Goal: Task Accomplishment & Management: Complete application form

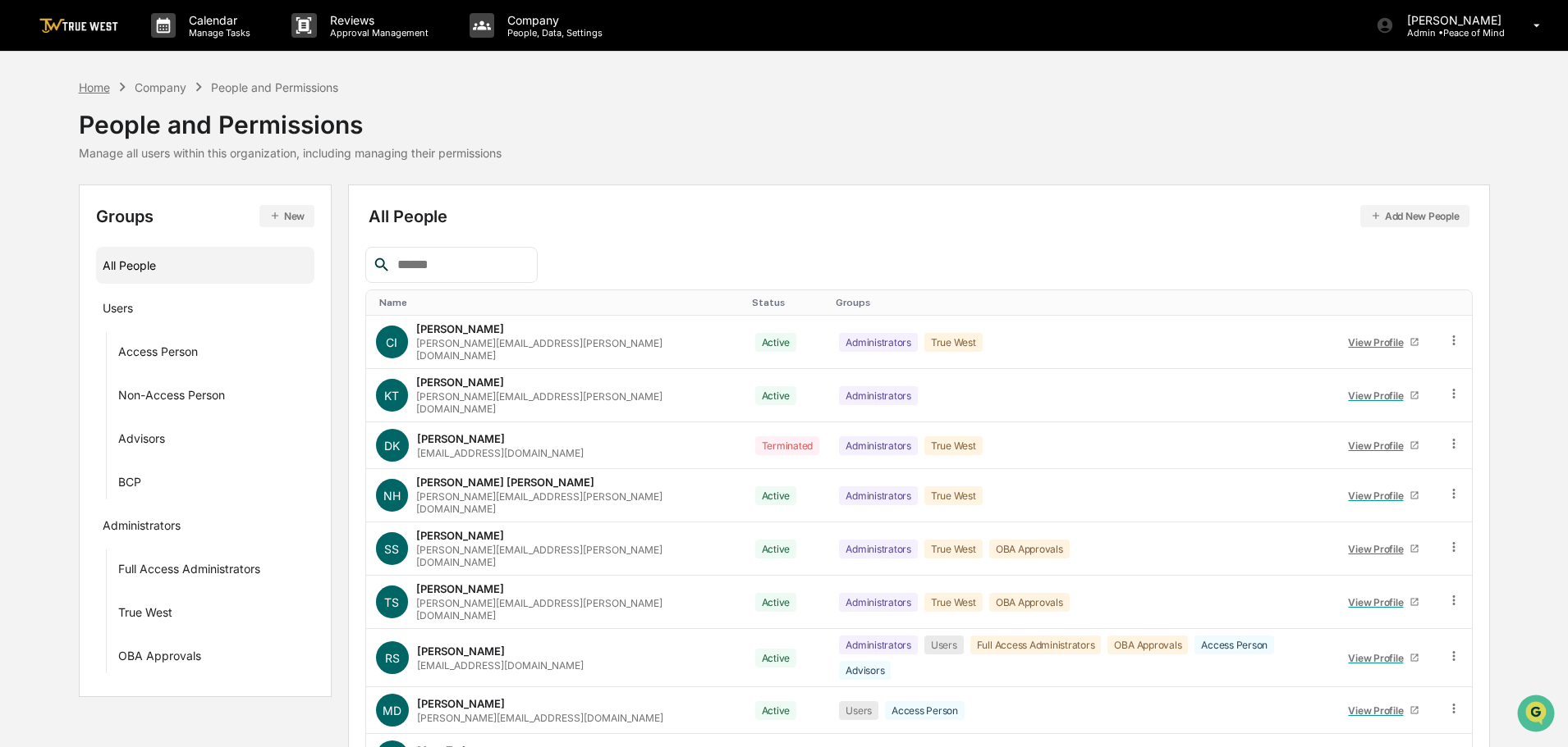
click at [93, 90] on div "Home" at bounding box center [95, 87] width 31 height 14
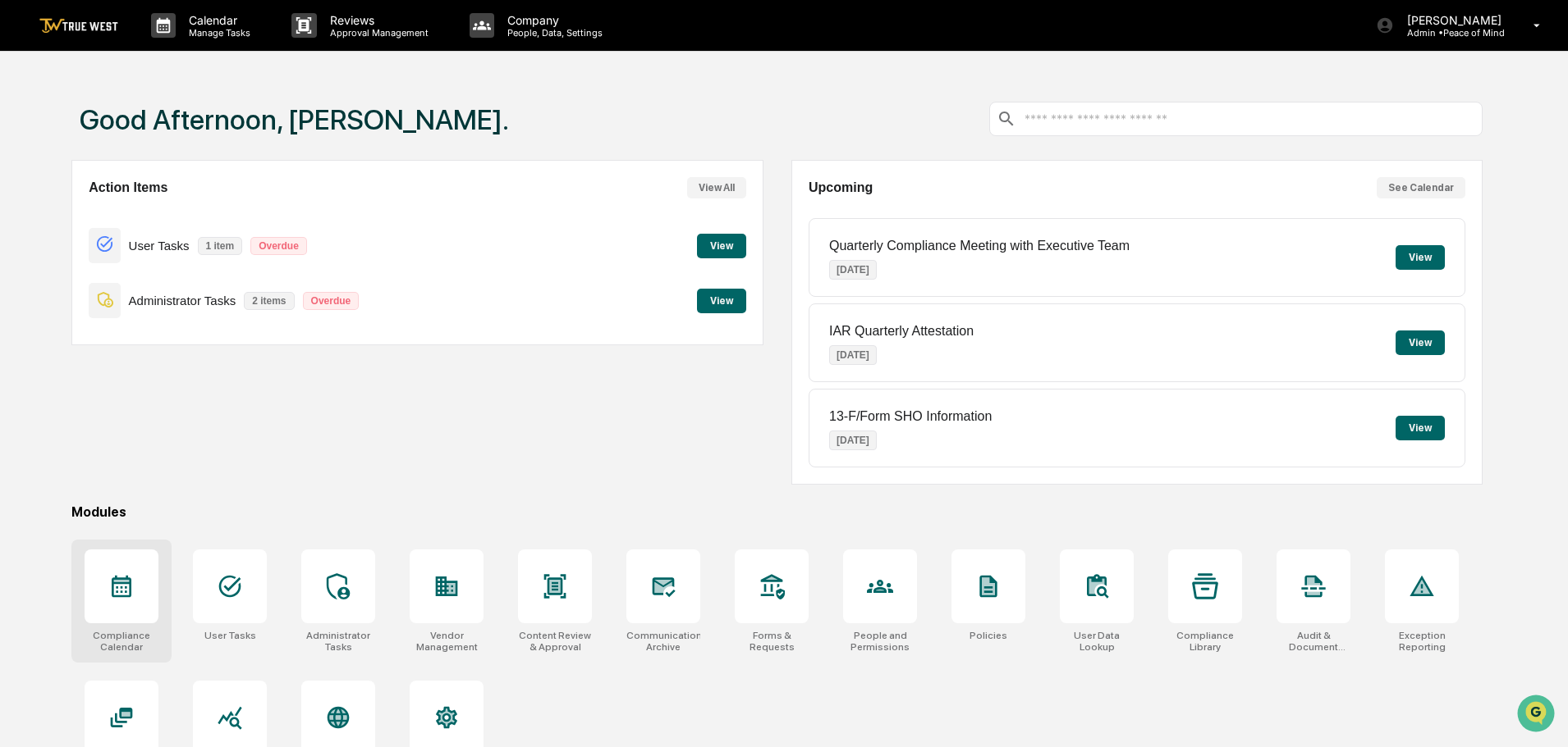
click at [125, 585] on icon at bounding box center [121, 586] width 26 height 26
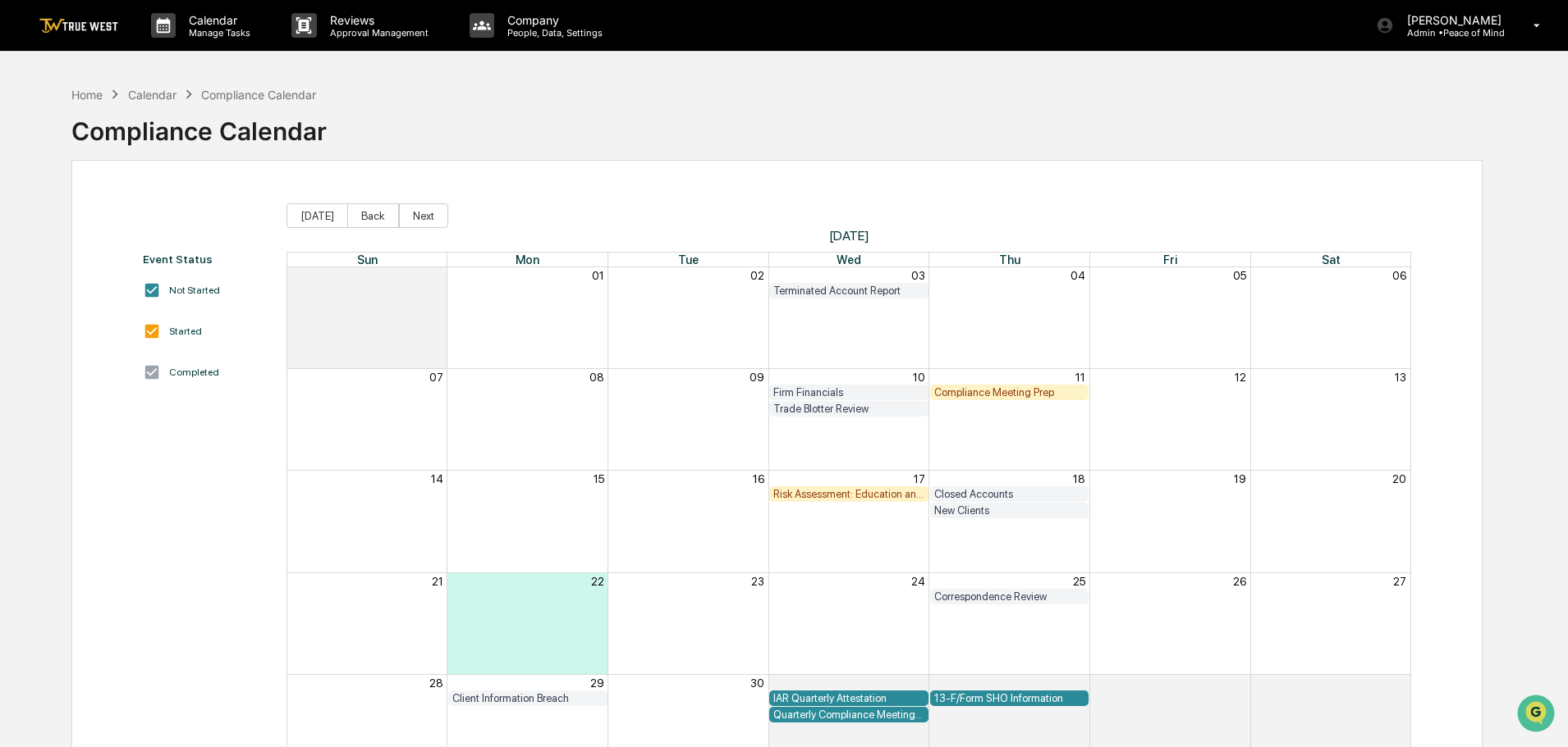
click at [988, 390] on div "Compliance Meeting Prep" at bounding box center [1009, 392] width 151 height 13
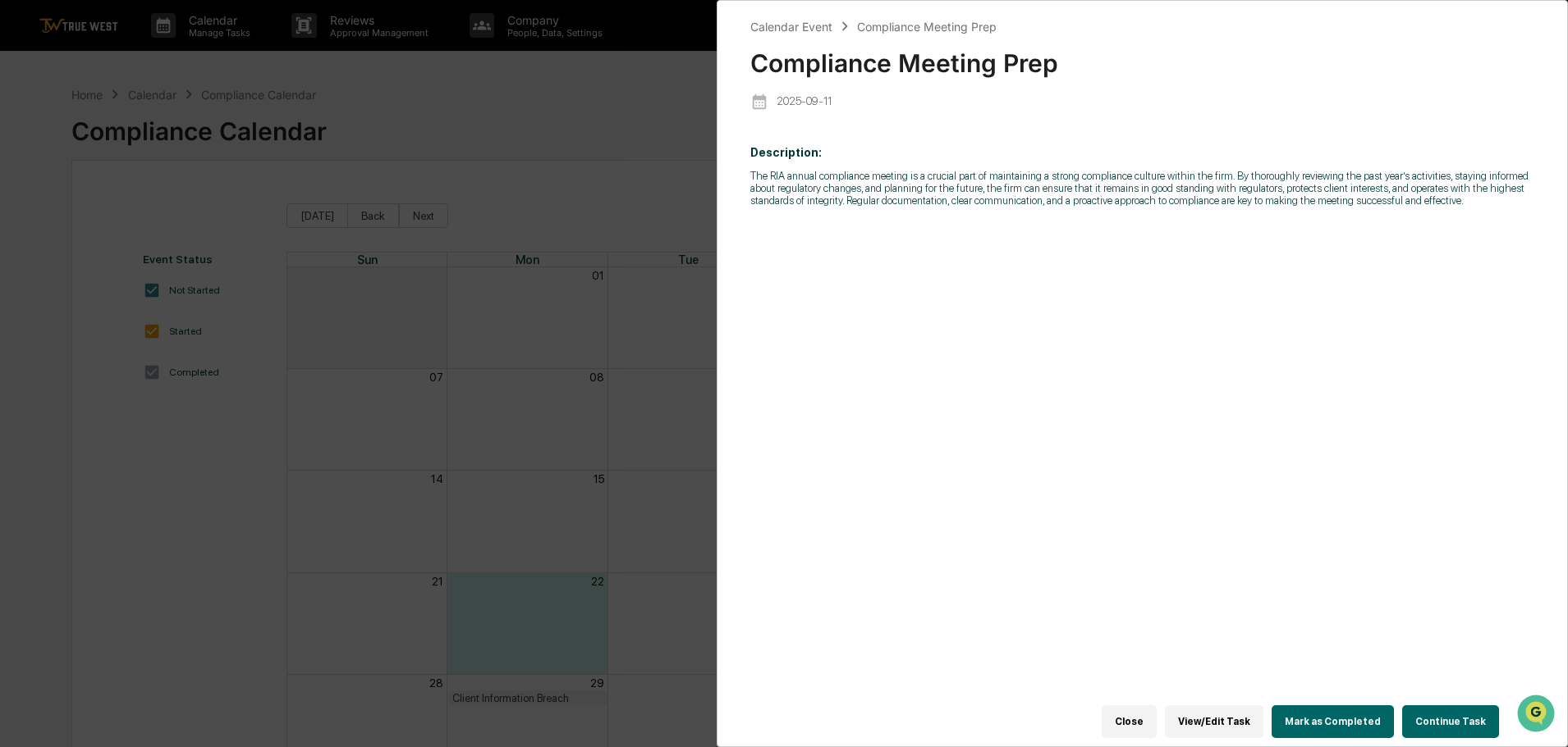
click at [1443, 706] on button "Continue Task" at bounding box center [1450, 723] width 97 height 33
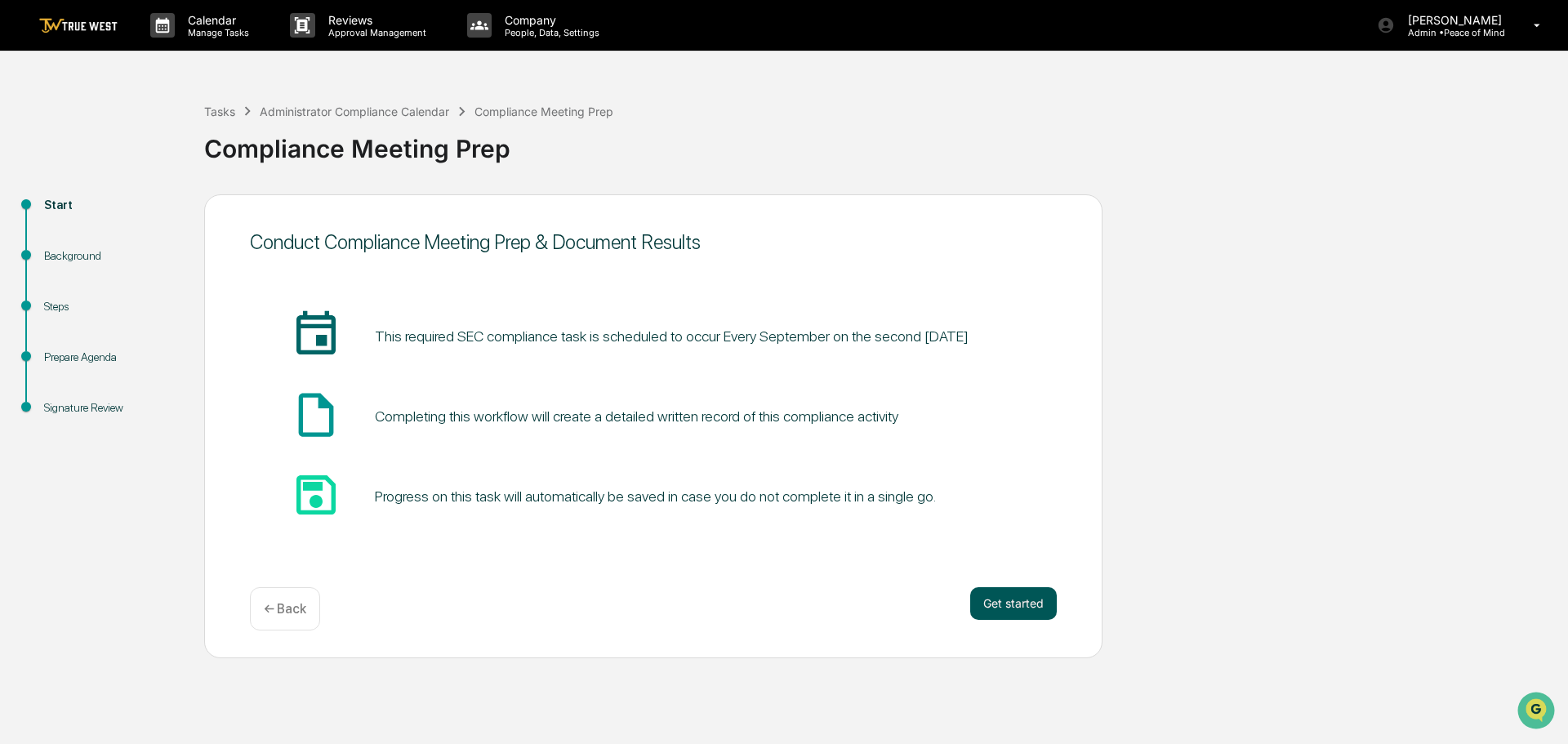
click at [1012, 607] on button "Get started" at bounding box center [1013, 604] width 87 height 33
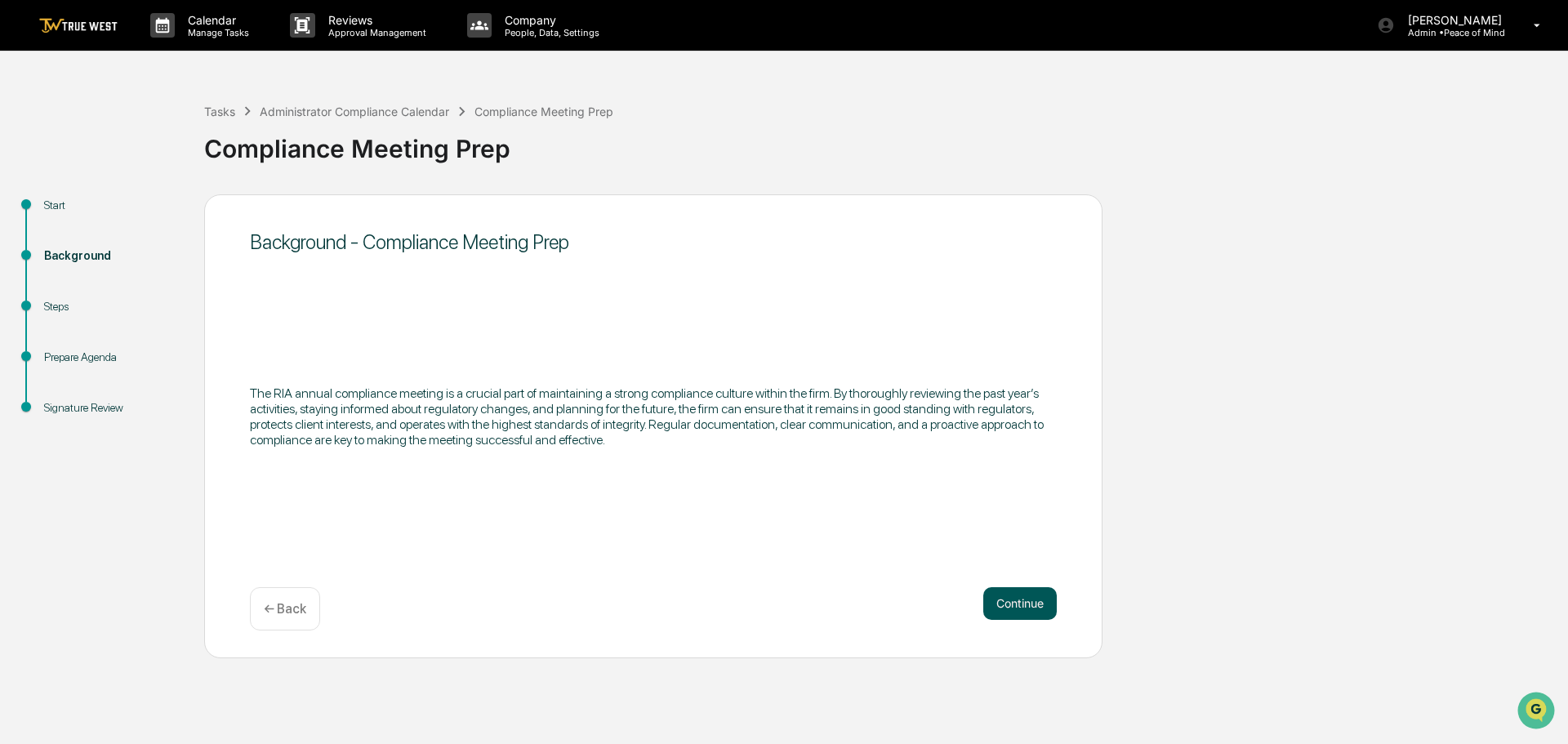
click at [1015, 600] on button "Continue" at bounding box center [1020, 604] width 74 height 33
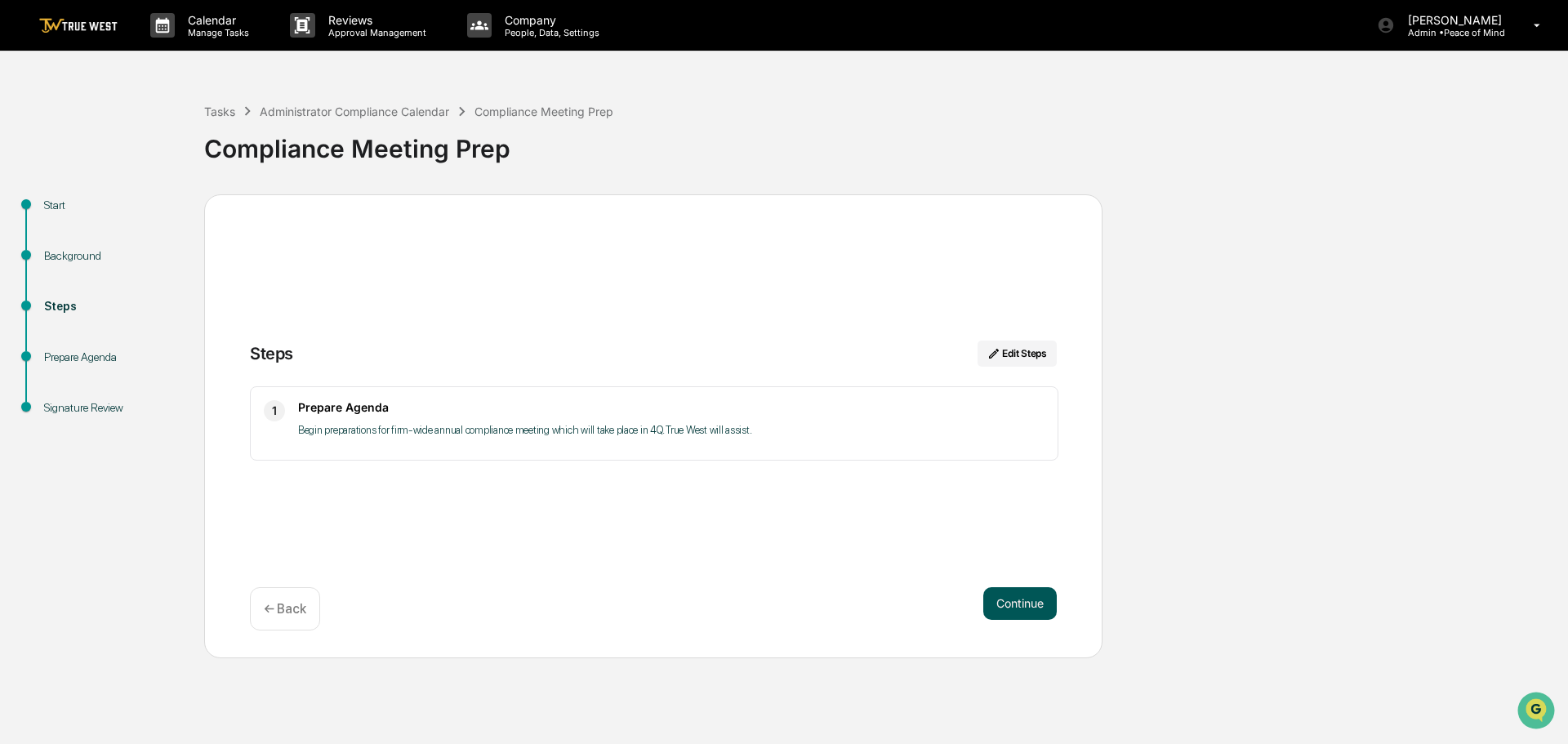
click at [1021, 596] on button "Continue" at bounding box center [1020, 604] width 74 height 33
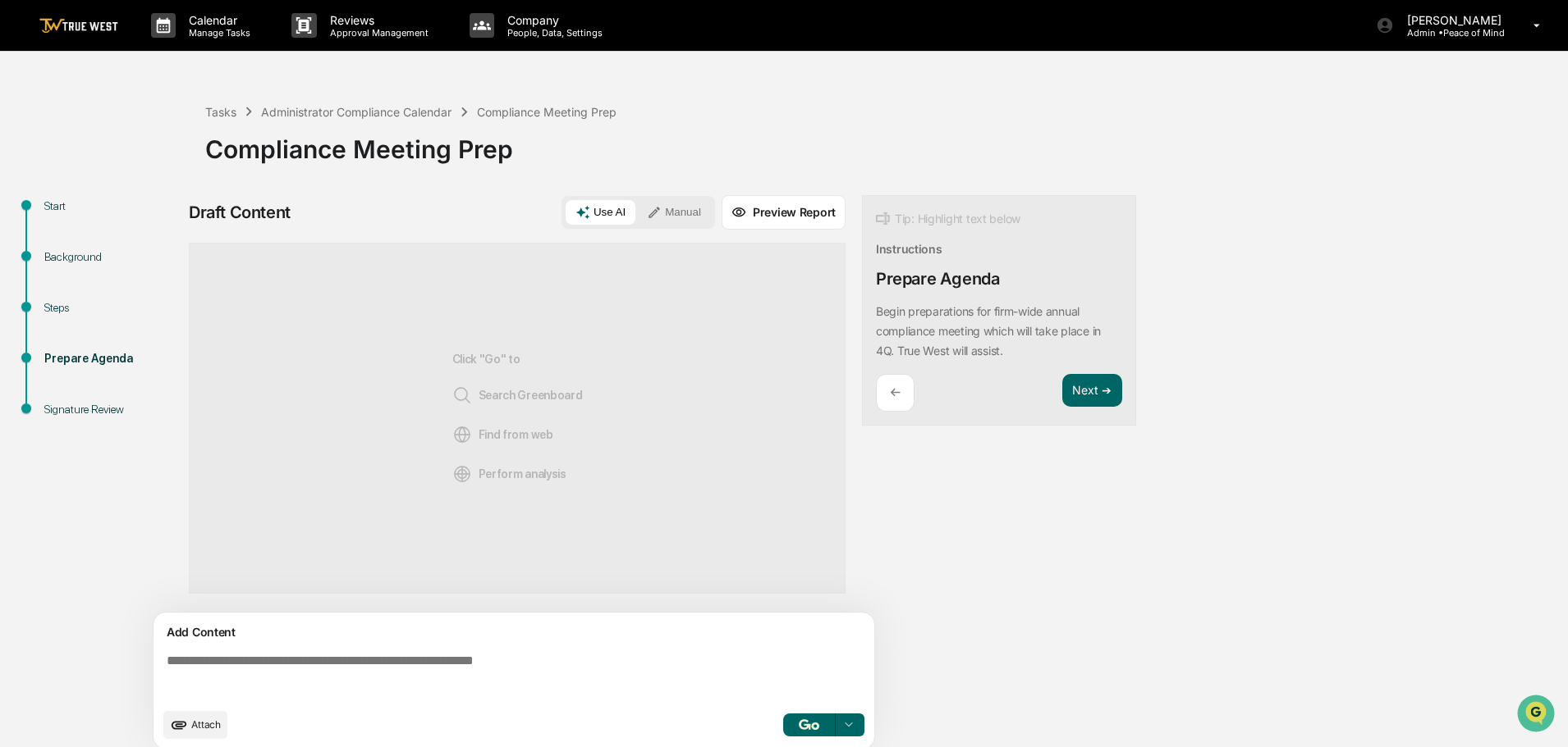
click at [689, 209] on button "Manual" at bounding box center [674, 212] width 74 height 24
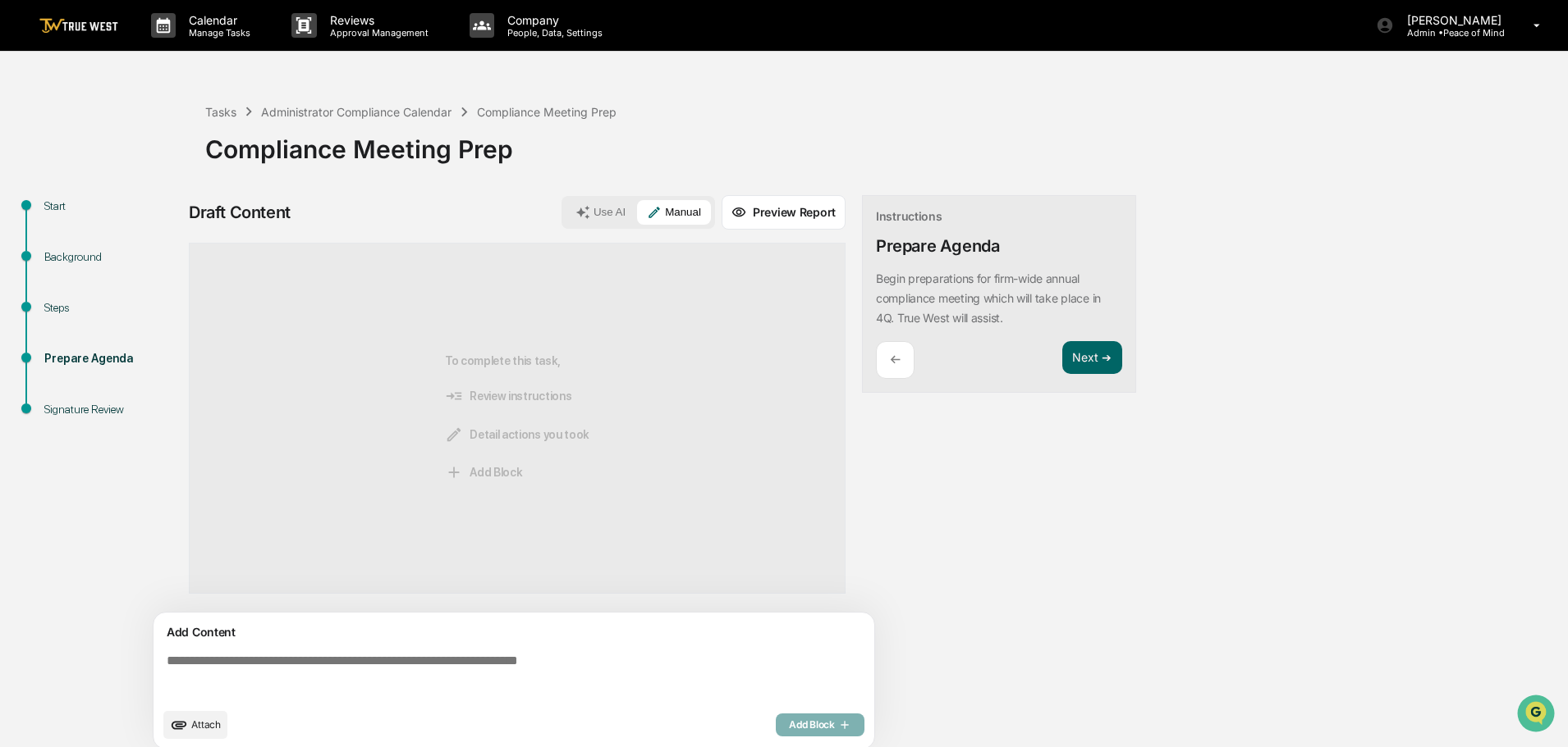
click at [165, 661] on textarea at bounding box center [517, 677] width 714 height 59
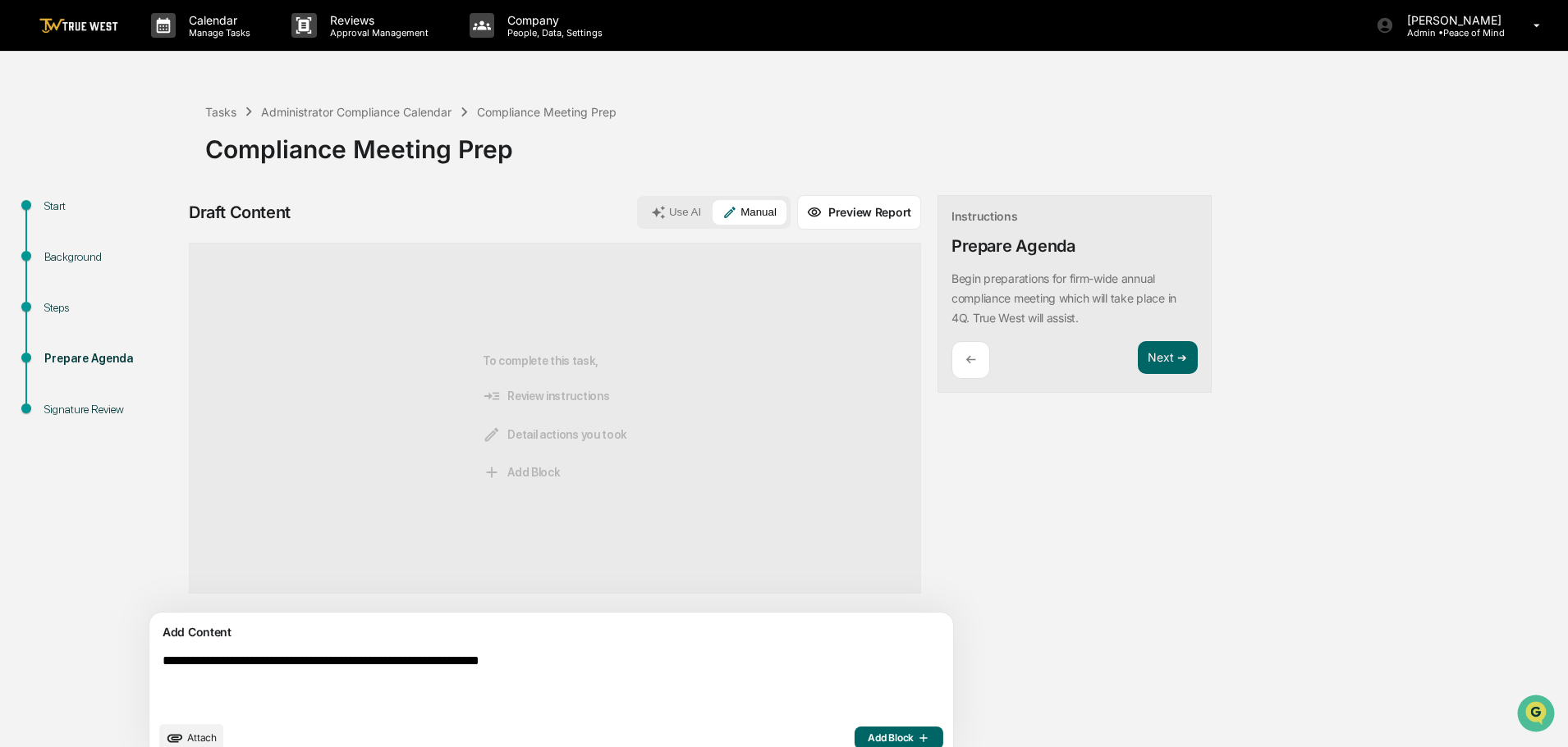
type textarea "**********"
click at [868, 736] on span "Add Block" at bounding box center [899, 737] width 63 height 13
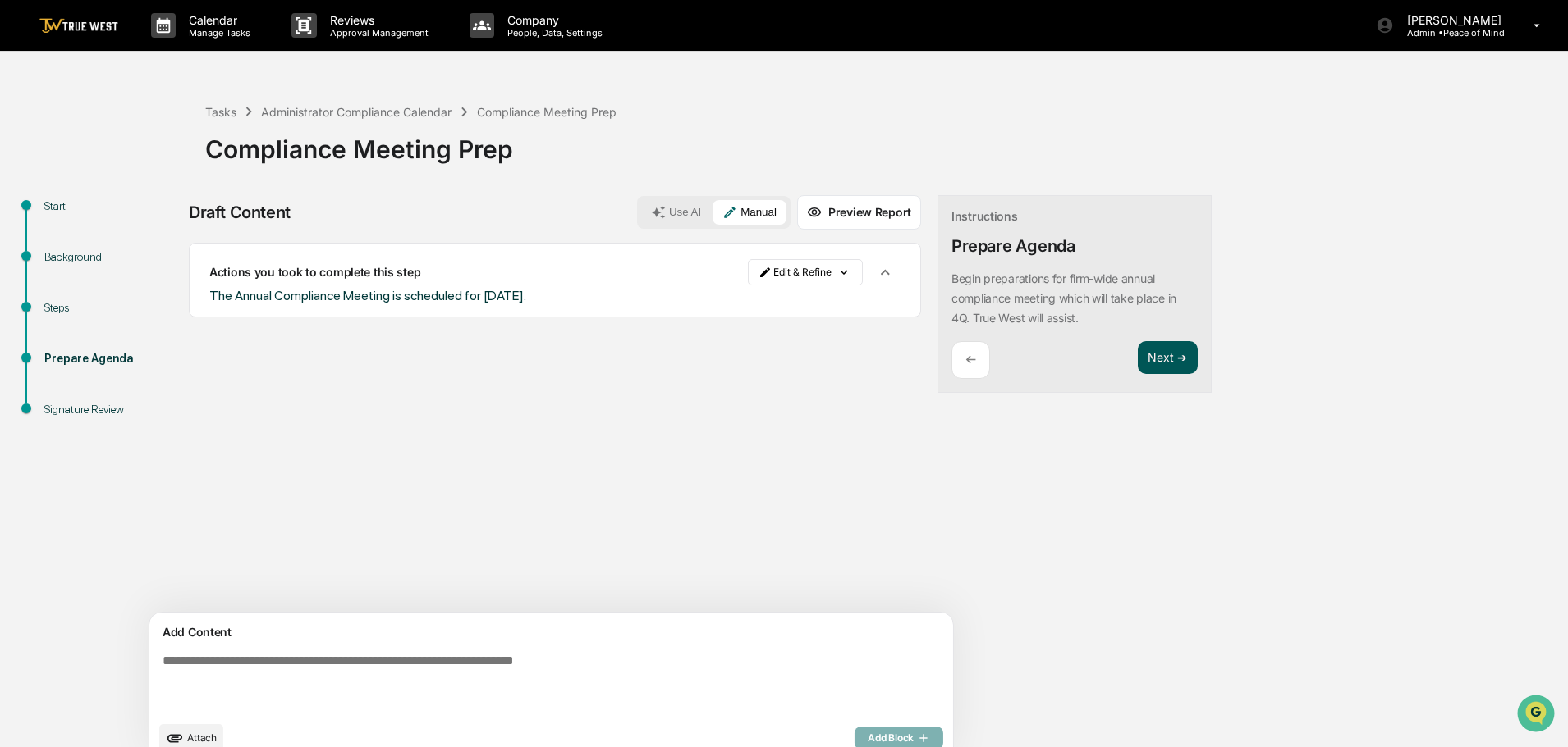
click at [1138, 354] on button "Next ➔" at bounding box center [1167, 358] width 60 height 33
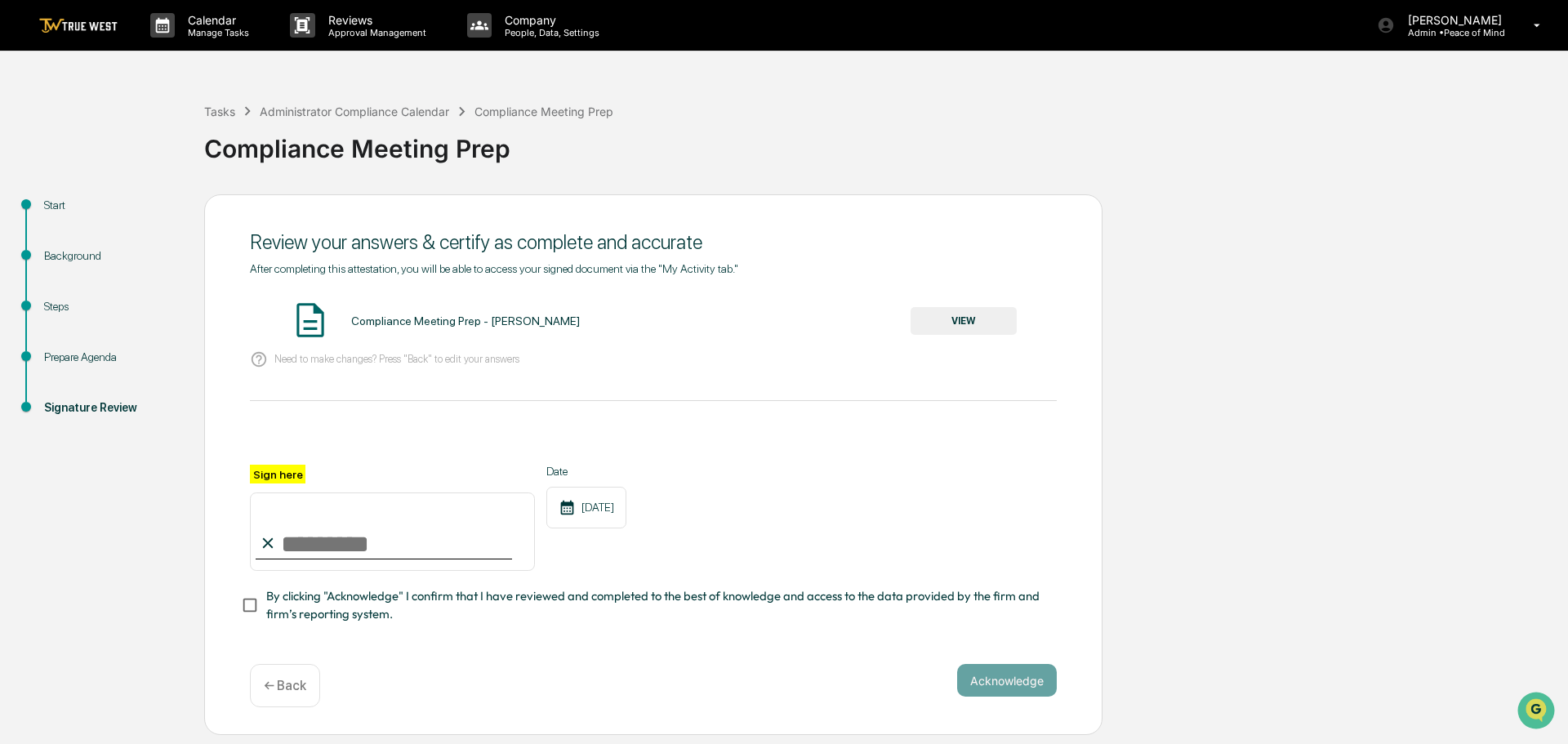
click at [966, 320] on button "VIEW" at bounding box center [964, 320] width 106 height 28
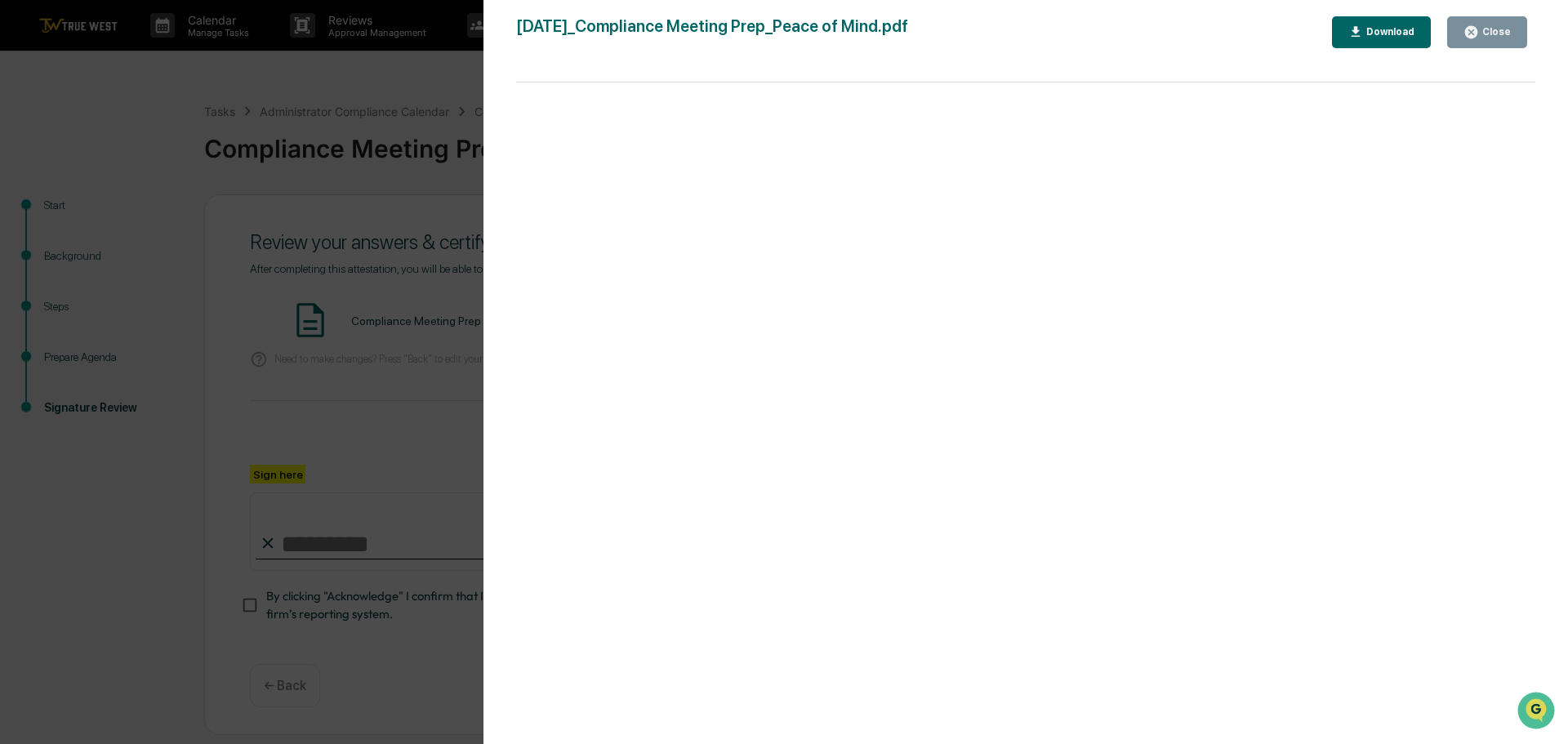
click at [398, 93] on div "Version History 09/22/2025, 08:11 PM Tammy Steffen 2025-09-22_Compliance Meetin…" at bounding box center [784, 372] width 1568 height 744
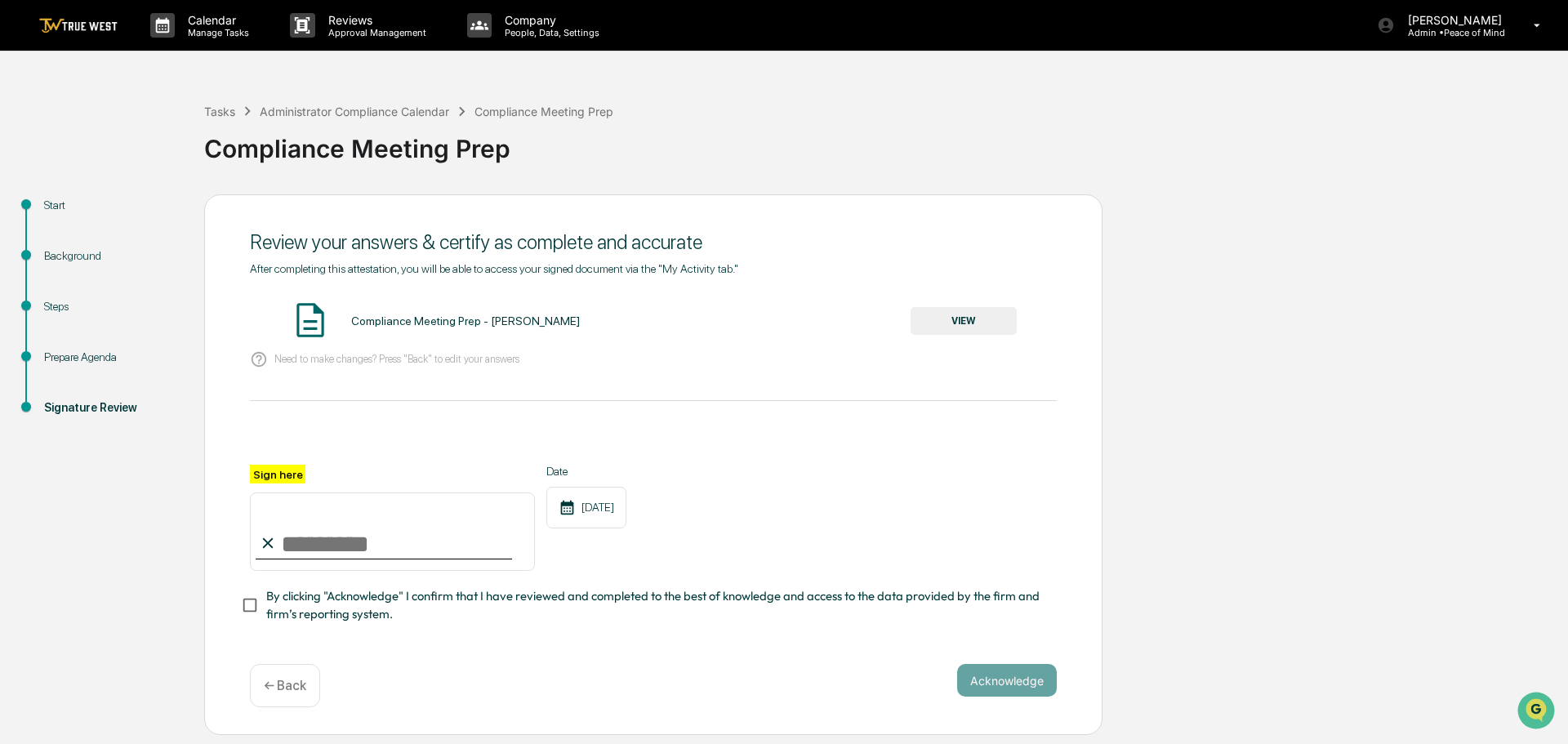
click at [344, 532] on input "Sign here" at bounding box center [392, 532] width 285 height 79
type input "**********"
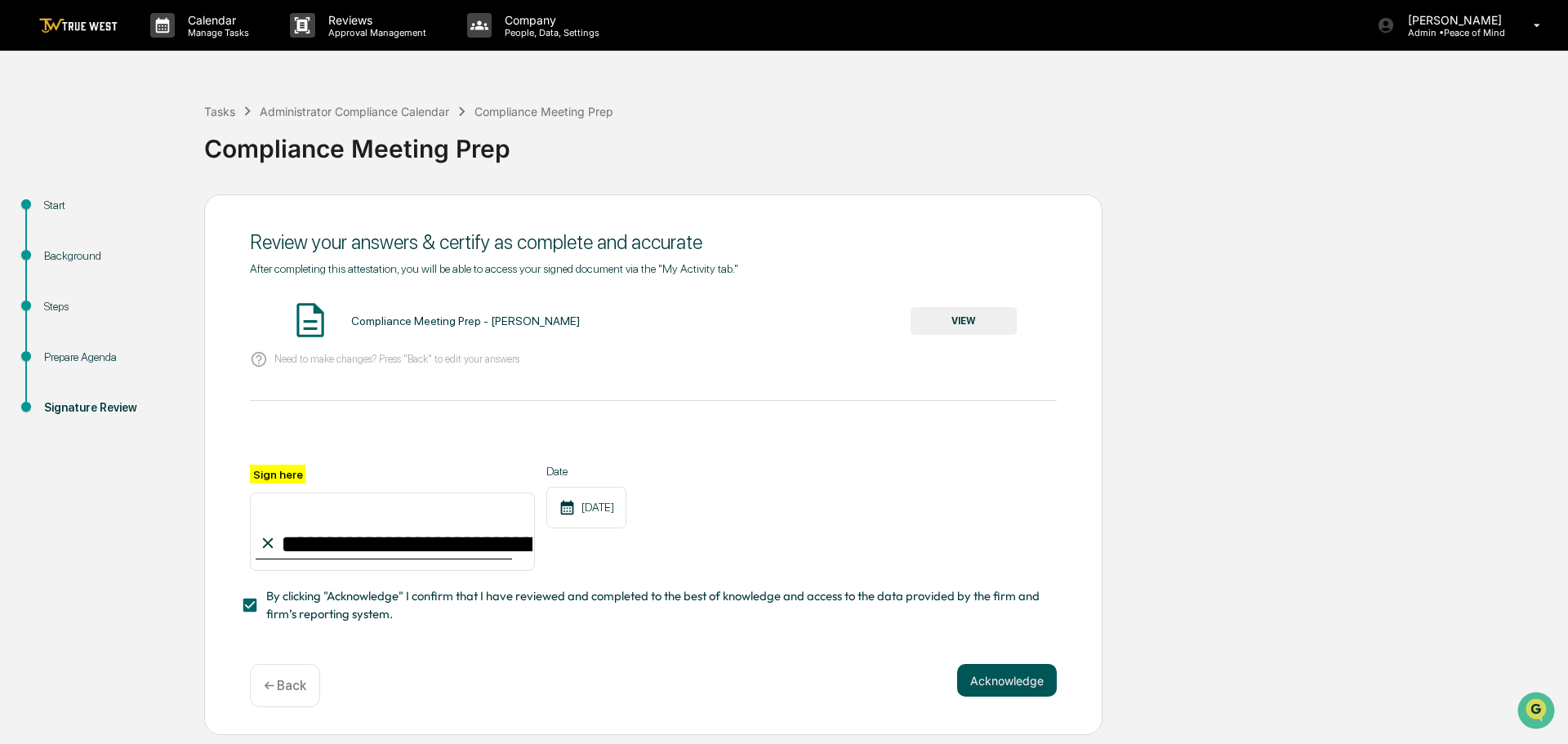
click at [978, 685] on button "Acknowledge" at bounding box center [1006, 681] width 99 height 33
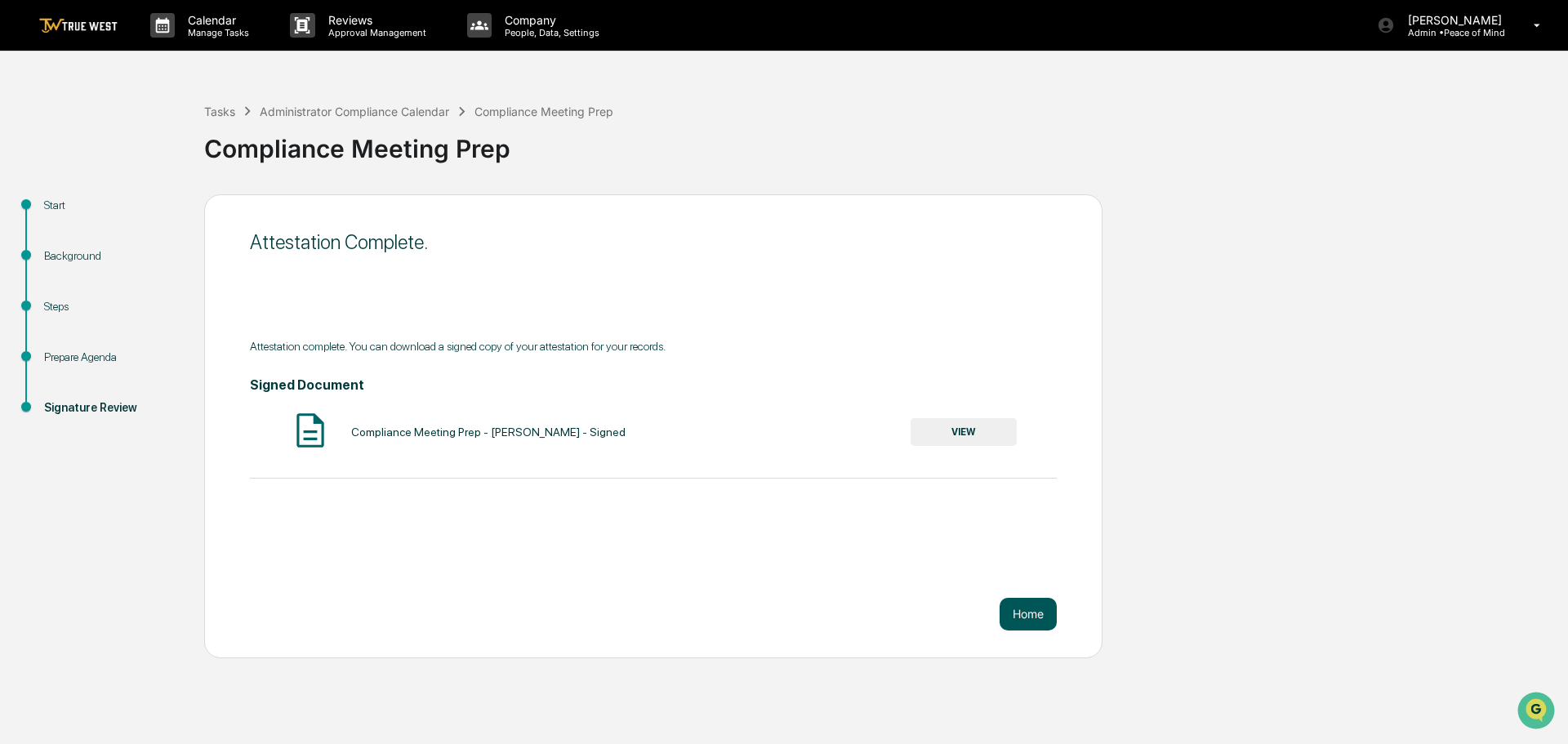
click at [1032, 612] on button "Home" at bounding box center [1028, 614] width 57 height 33
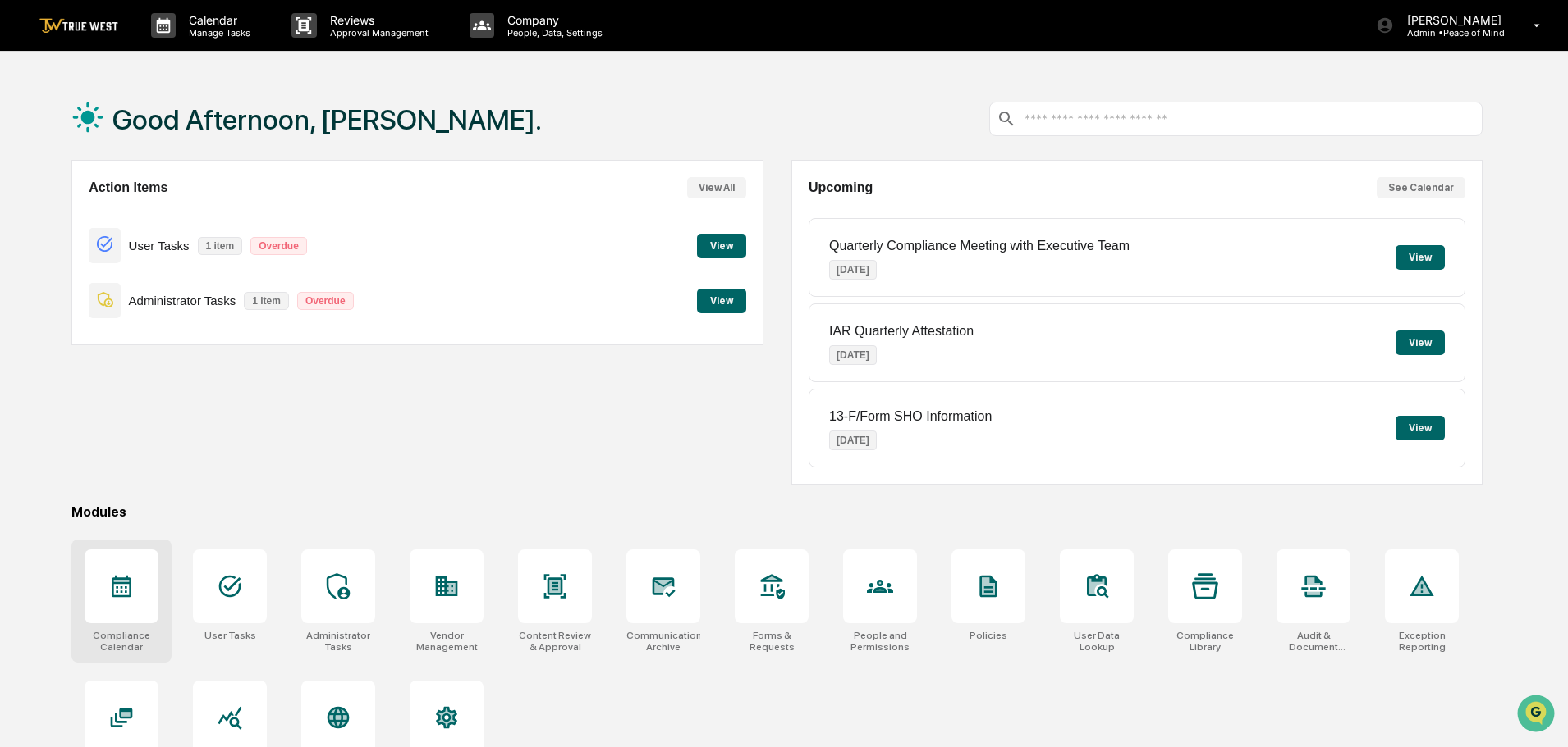
click at [120, 584] on icon at bounding box center [121, 587] width 20 height 22
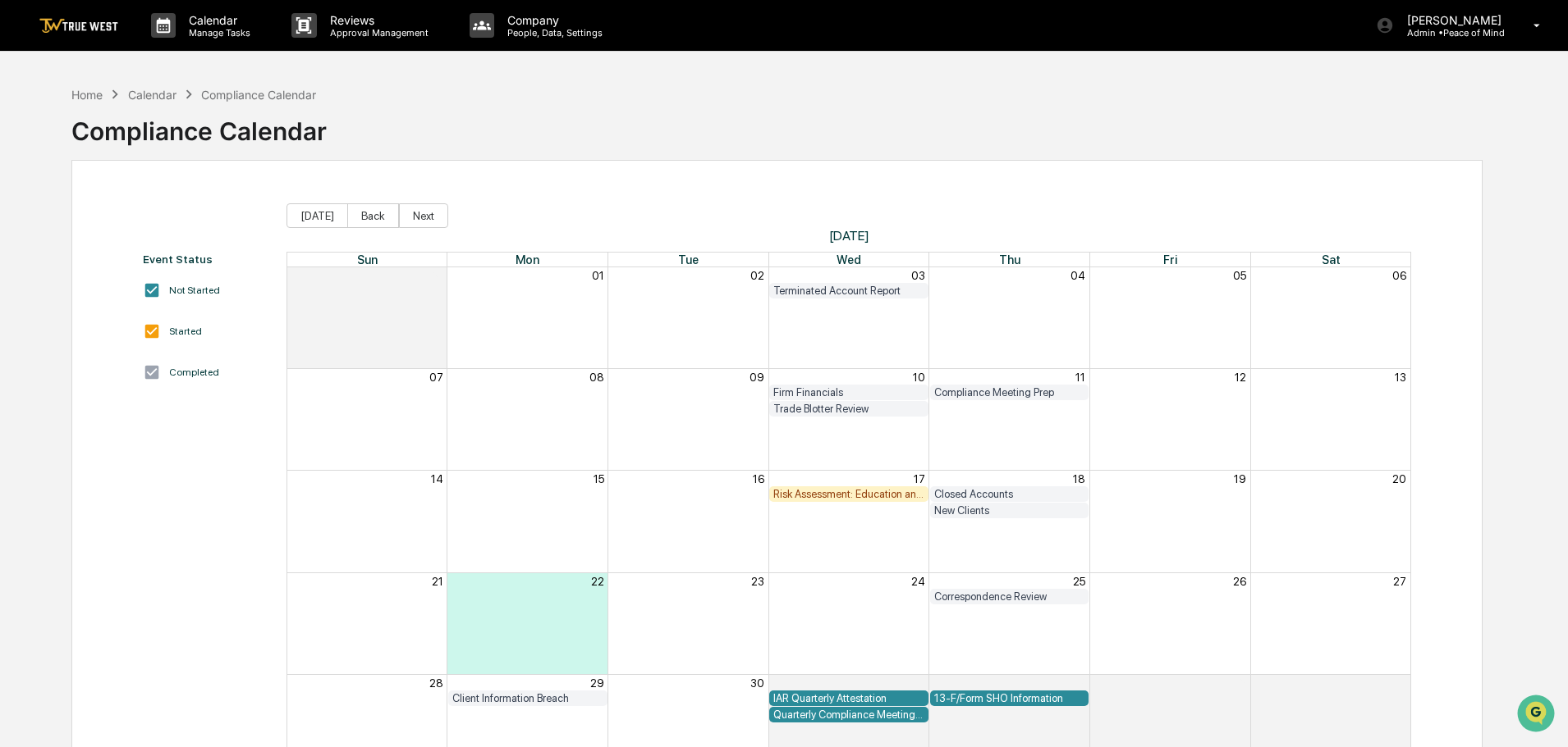
click at [845, 489] on div "Risk Assessment: Education and Training" at bounding box center [848, 494] width 151 height 13
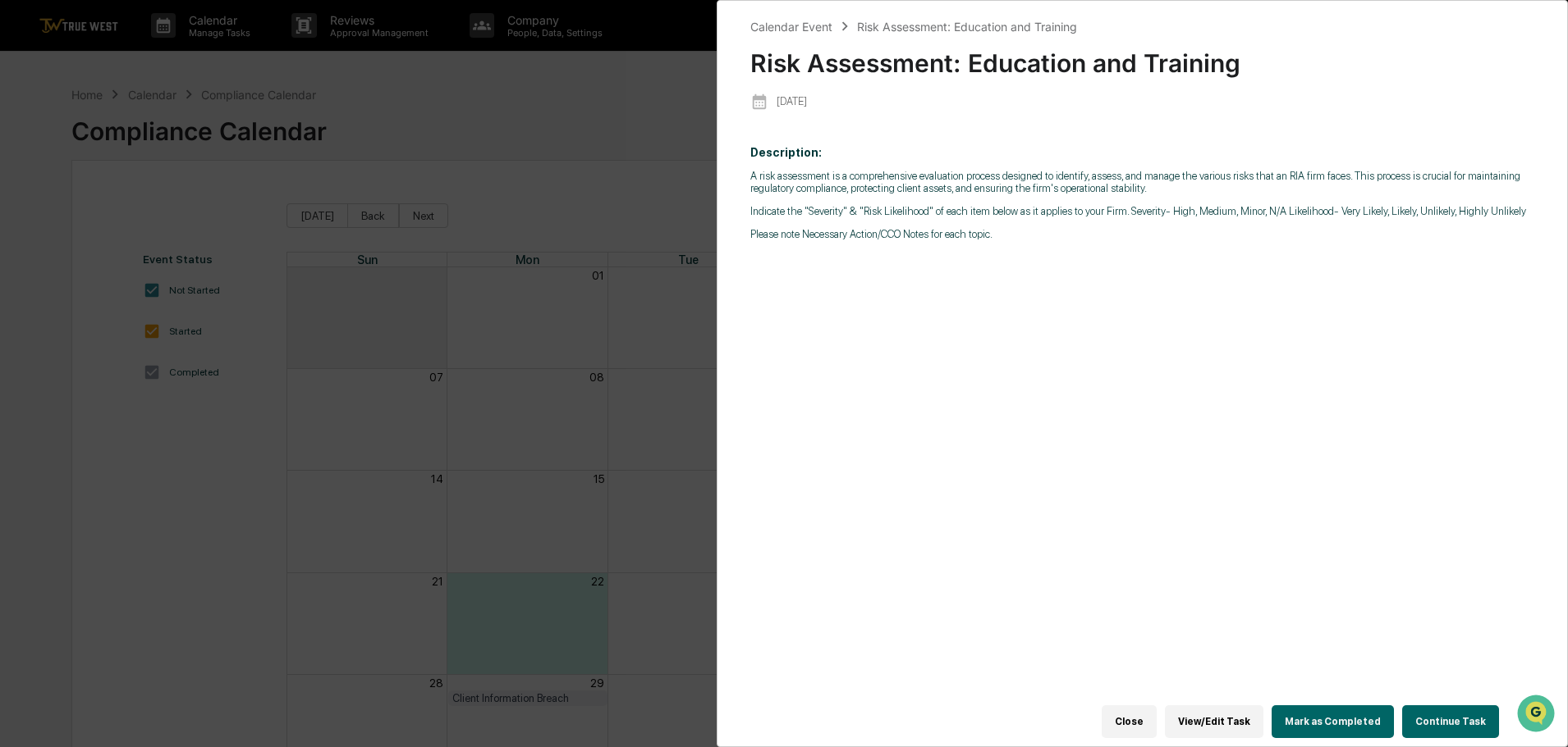
click at [1456, 717] on button "Continue Task" at bounding box center [1450, 723] width 97 height 33
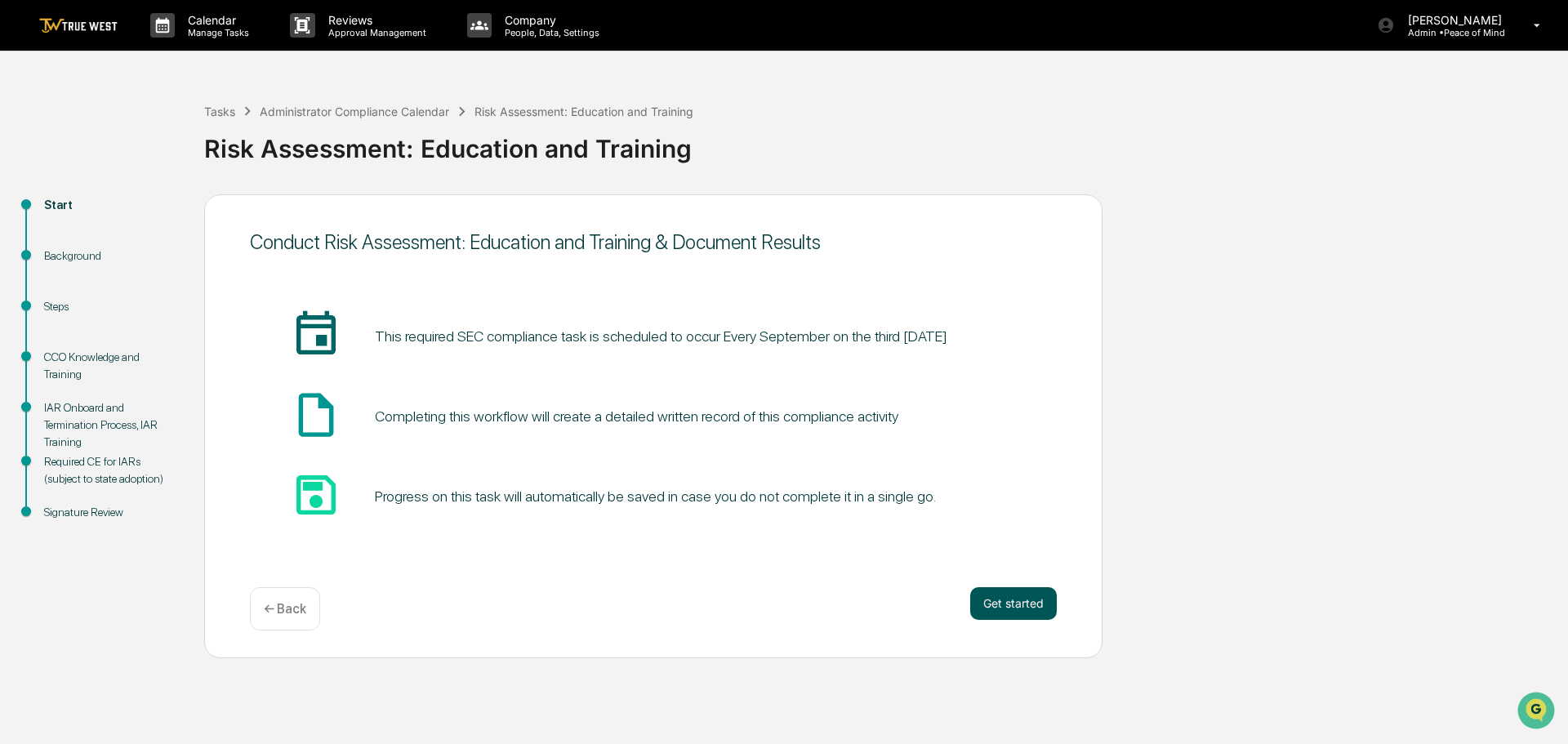
click at [1019, 602] on button "Get started" at bounding box center [1013, 604] width 87 height 33
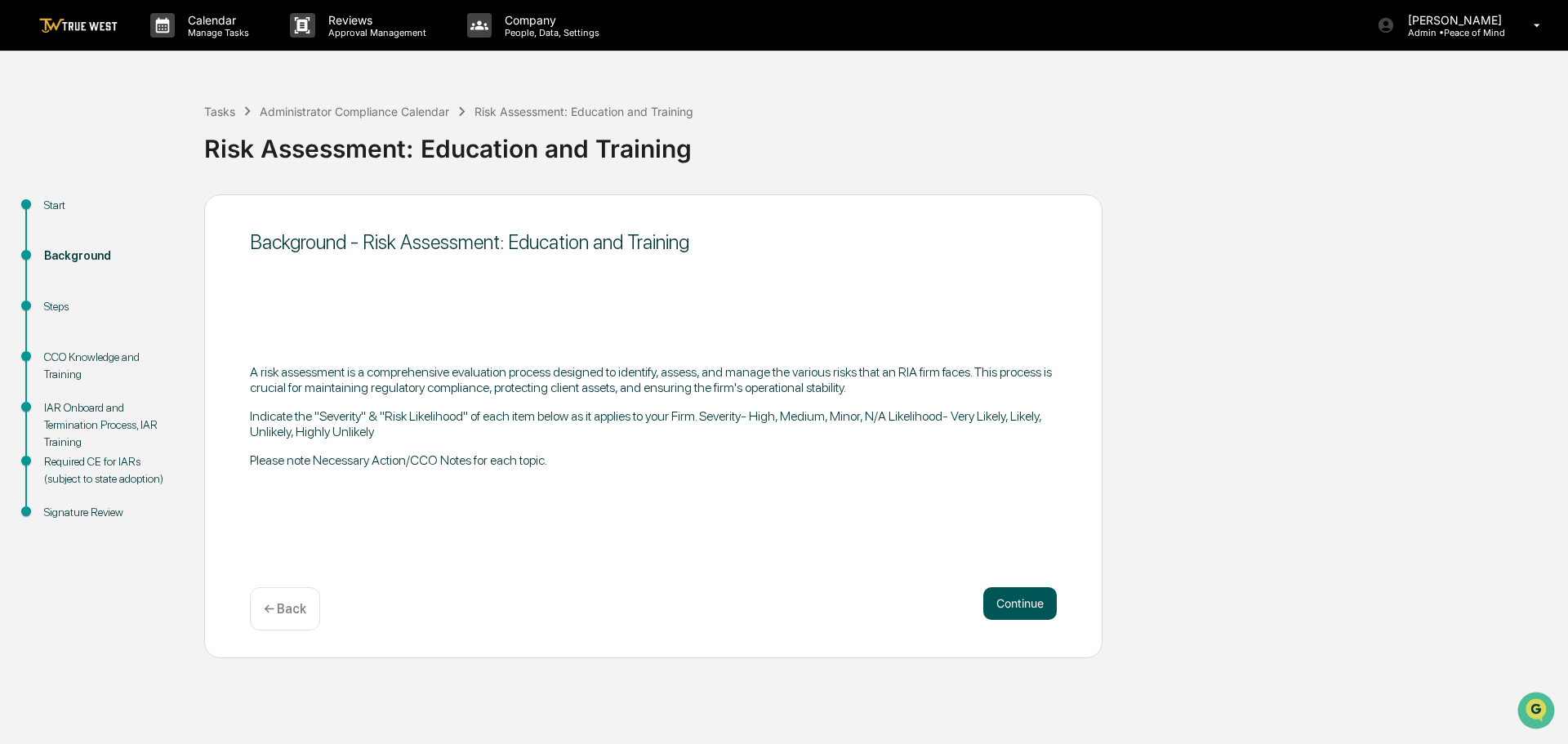
click at [1024, 606] on button "Continue" at bounding box center [1020, 604] width 74 height 33
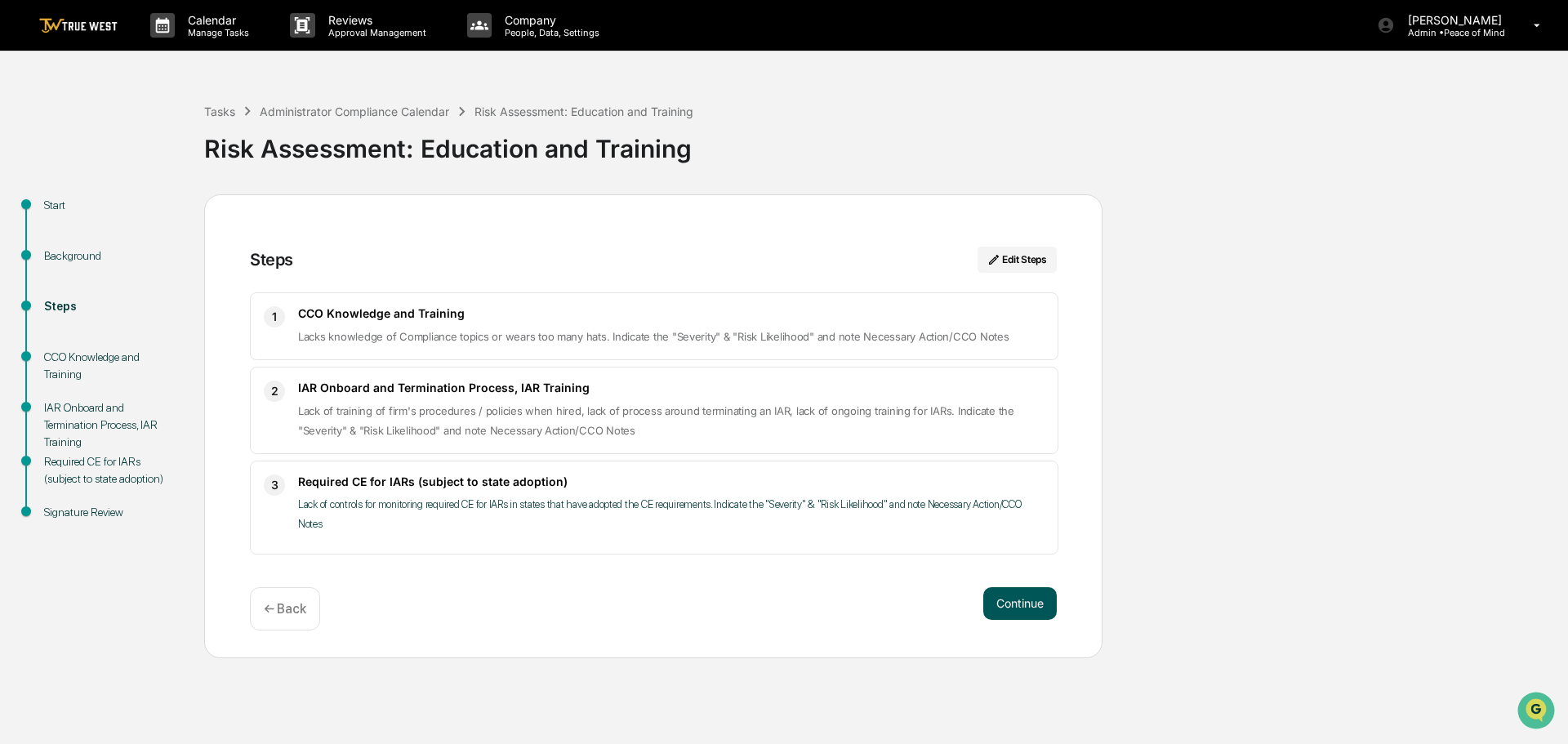
click at [1022, 597] on button "Continue" at bounding box center [1020, 604] width 74 height 33
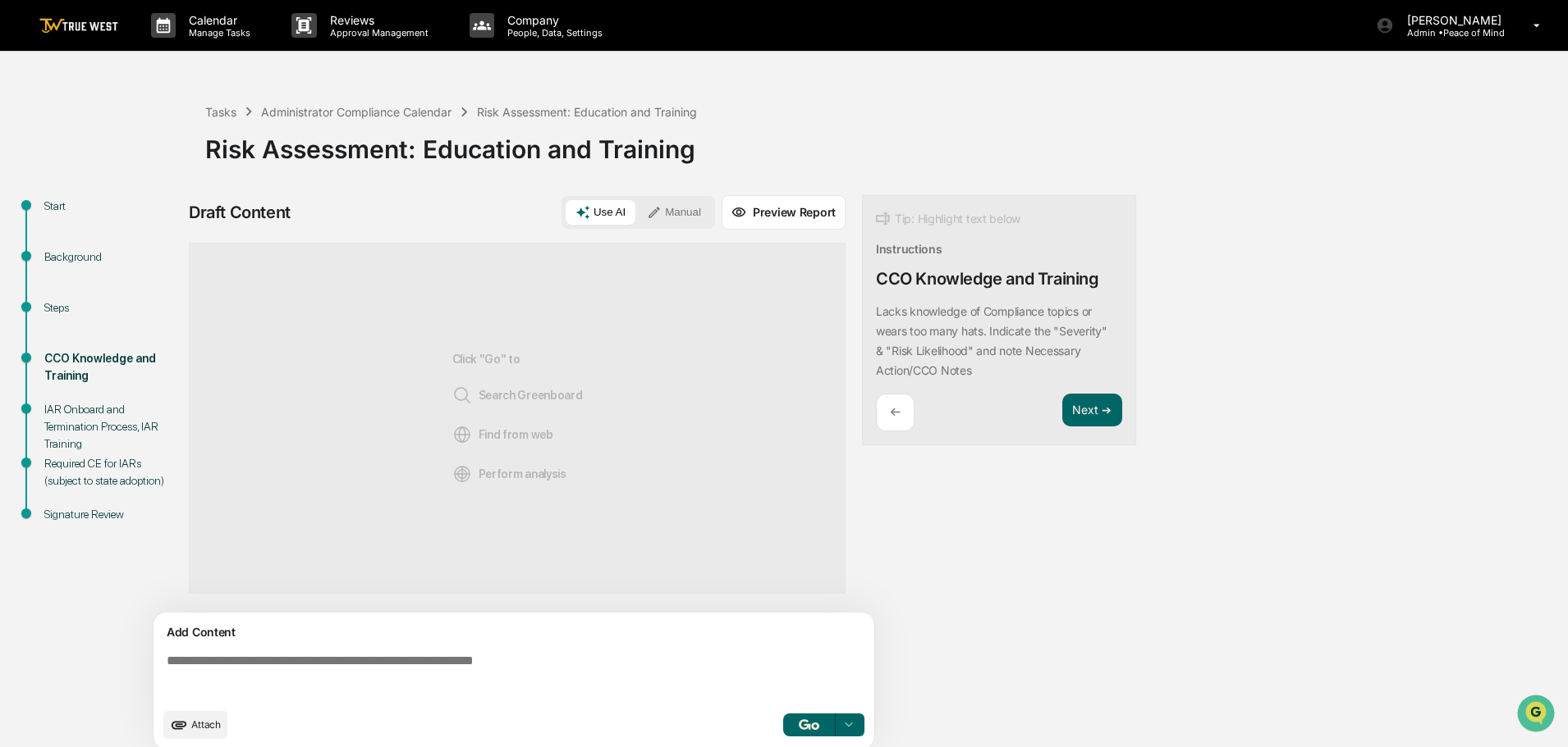
click at [687, 205] on button "Manual" at bounding box center [674, 212] width 74 height 24
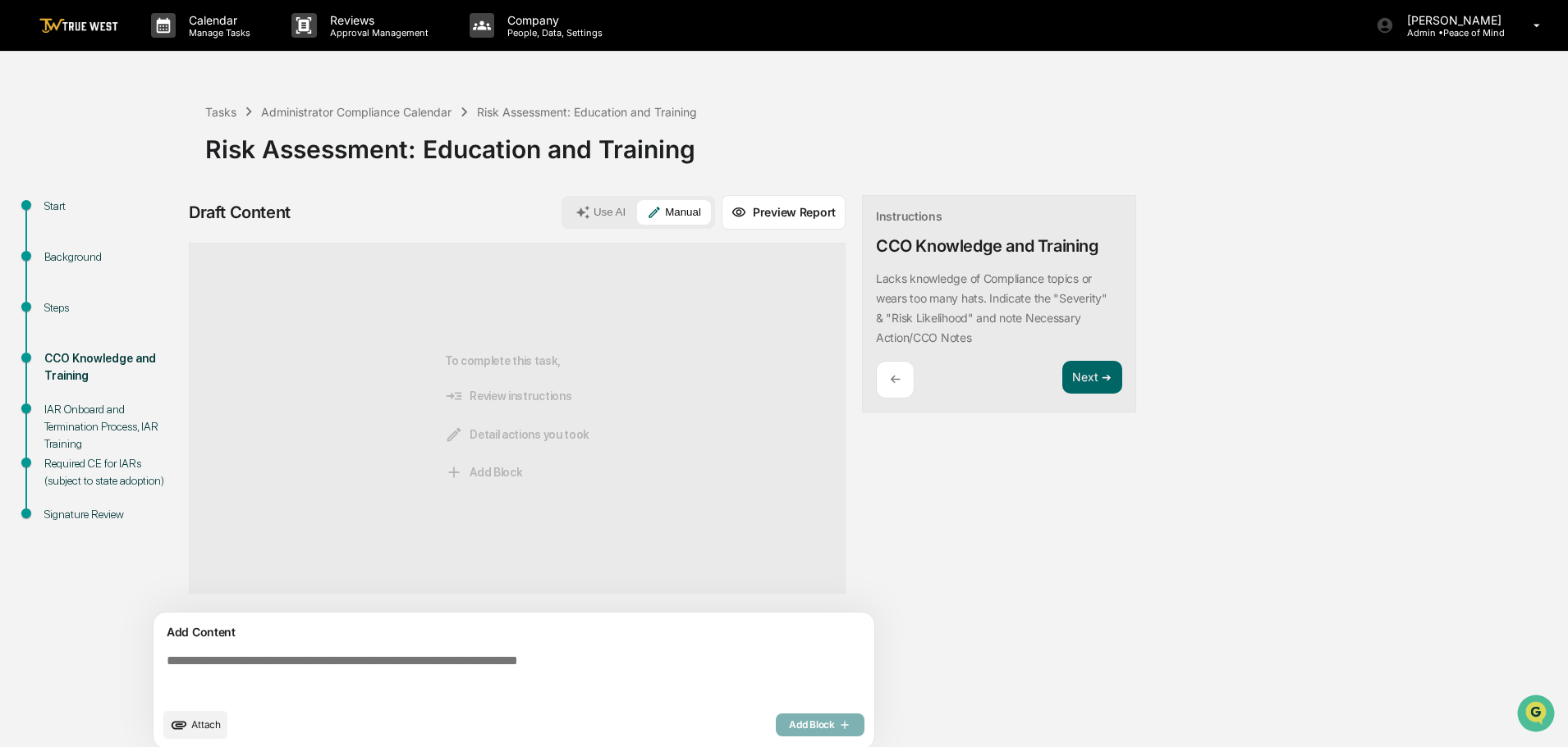
click at [165, 662] on textarea at bounding box center [517, 677] width 714 height 59
paste textarea "**********"
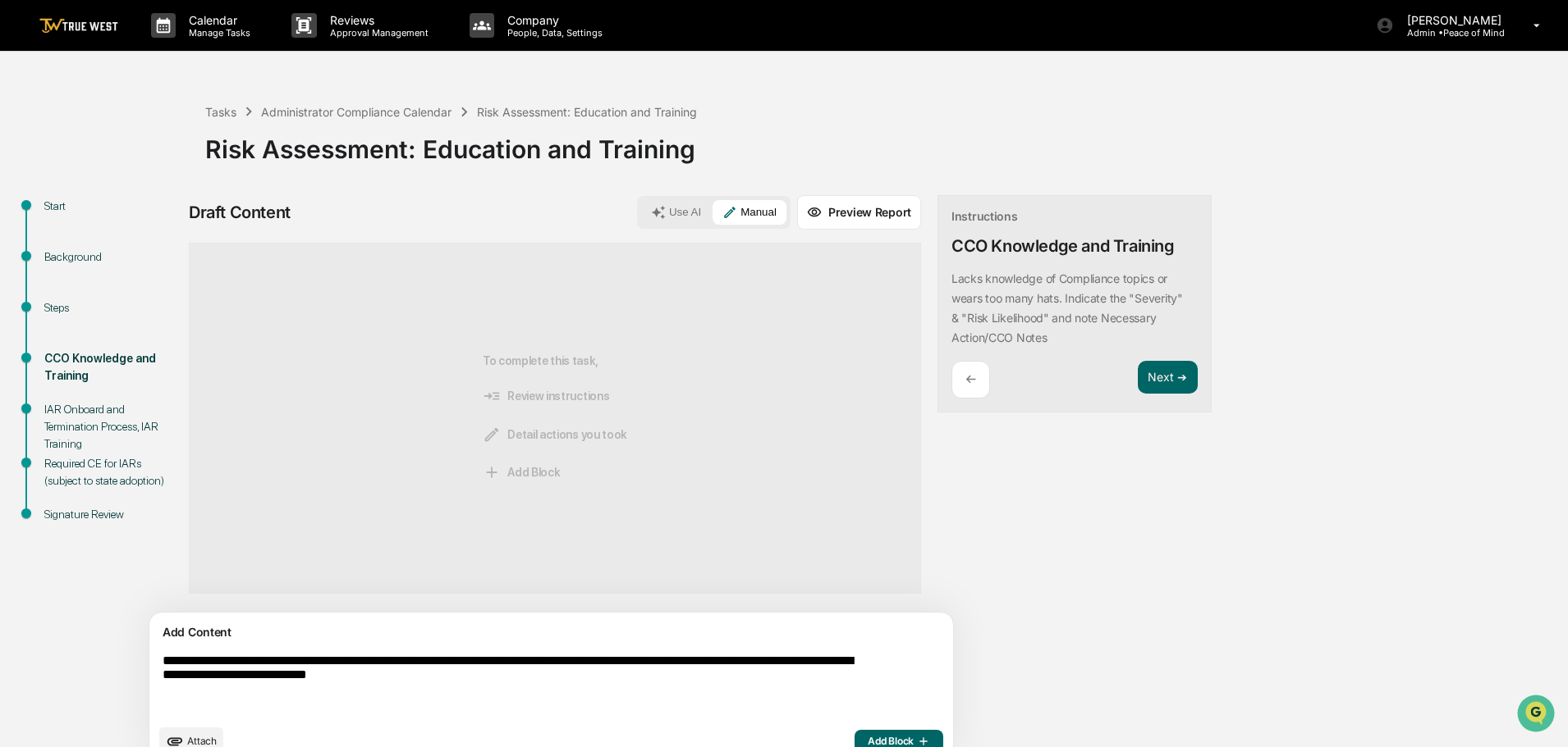
click at [536, 681] on textarea "**********" at bounding box center [513, 684] width 714 height 75
type textarea "**********"
click at [868, 736] on span "Add Block" at bounding box center [899, 741] width 63 height 13
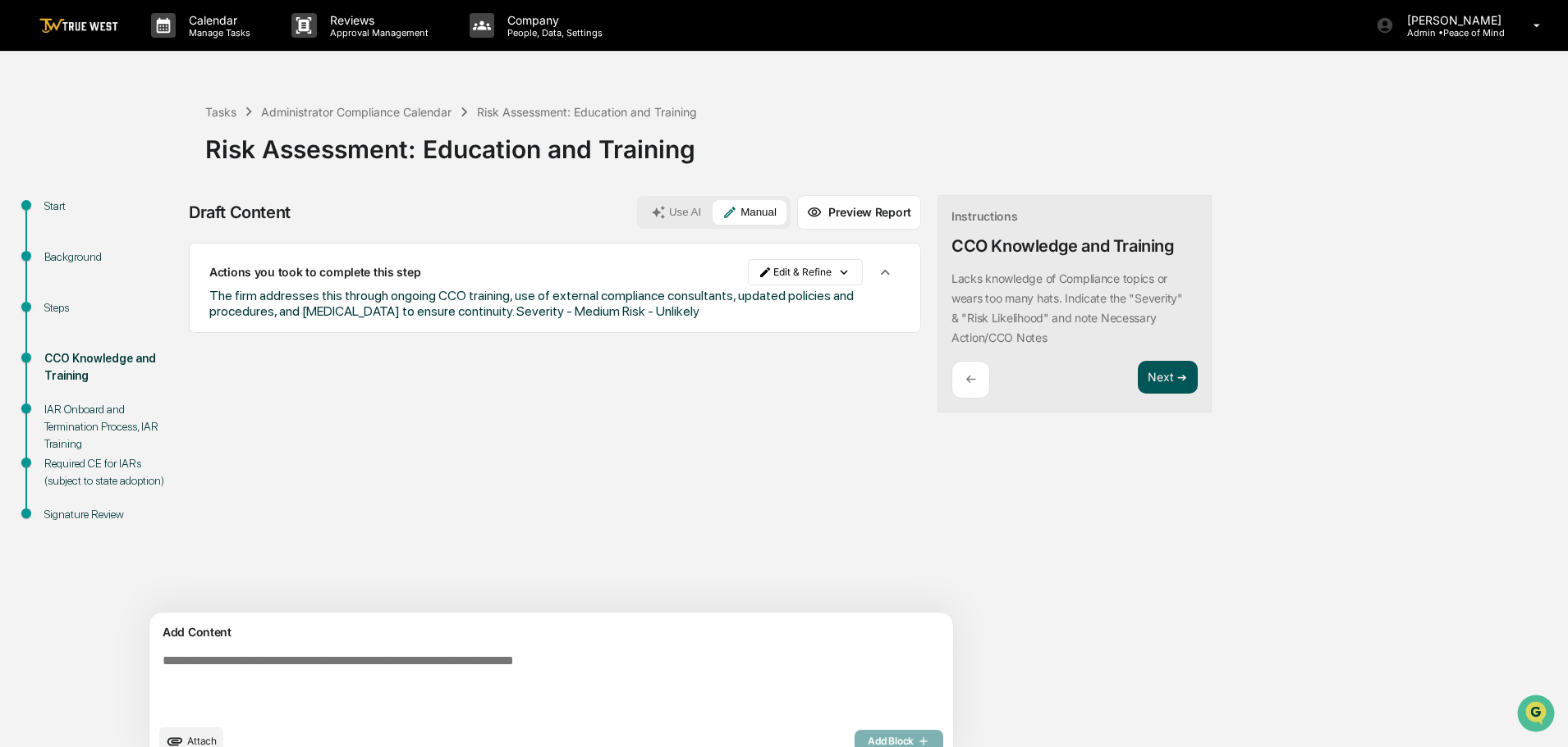
click at [1138, 374] on button "Next ➔" at bounding box center [1167, 377] width 60 height 33
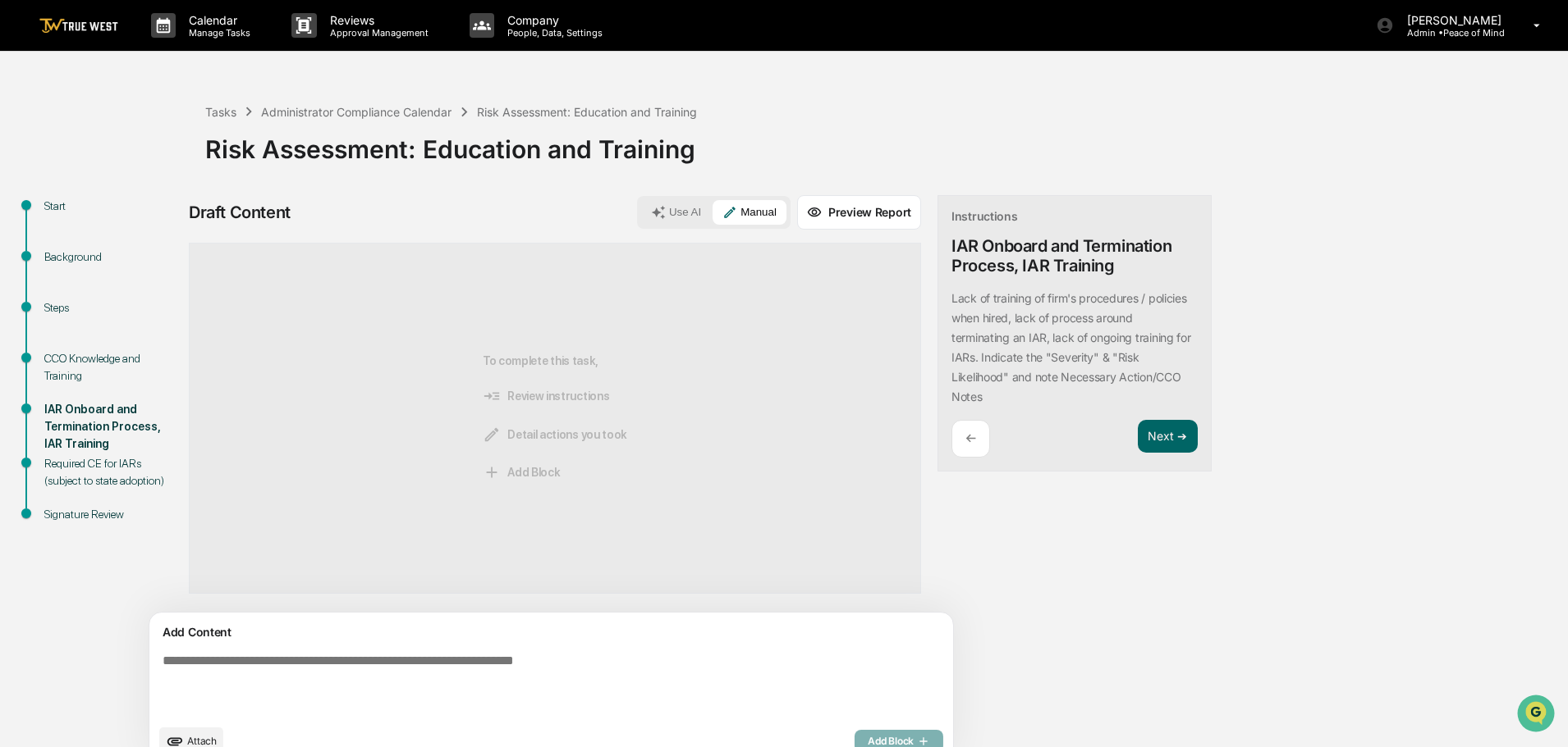
click at [164, 665] on textarea at bounding box center [513, 684] width 714 height 75
paste textarea "**********"
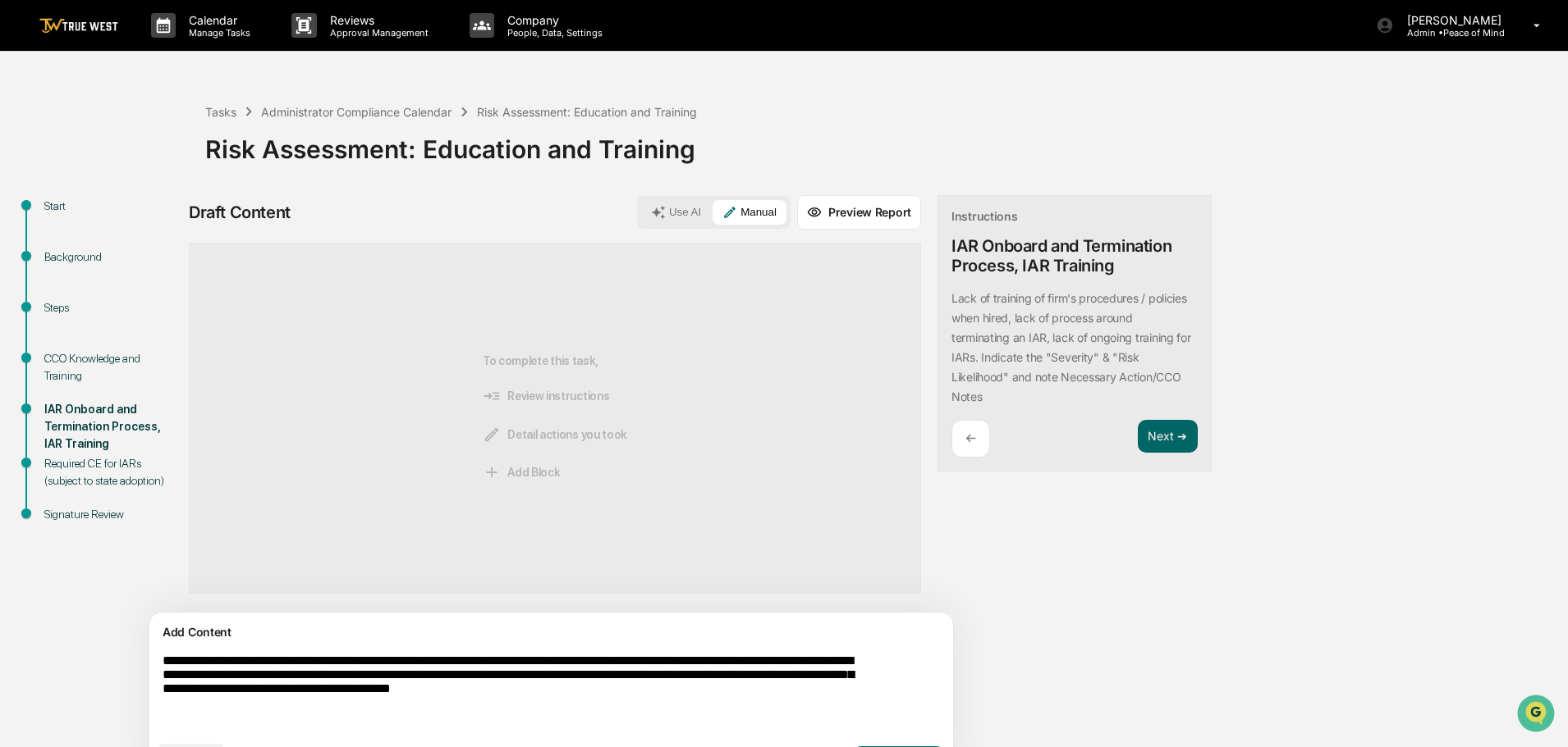
click at [835, 700] on textarea "**********" at bounding box center [513, 693] width 714 height 92
click at [351, 677] on textarea "**********" at bounding box center [513, 701] width 714 height 109
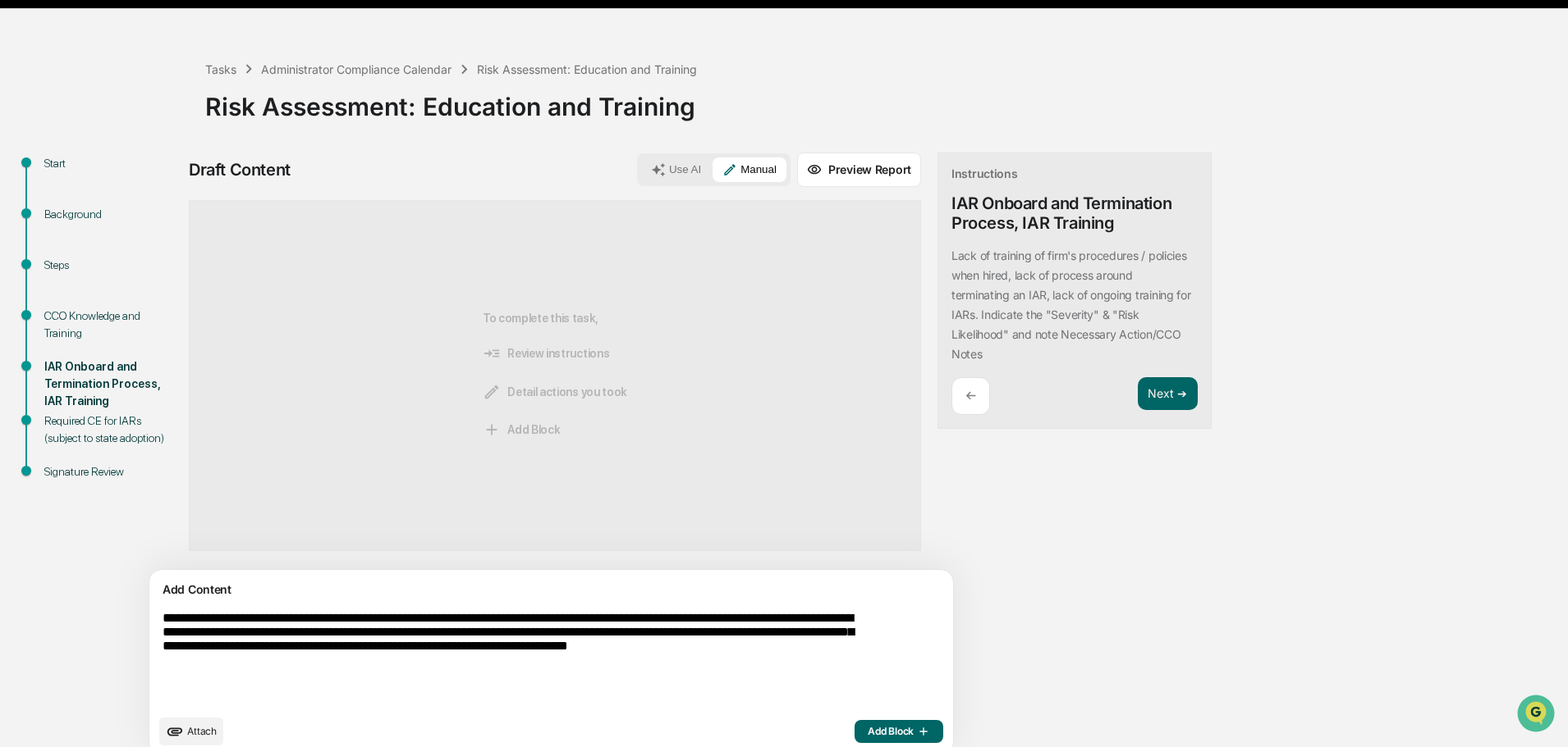
scroll to position [62, 0]
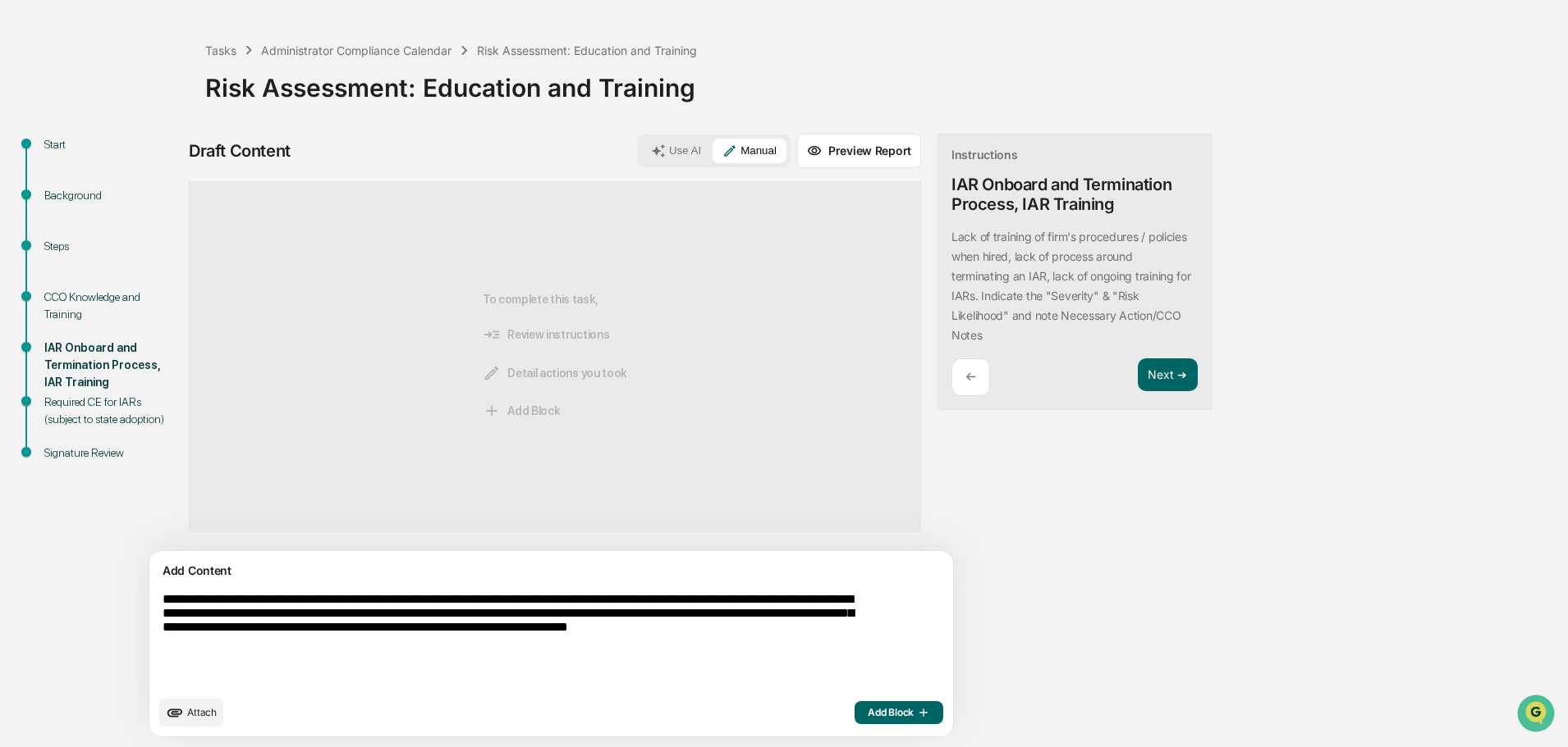
type textarea "**********"
click at [868, 711] on span "Add Block" at bounding box center [899, 712] width 63 height 13
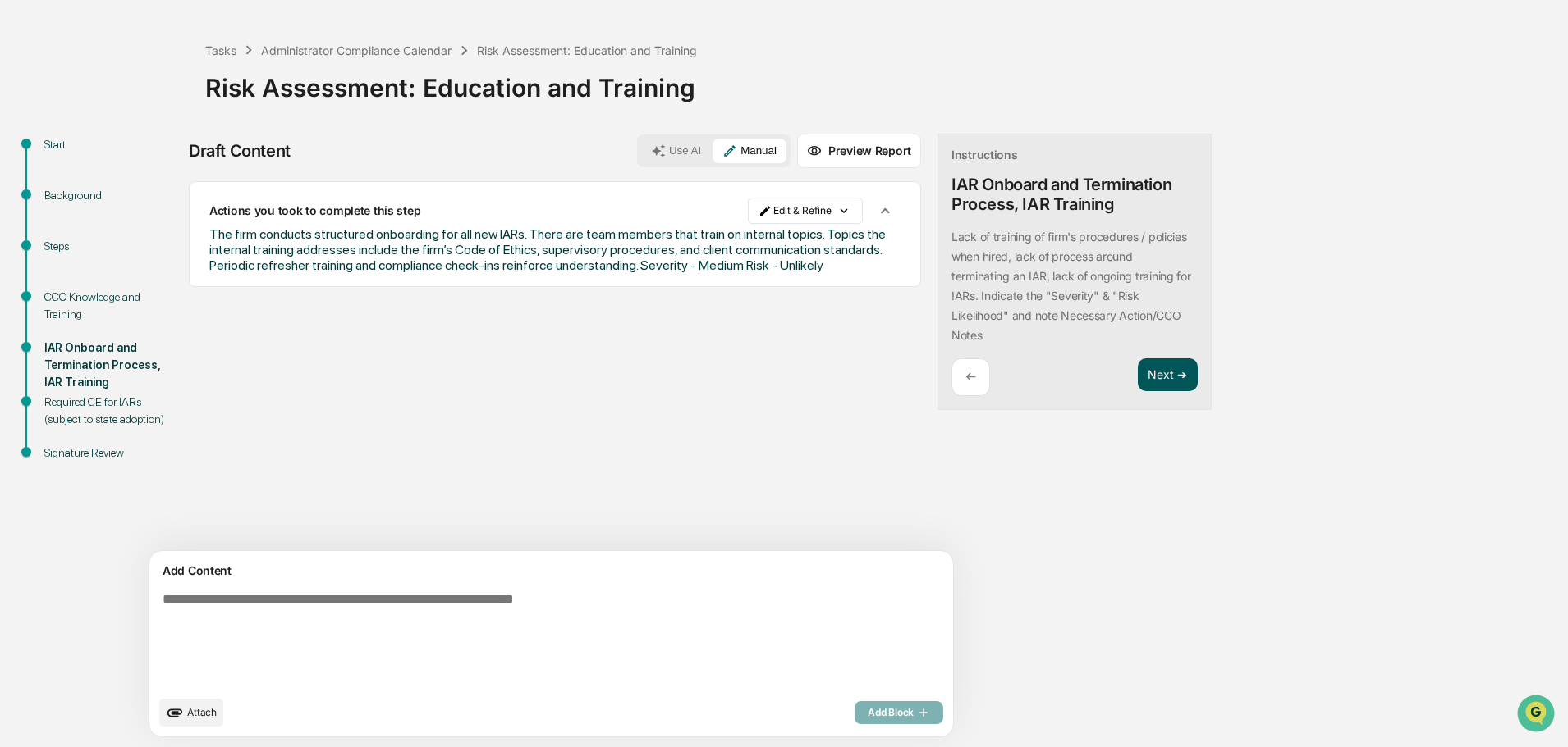
click at [1138, 374] on button "Next ➔" at bounding box center [1167, 375] width 60 height 33
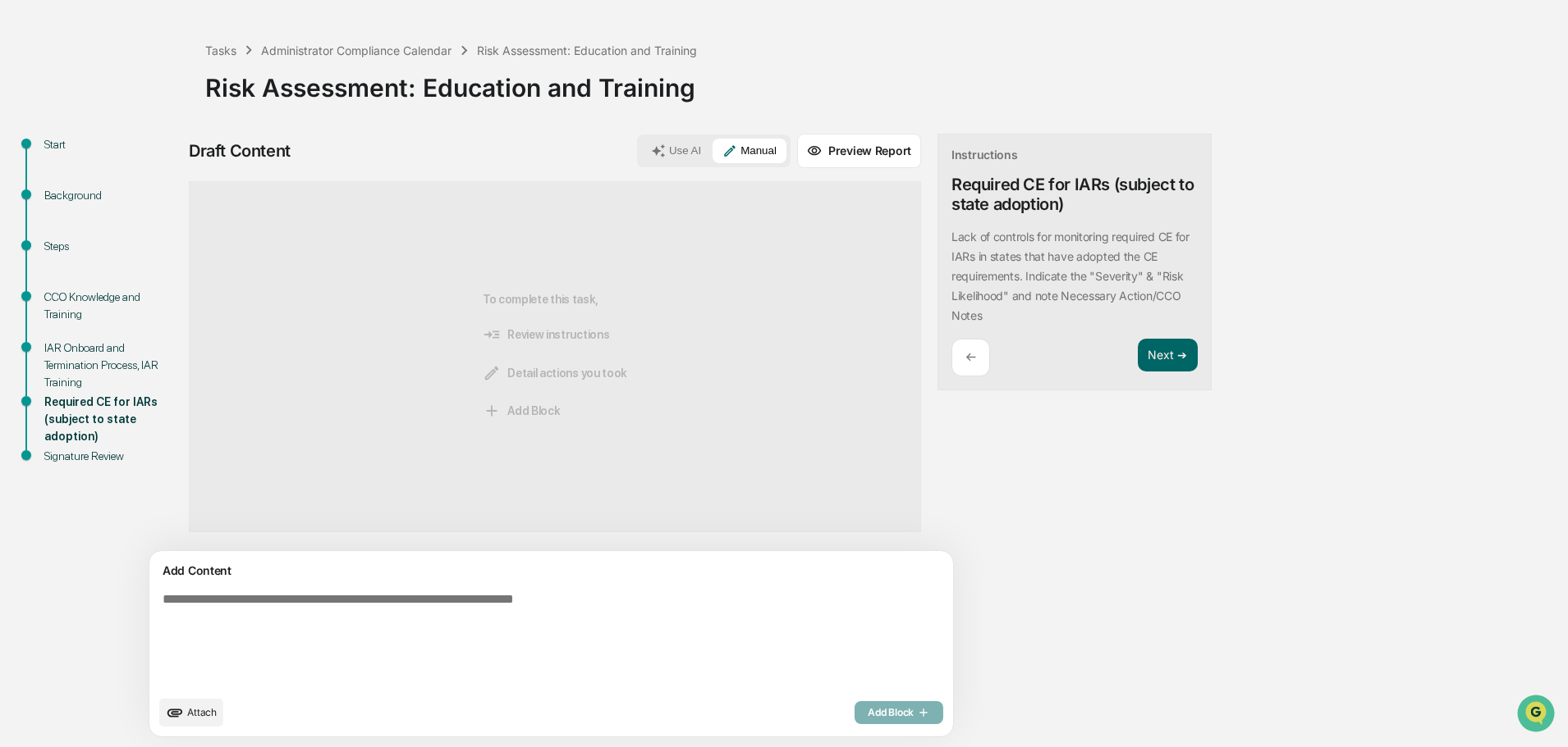
click at [161, 600] on textarea at bounding box center [513, 639] width 714 height 109
paste textarea "**********"
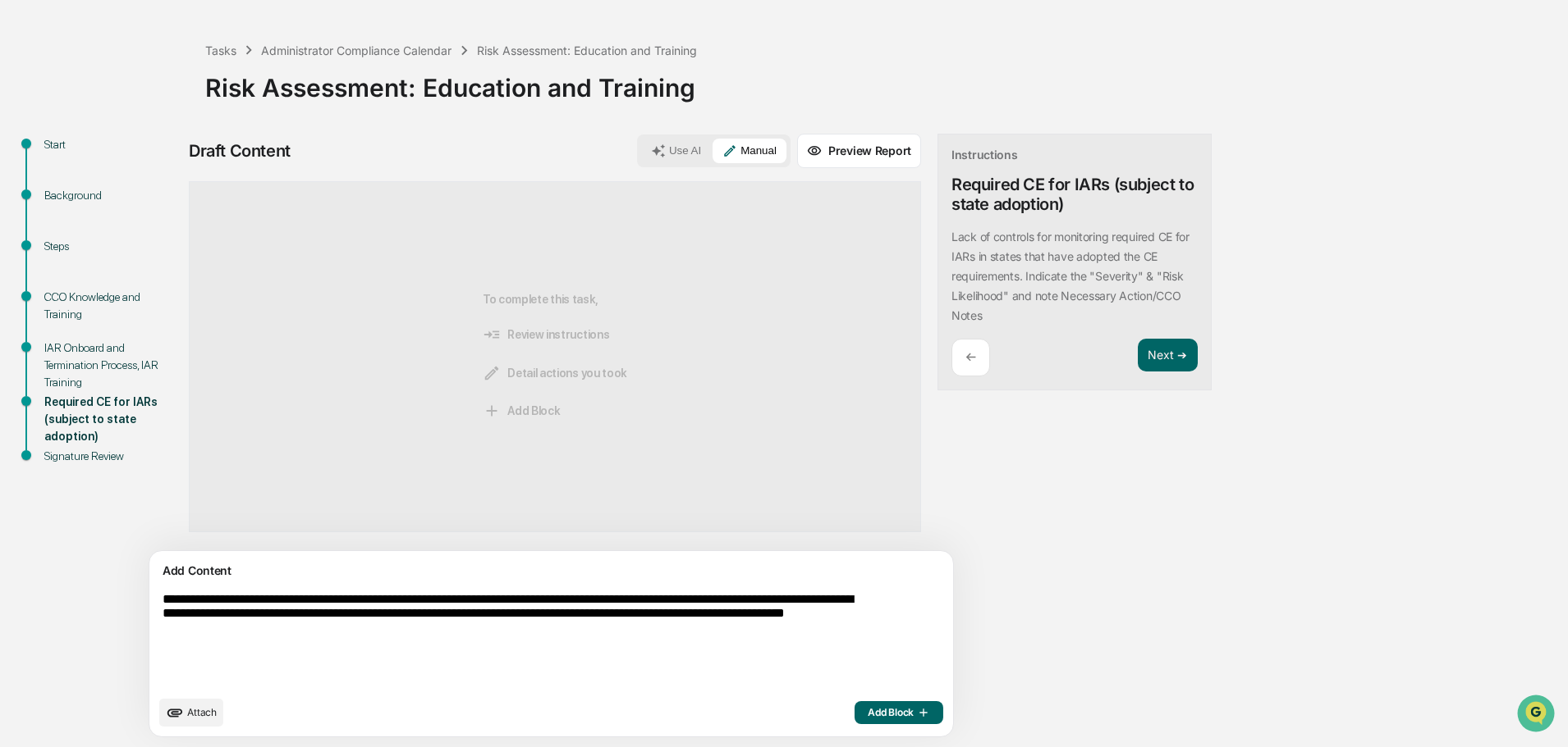
scroll to position [45, 0]
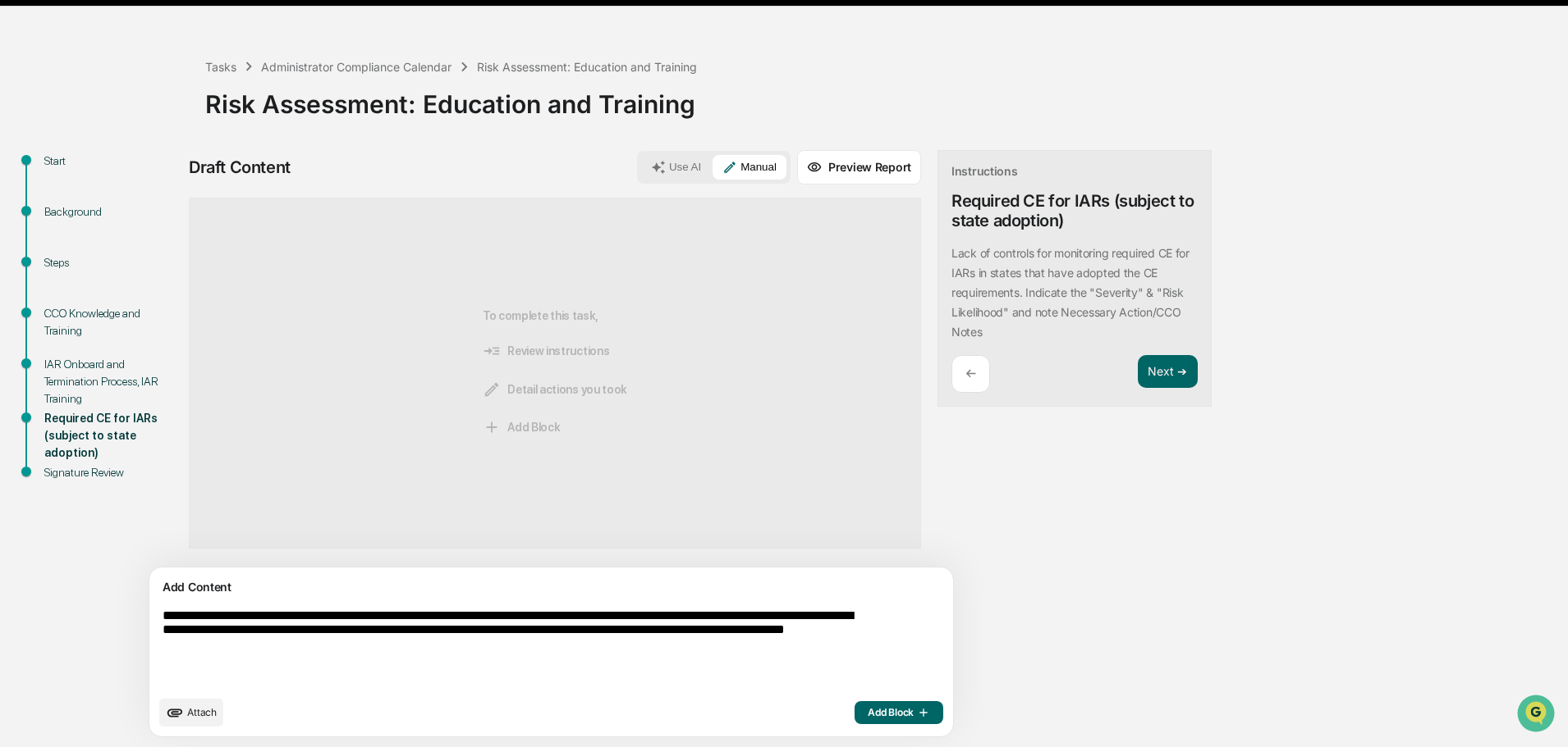
click at [503, 655] on textarea "**********" at bounding box center [513, 648] width 714 height 92
type textarea "**********"
click at [868, 709] on span "Add Block" at bounding box center [899, 712] width 63 height 13
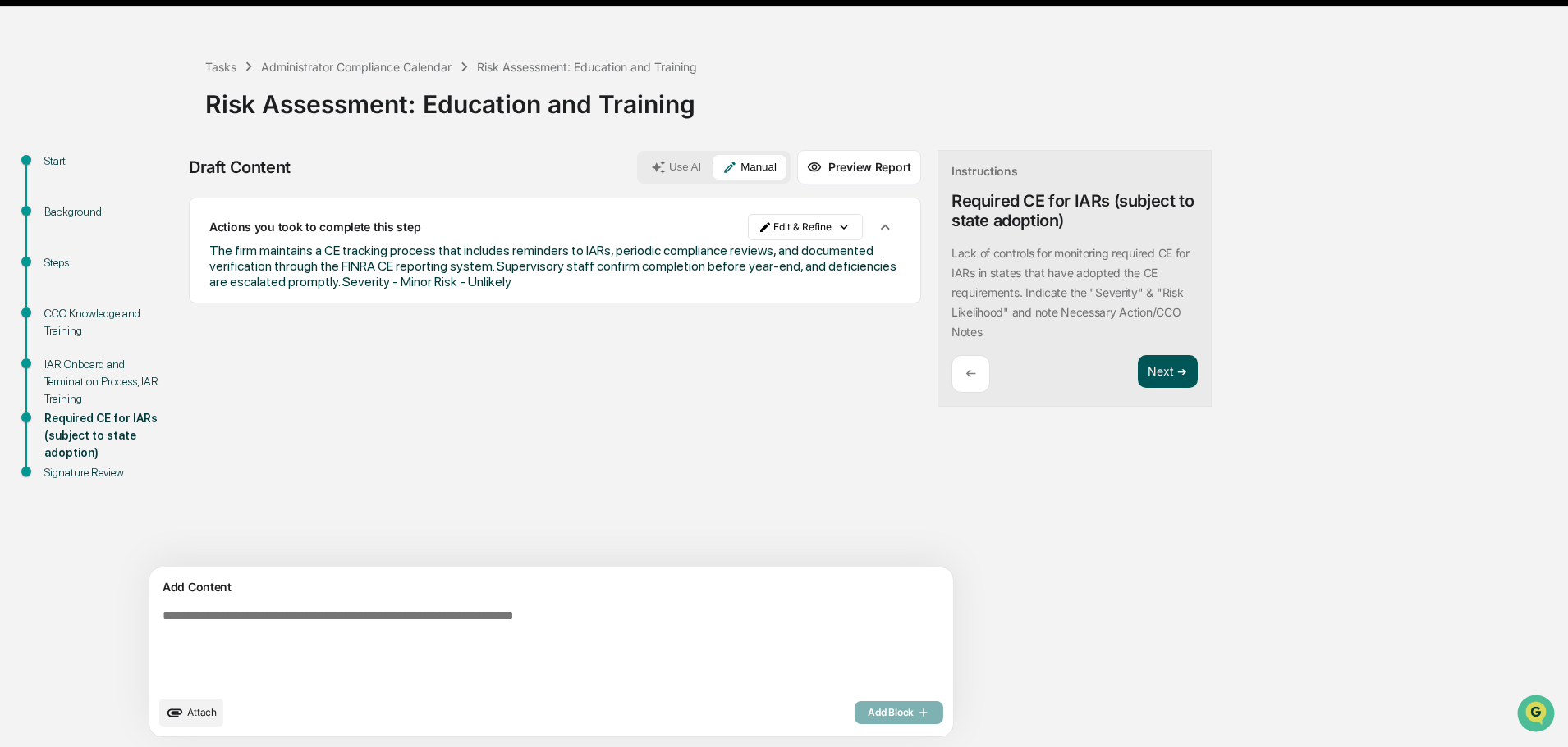
click at [1138, 372] on button "Next ➔" at bounding box center [1167, 372] width 60 height 33
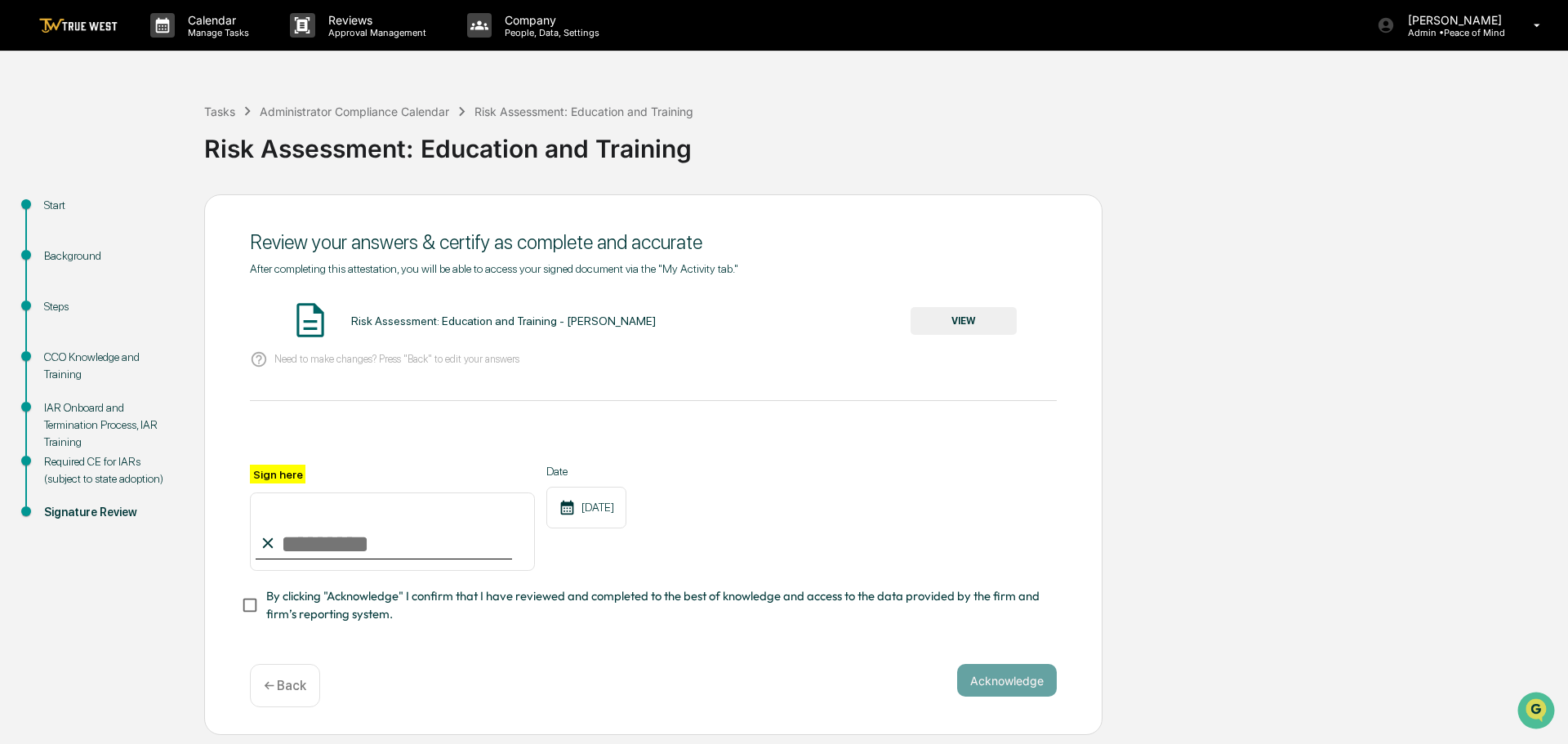
click at [977, 322] on button "VIEW" at bounding box center [964, 320] width 106 height 28
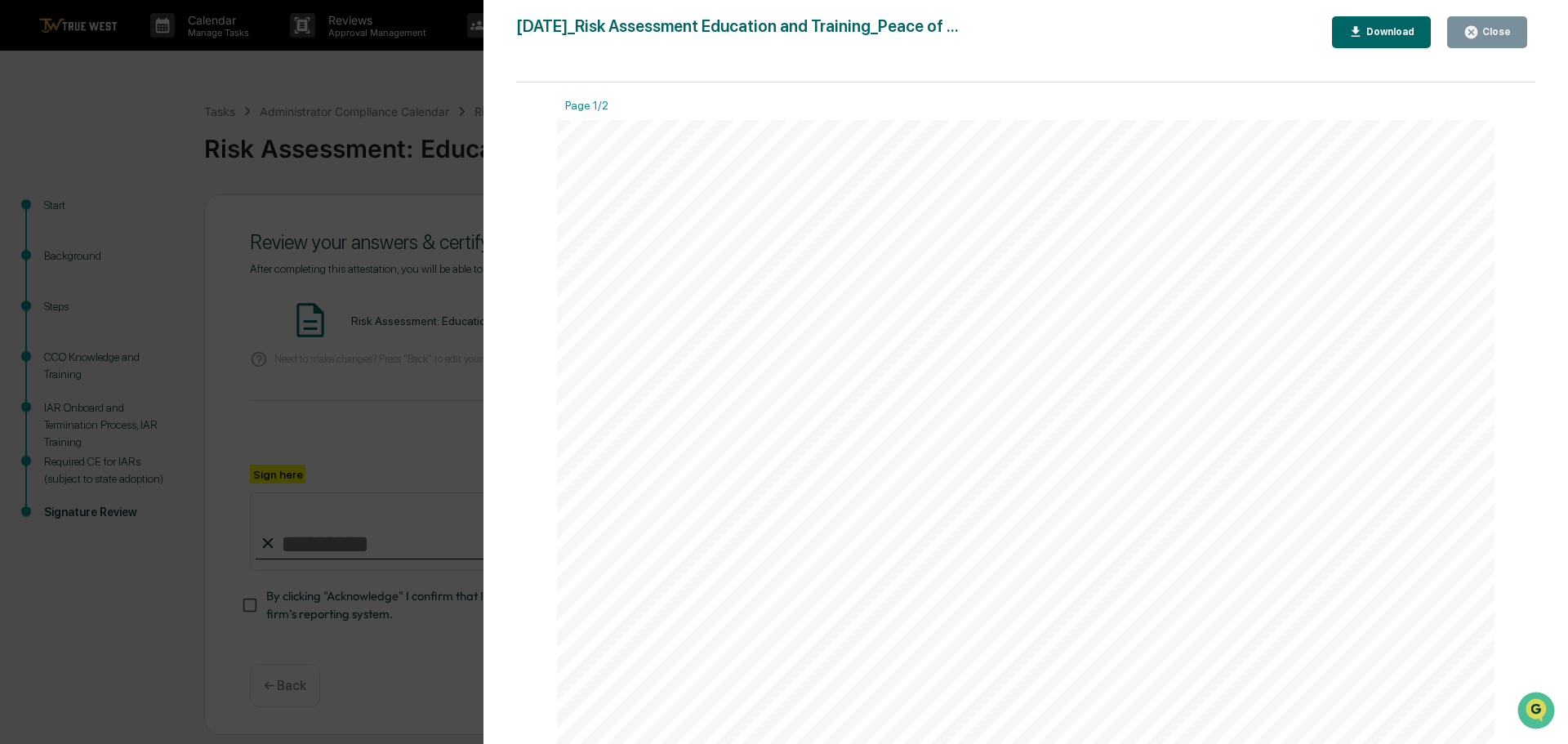
click at [414, 74] on div "Version History [DATE] 08:13 PM [PERSON_NAME] [DATE]_Risk Assessment Education …" at bounding box center [784, 372] width 1568 height 744
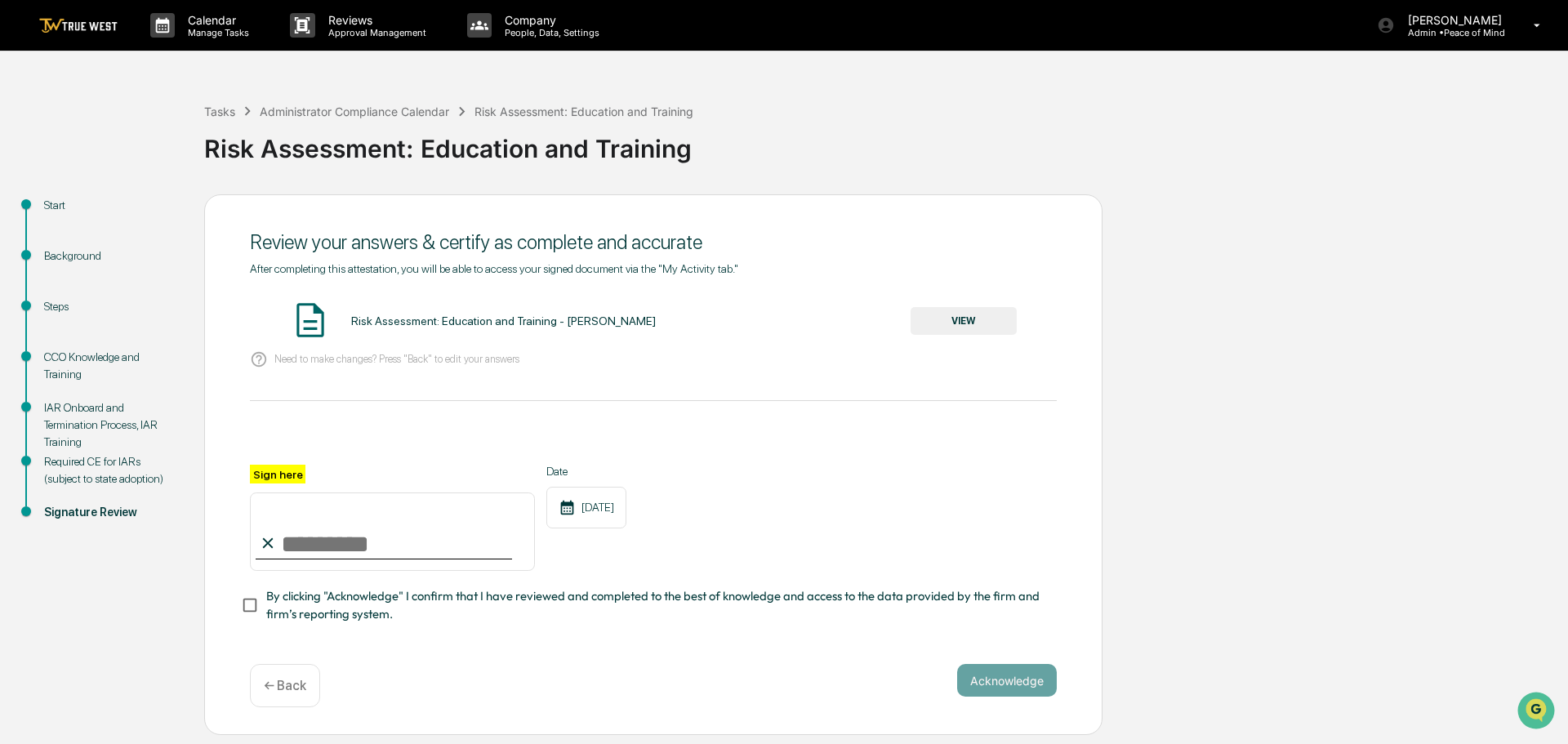
click at [374, 547] on input "Sign here" at bounding box center [392, 532] width 285 height 79
type input "**********"
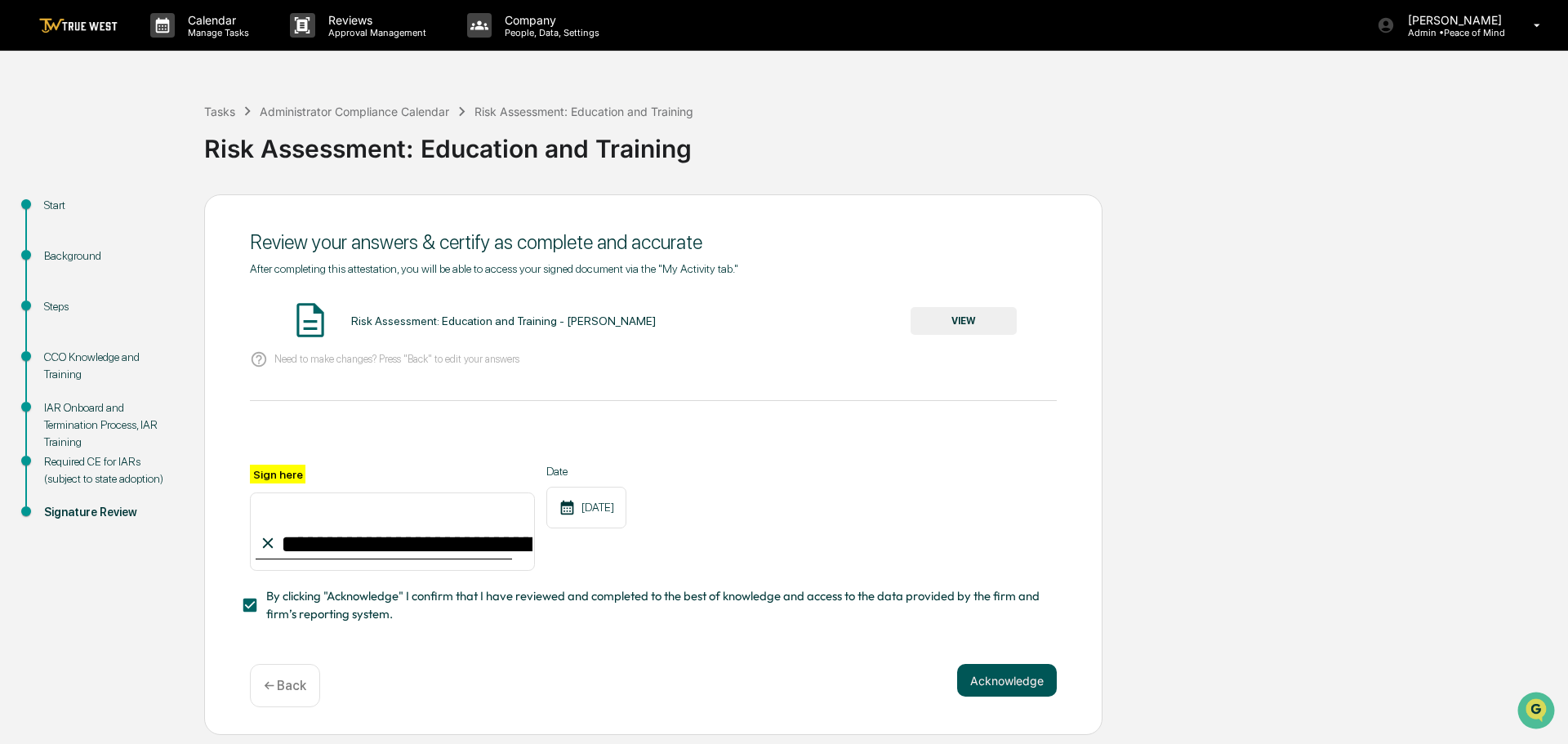
click at [1010, 683] on button "Acknowledge" at bounding box center [1006, 681] width 99 height 33
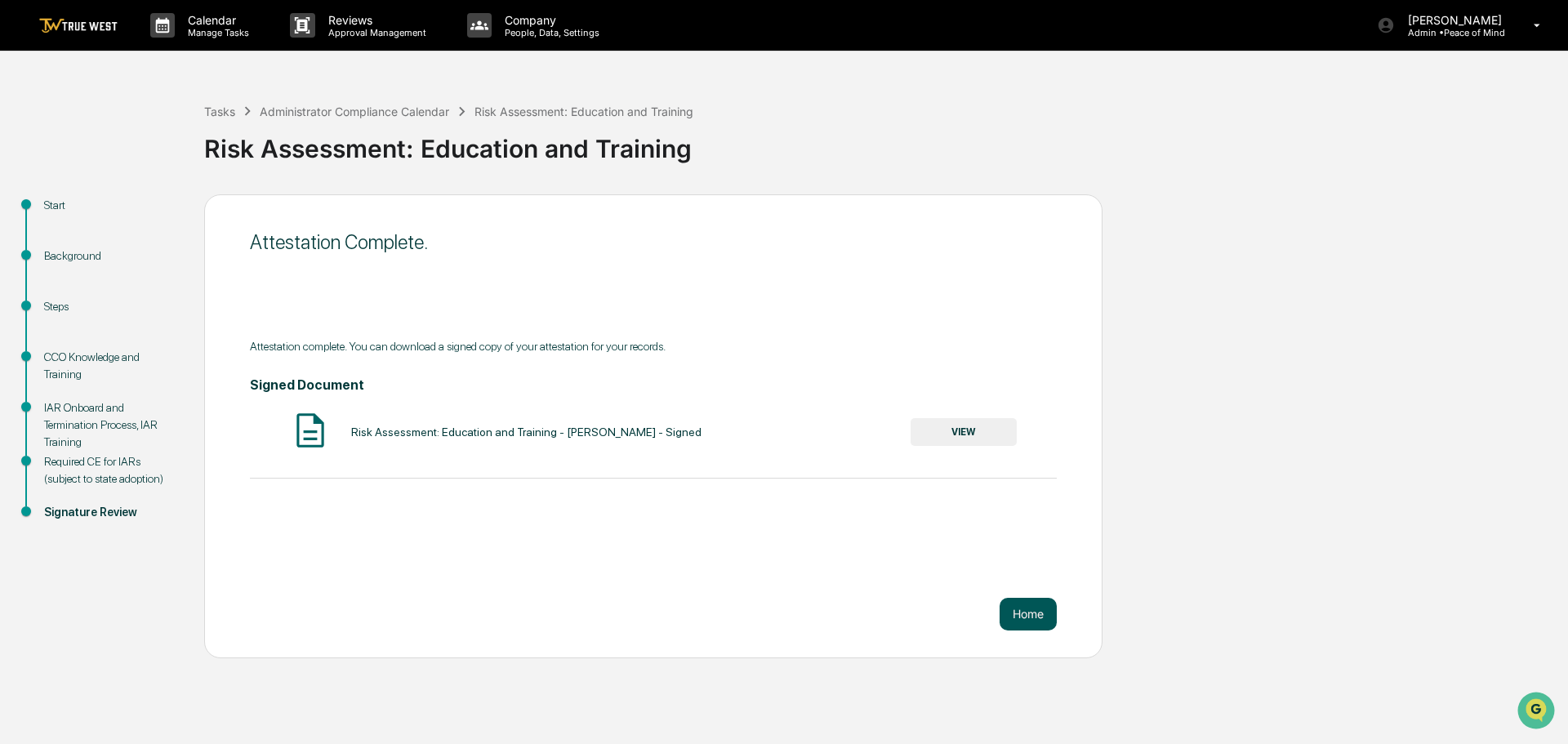
click at [1033, 617] on button "Home" at bounding box center [1028, 614] width 57 height 33
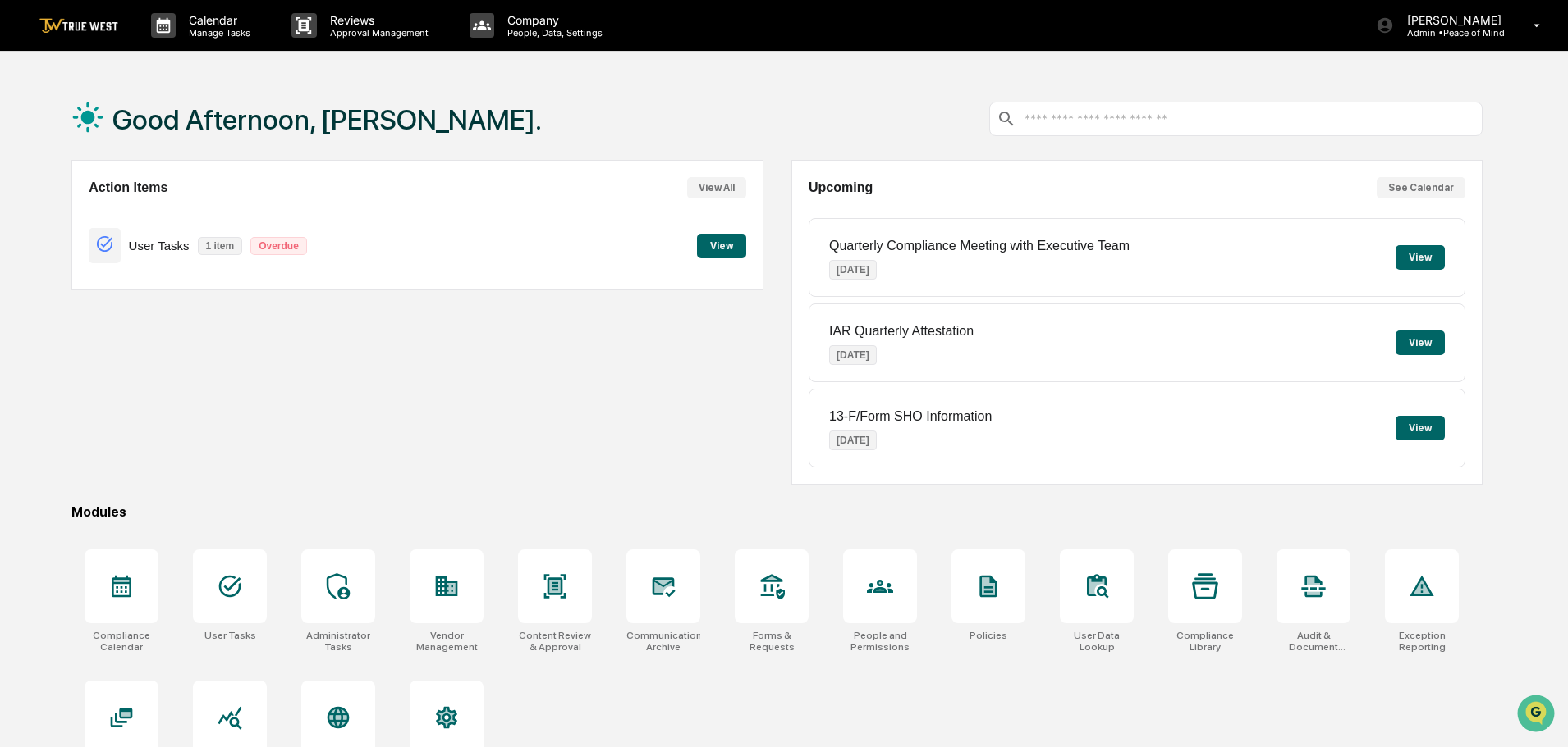
click at [725, 247] on button "View" at bounding box center [721, 245] width 49 height 24
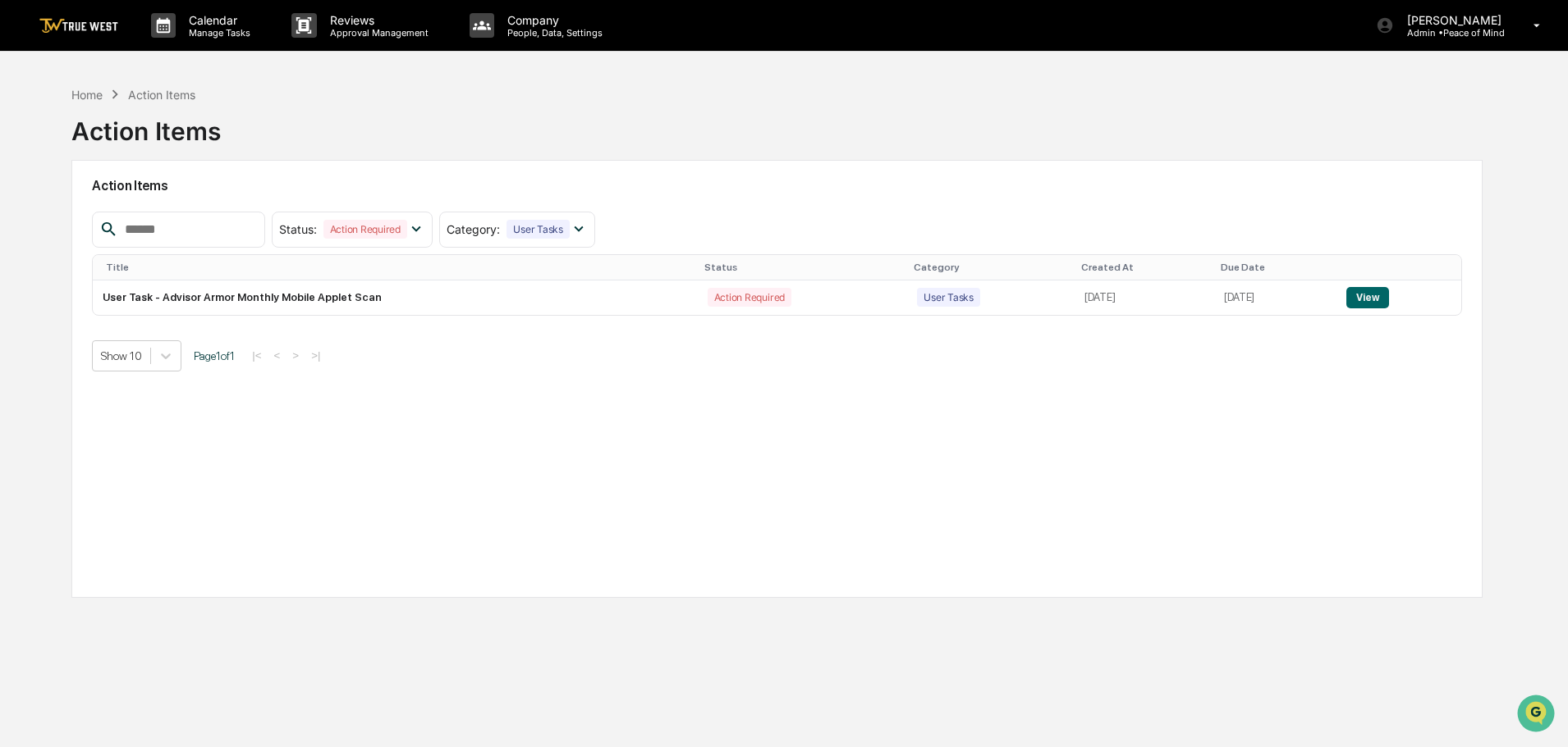
drag, startPoint x: 1370, startPoint y: 291, endPoint x: 1305, endPoint y: 316, distance: 69.6
click at [1305, 316] on div "Status : Action Required Select/Deselect All Action Required Resolved Category …" at bounding box center [777, 291] width 1369 height 160
click at [1373, 298] on button "View" at bounding box center [1366, 298] width 42 height 22
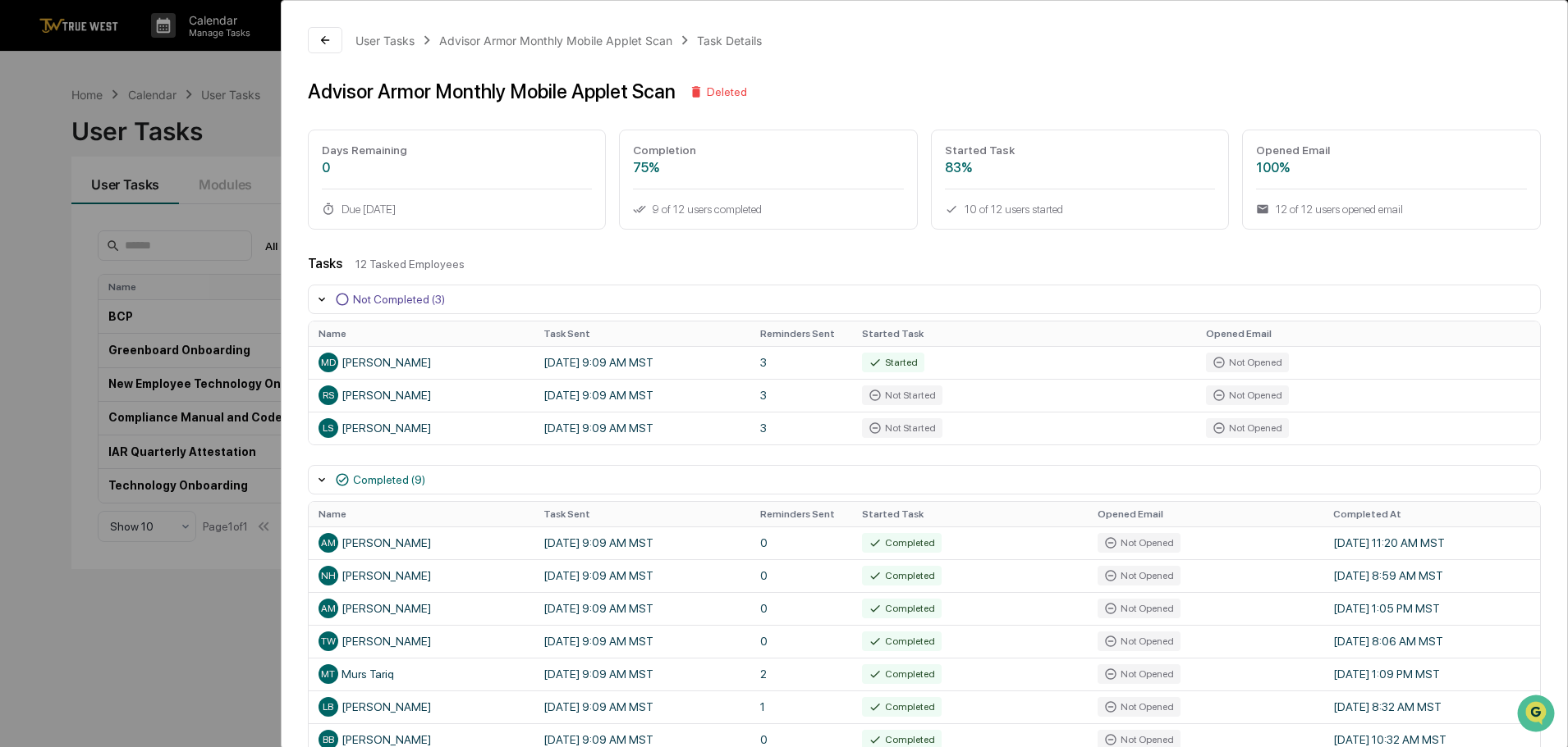
click at [323, 299] on icon at bounding box center [322, 300] width 7 height 4
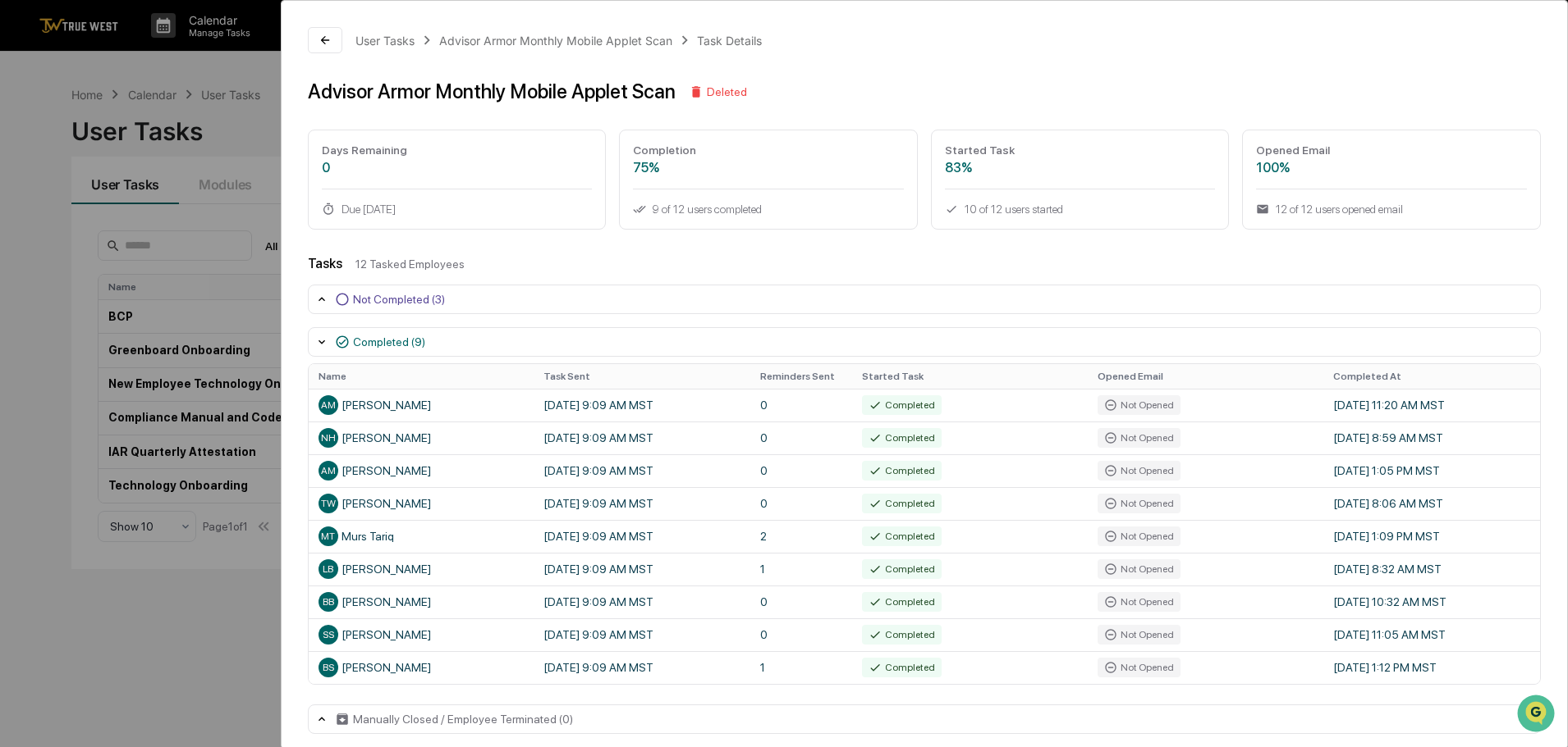
click at [323, 299] on icon at bounding box center [322, 299] width 7 height 4
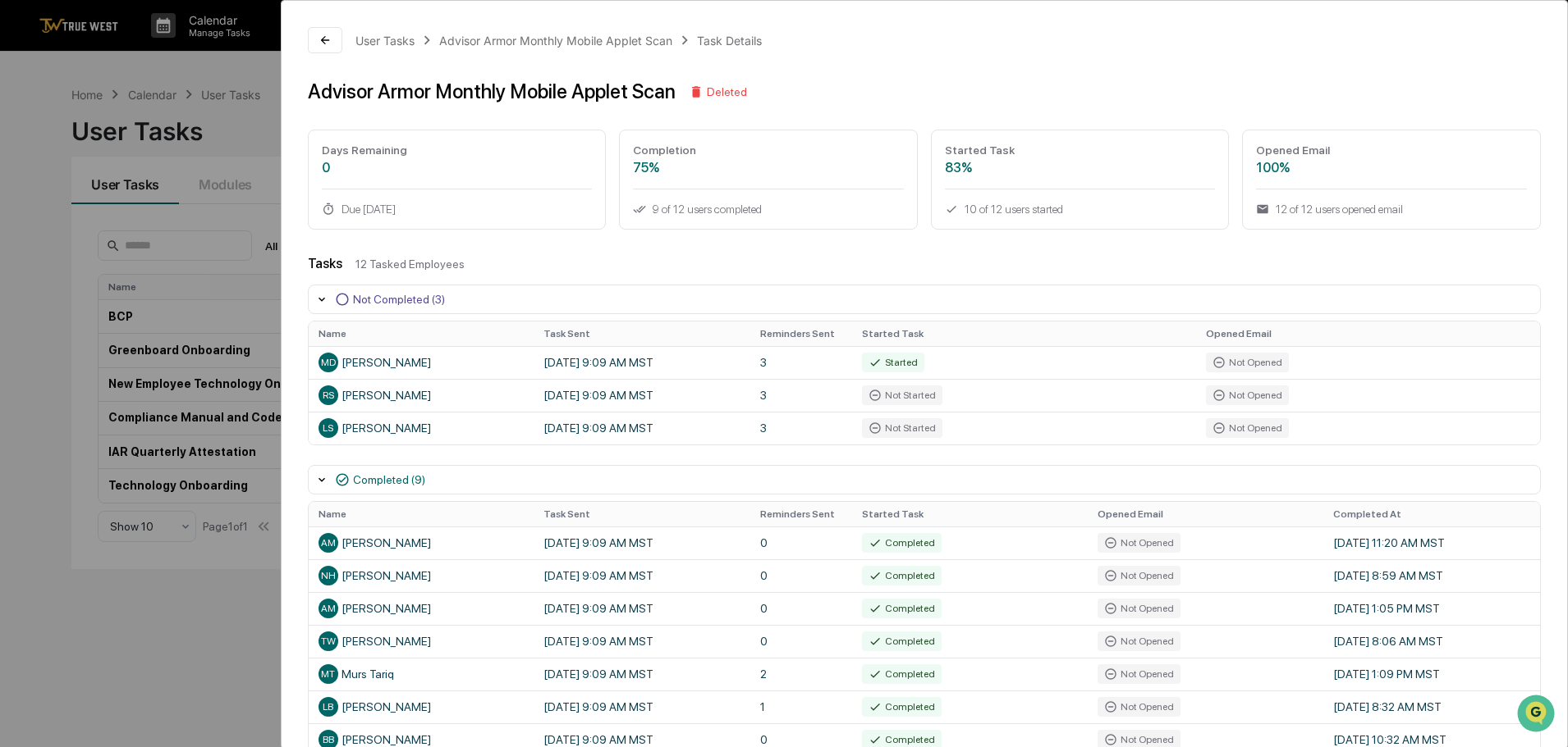
click at [722, 41] on div "Task Details" at bounding box center [729, 40] width 65 height 14
click at [594, 41] on div "Advisor Armor Monthly Mobile Applet Scan" at bounding box center [556, 40] width 233 height 14
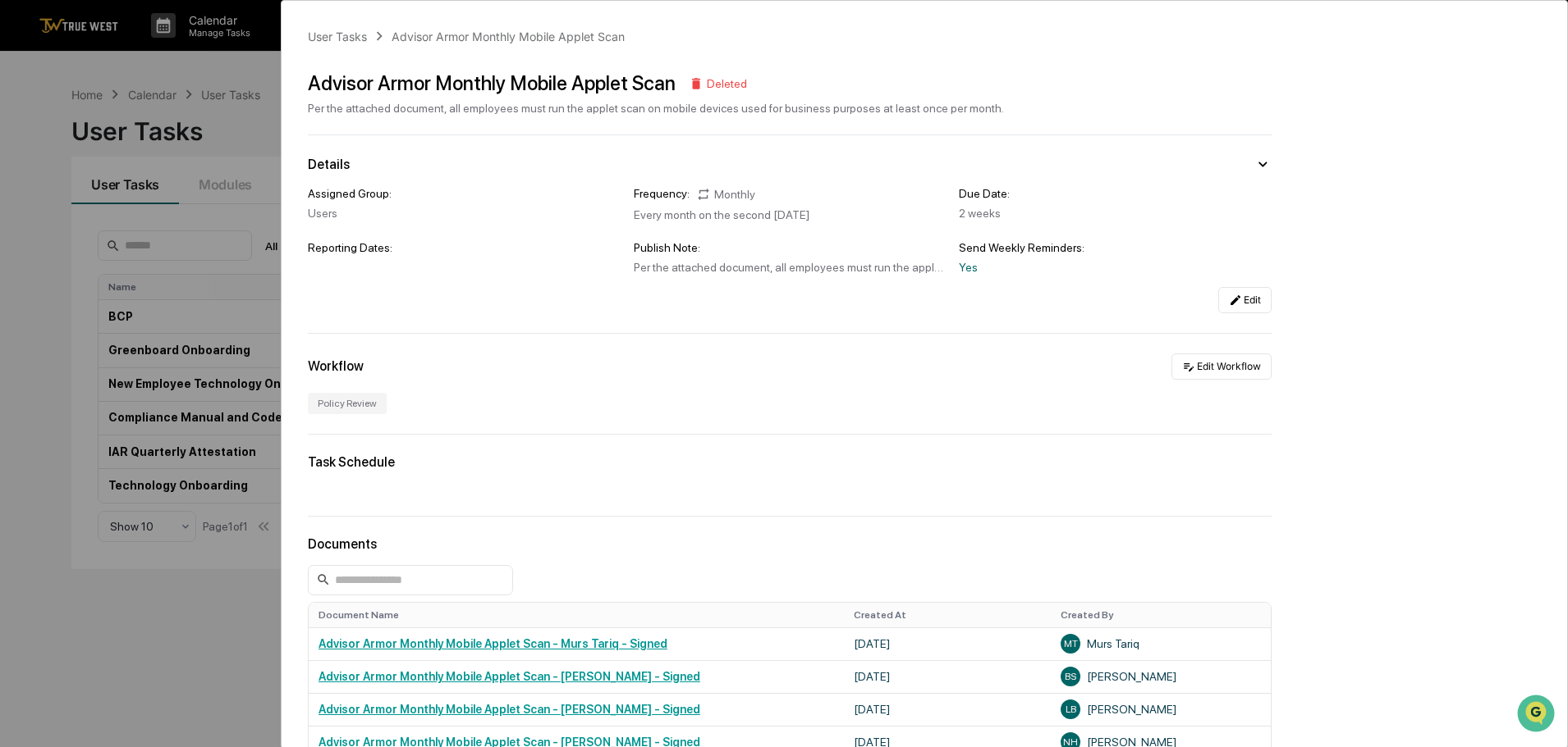
click at [1254, 160] on icon at bounding box center [1262, 164] width 18 height 18
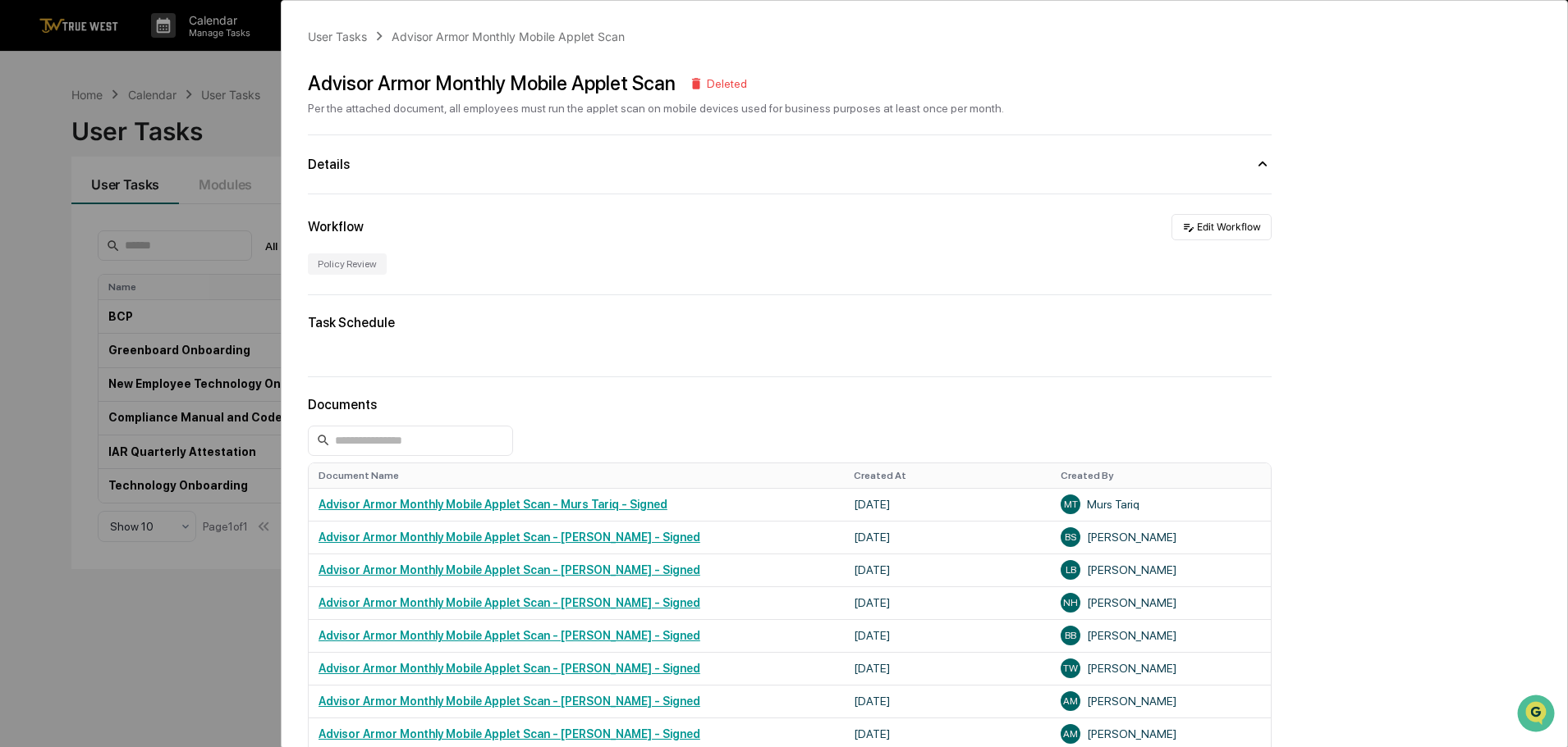
click at [1254, 160] on icon at bounding box center [1262, 164] width 18 height 18
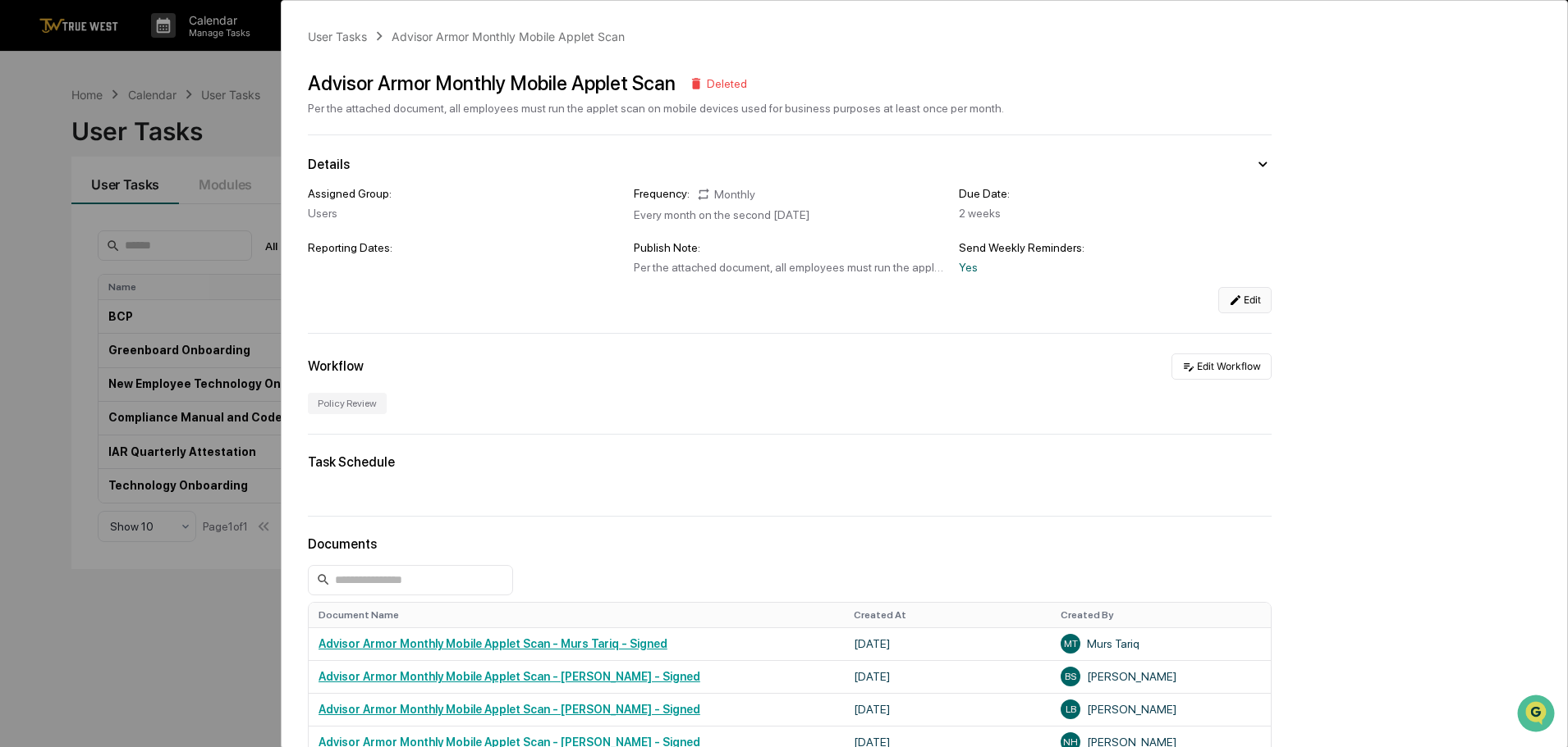
click at [1239, 300] on button "Edit" at bounding box center [1244, 300] width 54 height 26
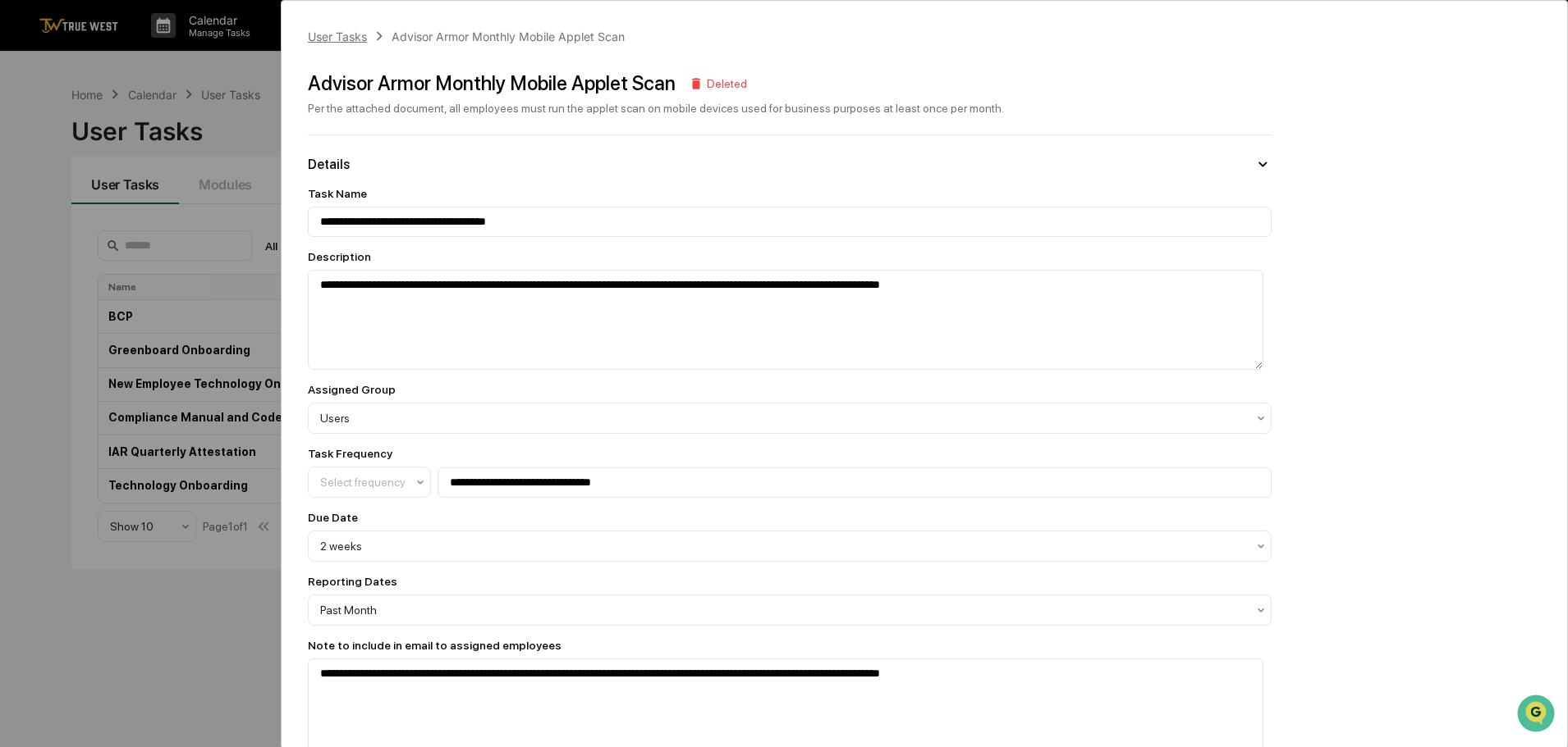
click at [333, 36] on div "User Tasks" at bounding box center [337, 36] width 59 height 14
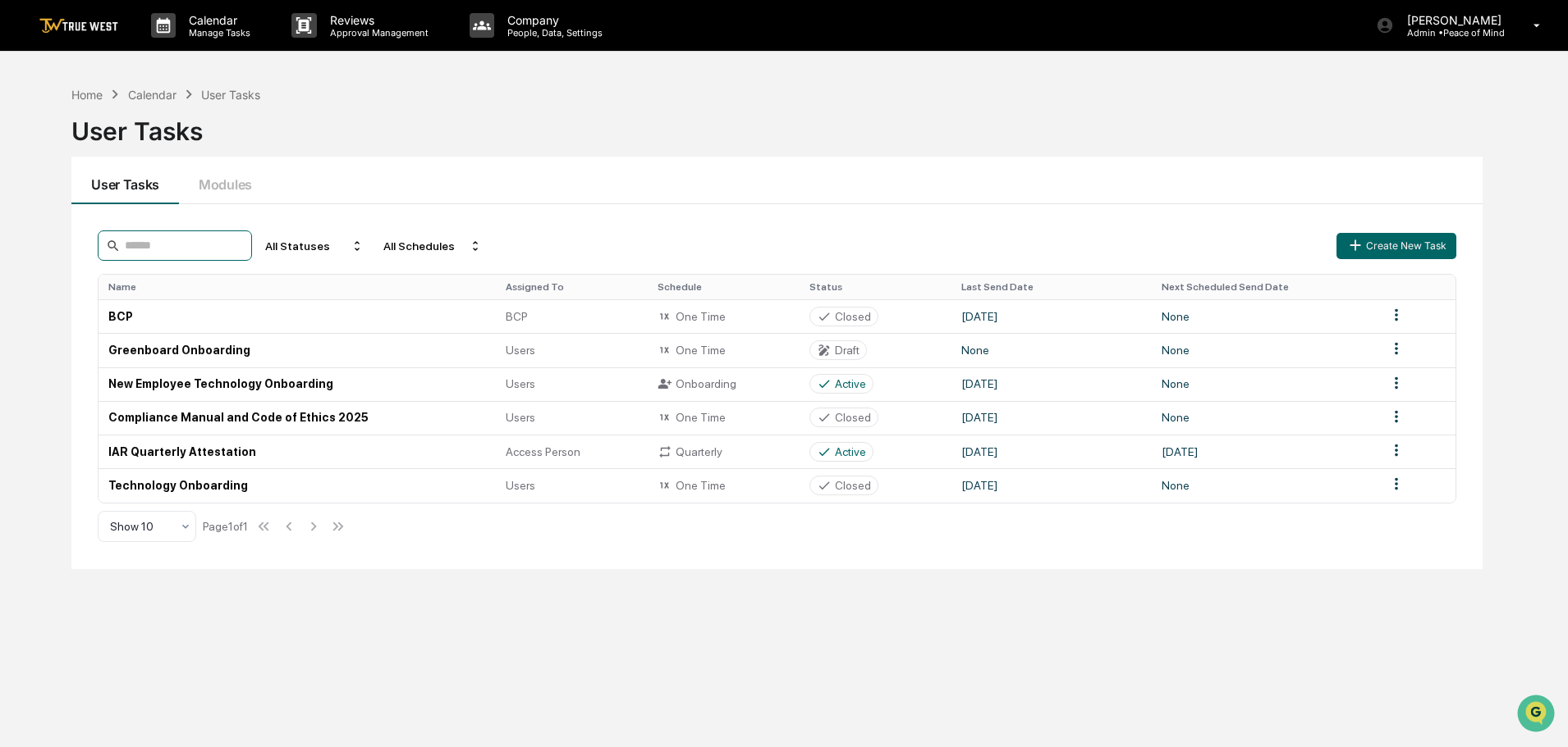
click at [165, 245] on input at bounding box center [175, 245] width 155 height 30
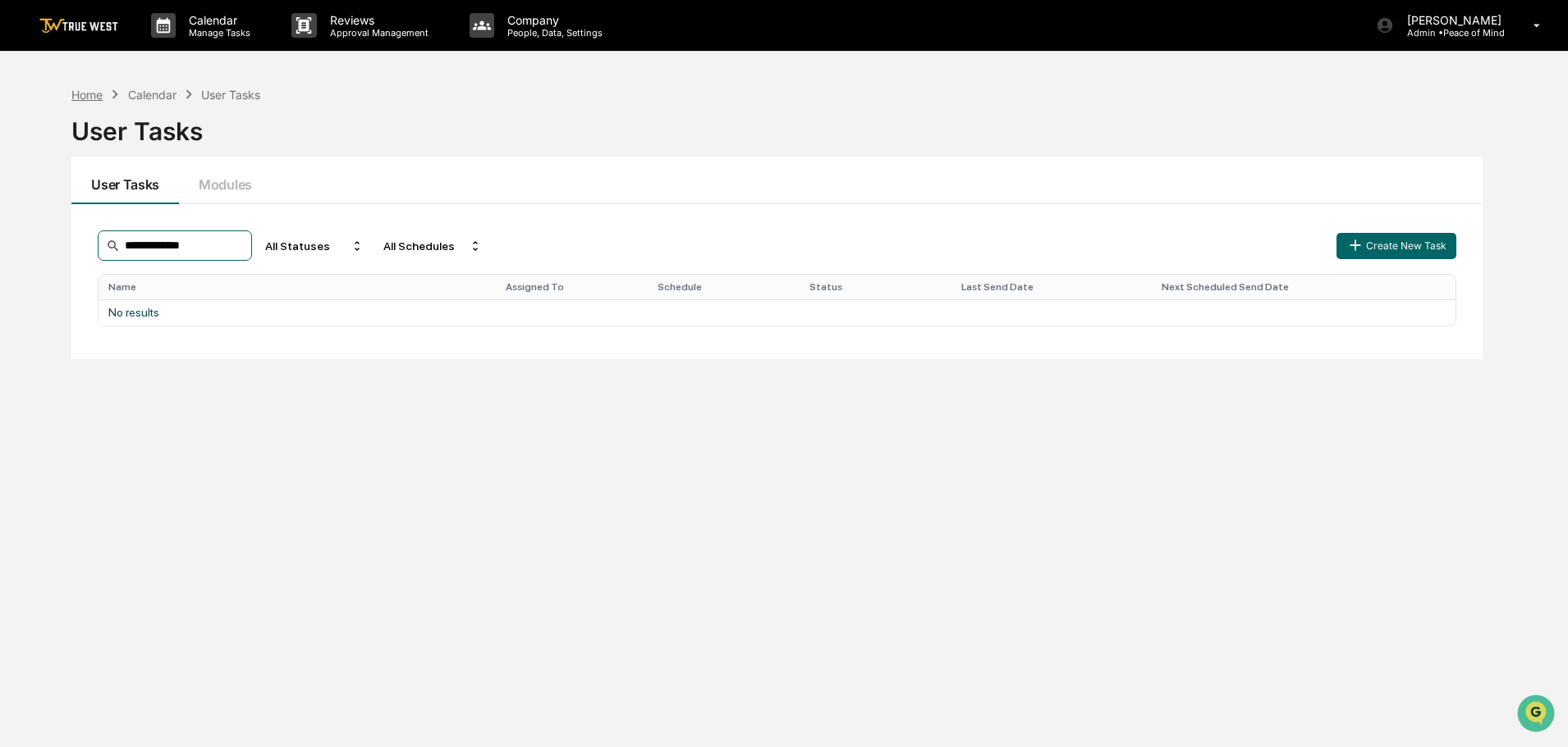
type input "**********"
click at [89, 94] on div "Home" at bounding box center [87, 95] width 31 height 14
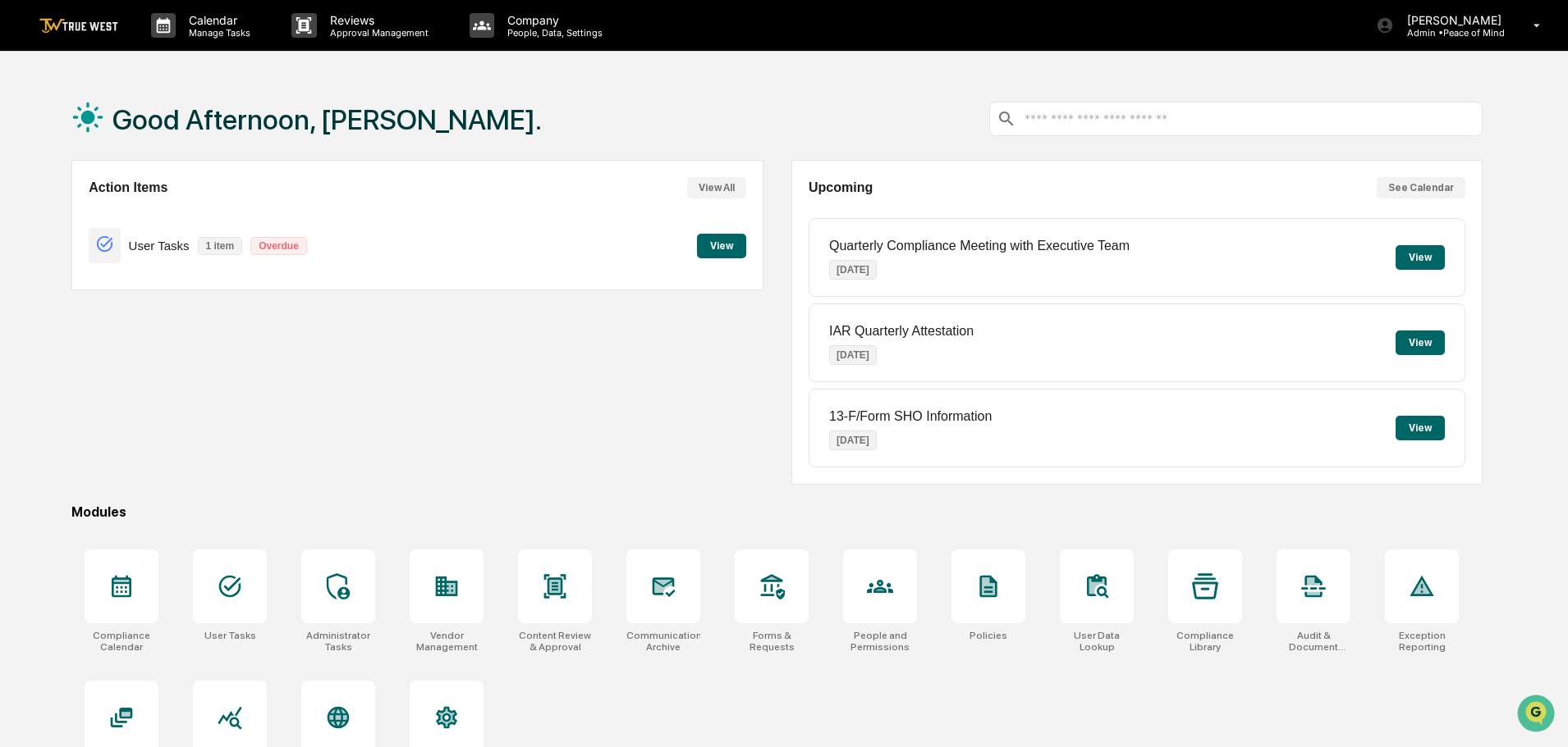
click at [720, 246] on button "View" at bounding box center [721, 245] width 49 height 24
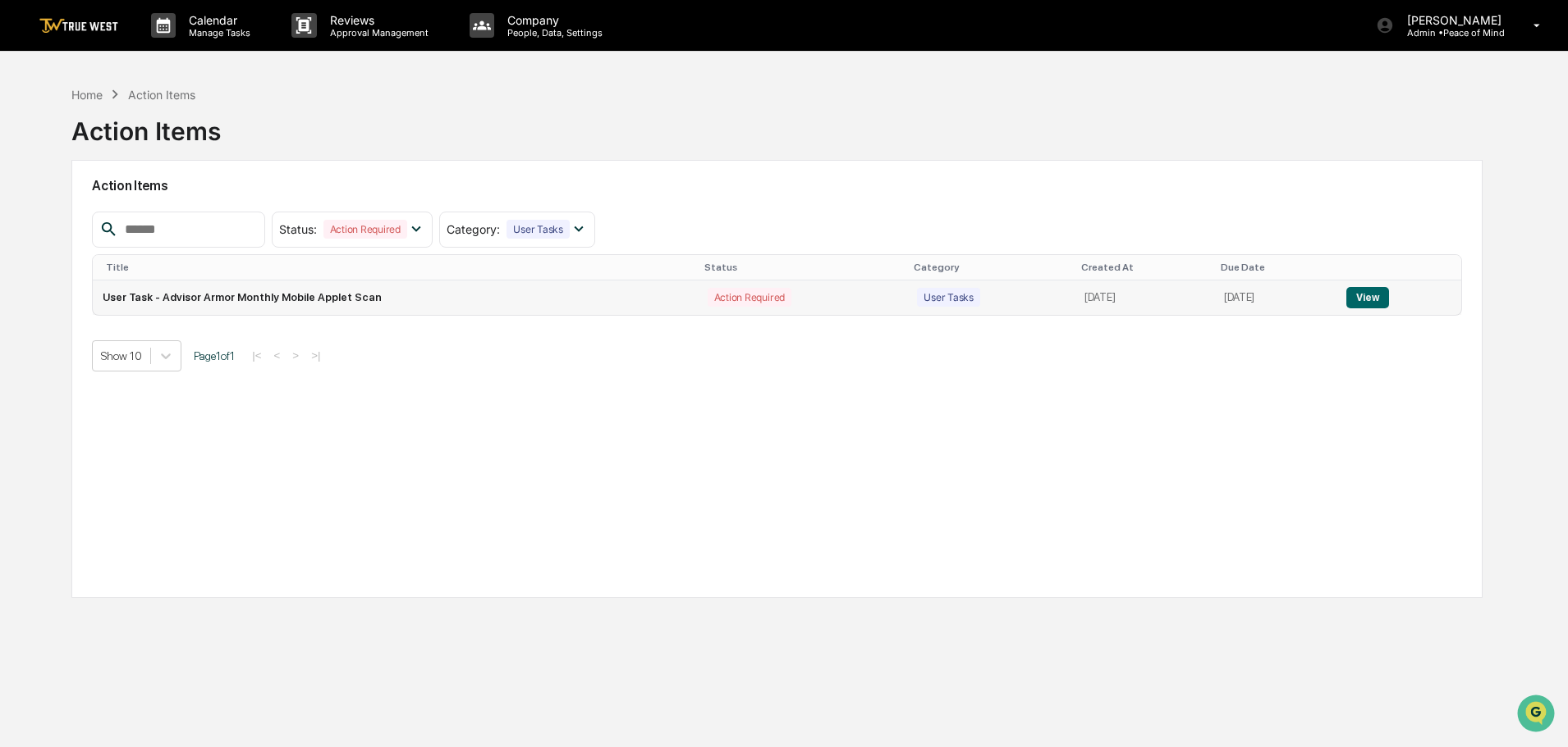
click at [1375, 295] on button "View" at bounding box center [1366, 298] width 42 height 22
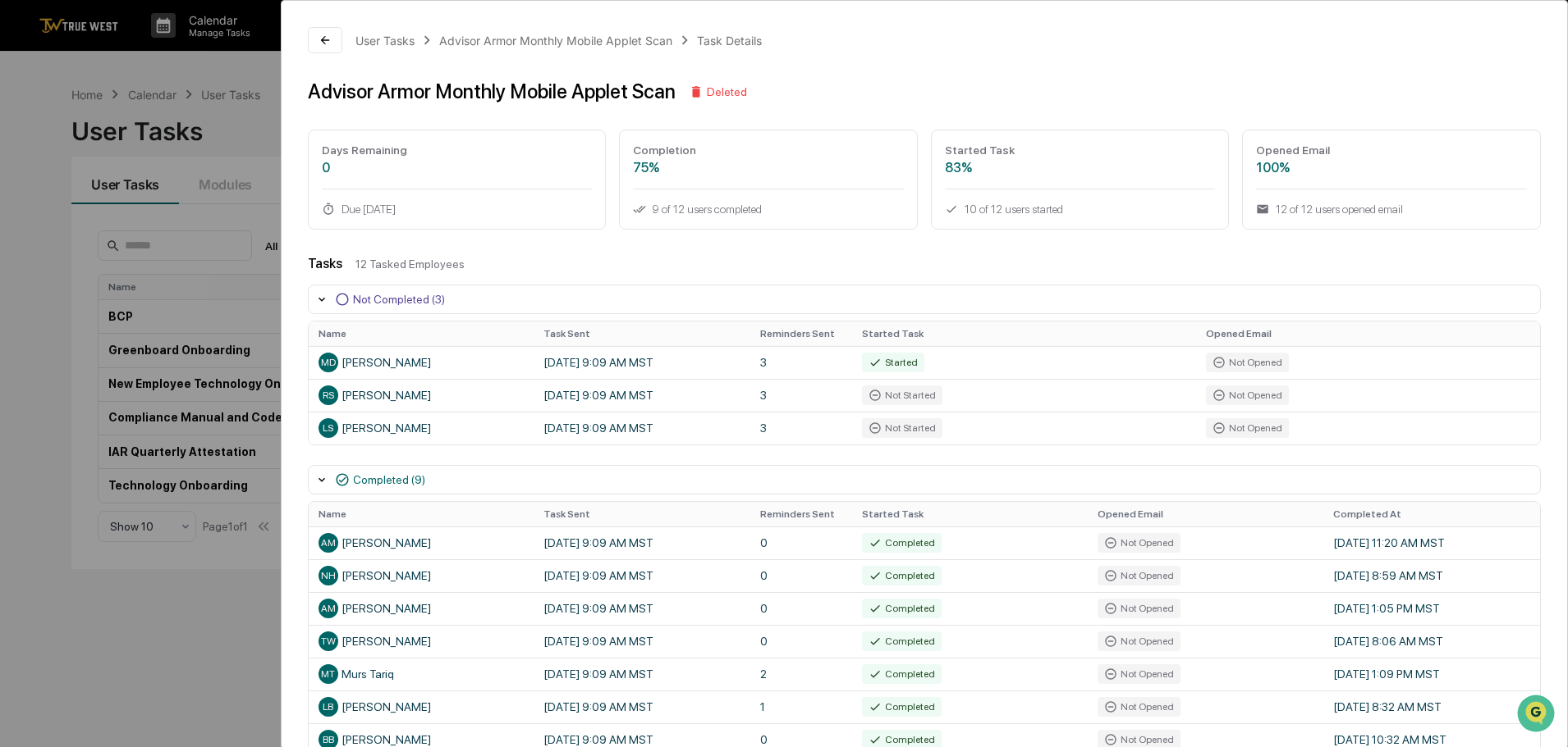
click at [693, 89] on icon at bounding box center [695, 92] width 9 height 12
click at [382, 294] on div "Not Completed (3)" at bounding box center [399, 299] width 92 height 13
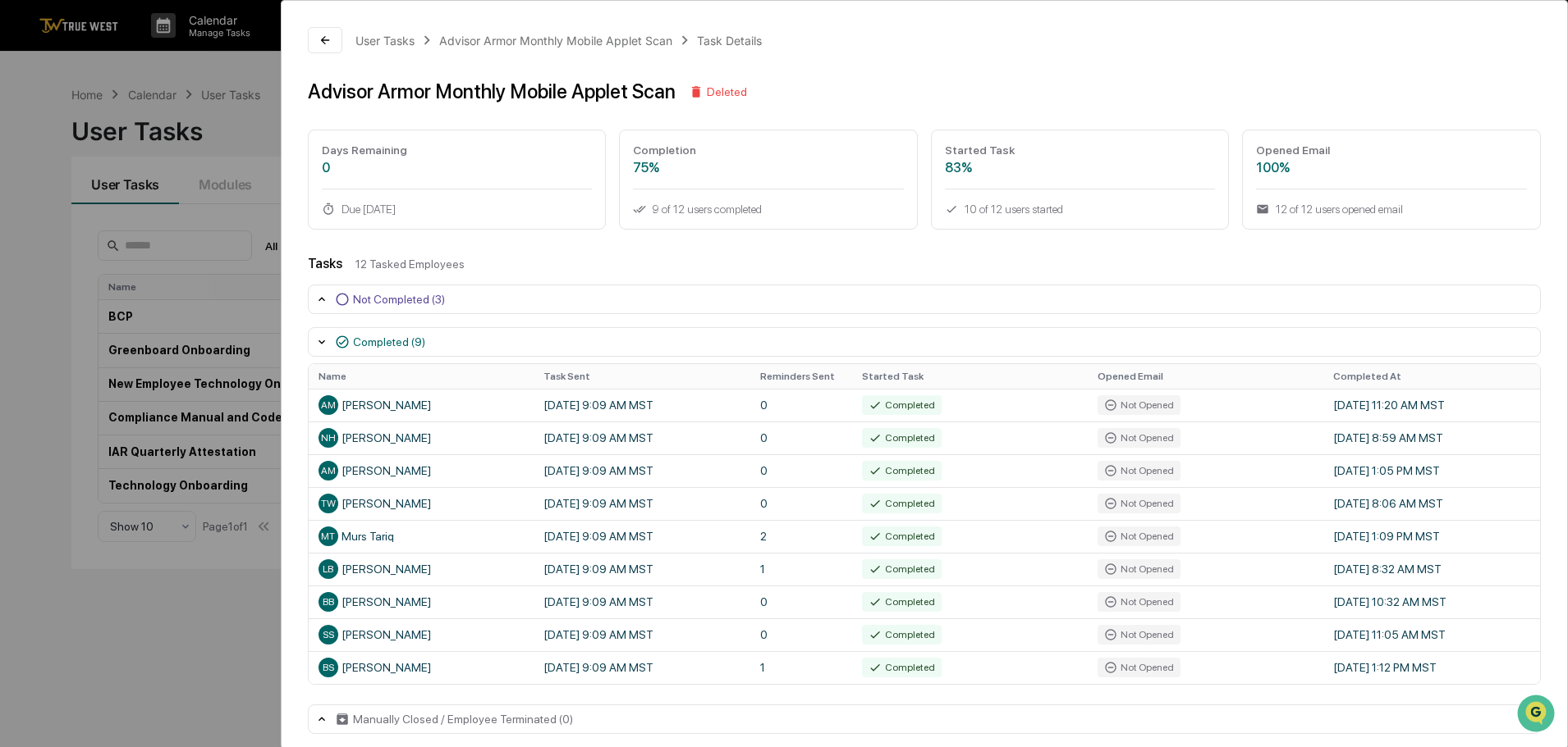
click at [382, 294] on div "Not Completed (3)" at bounding box center [399, 299] width 92 height 13
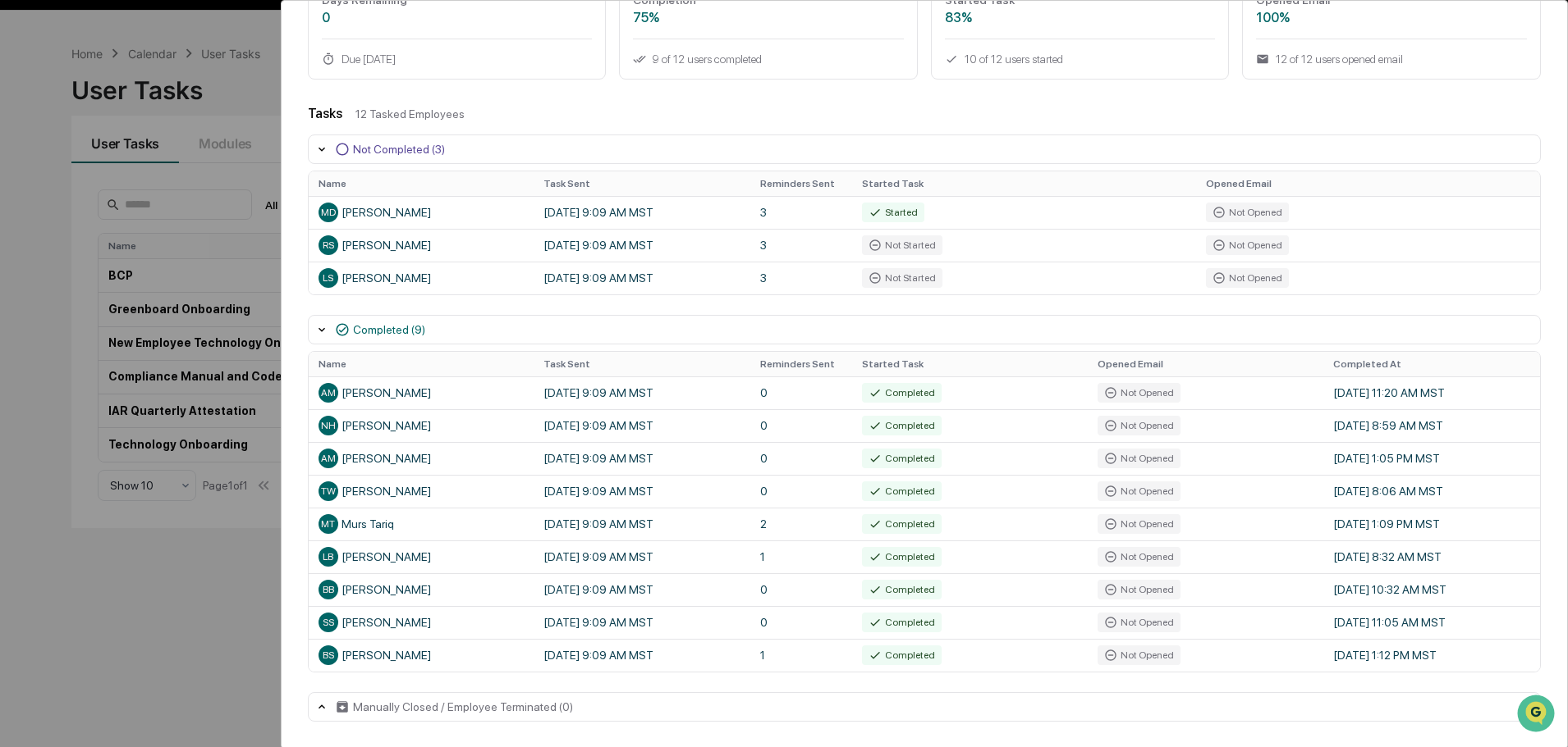
scroll to position [78, 0]
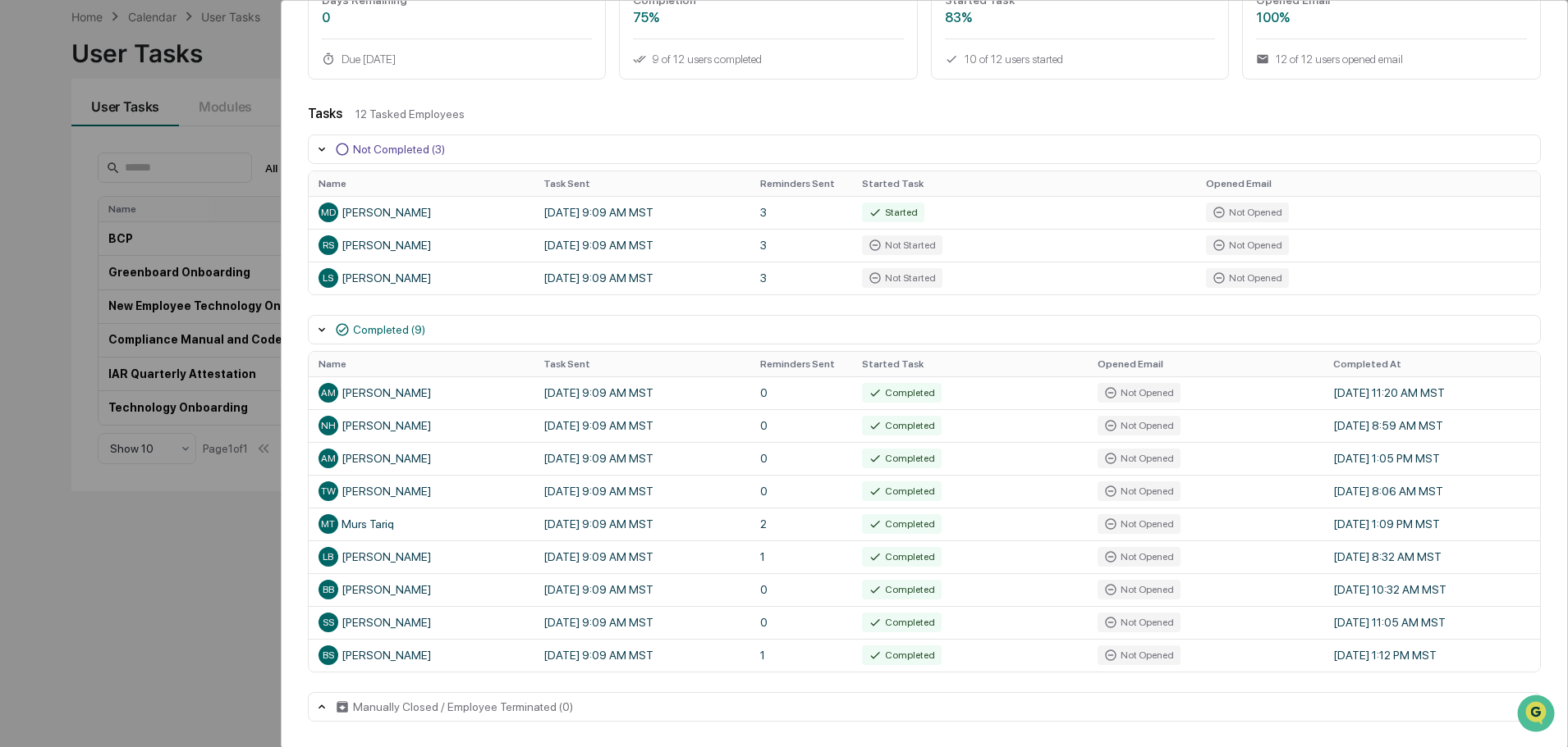
click at [321, 704] on icon at bounding box center [321, 707] width 13 height 13
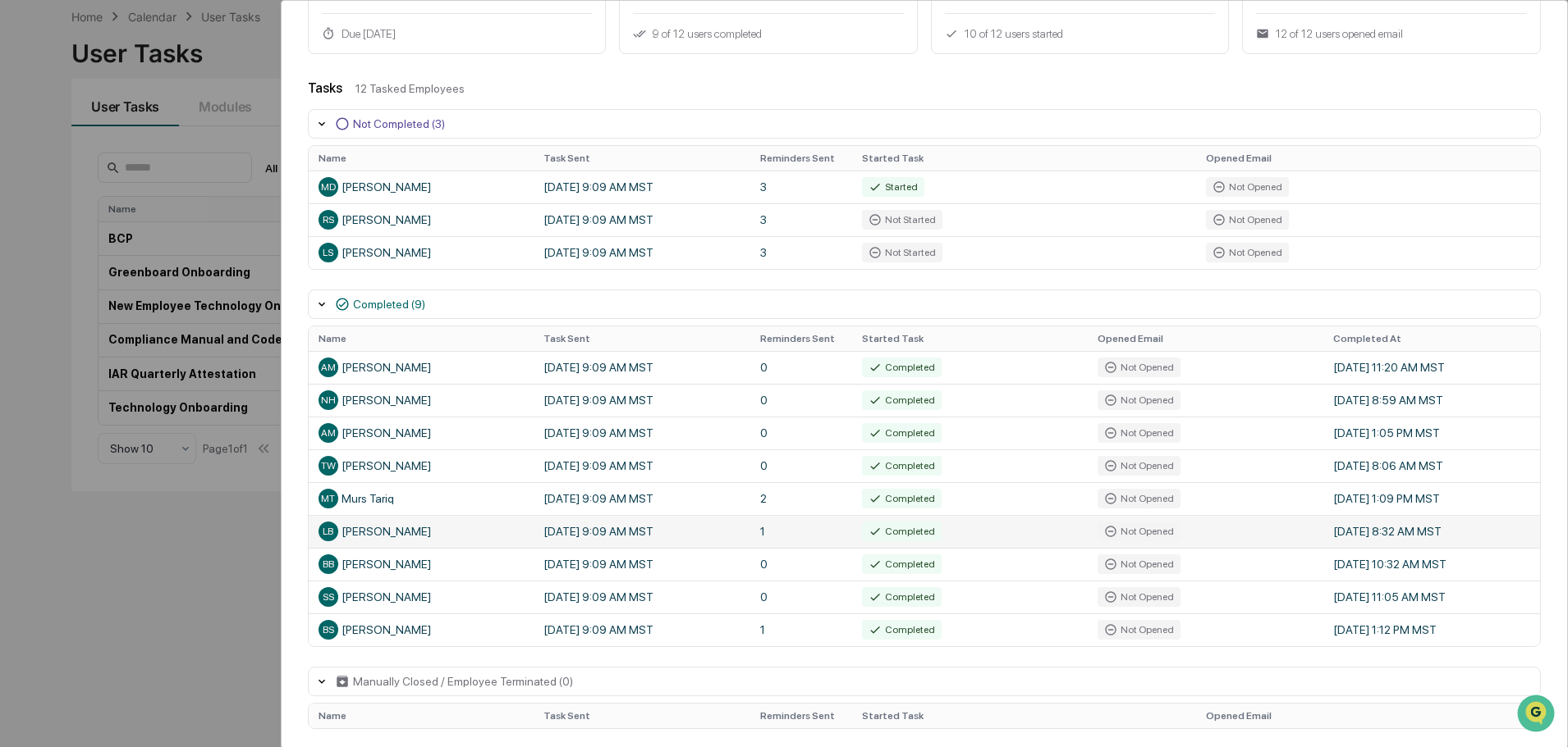
scroll to position [190, 0]
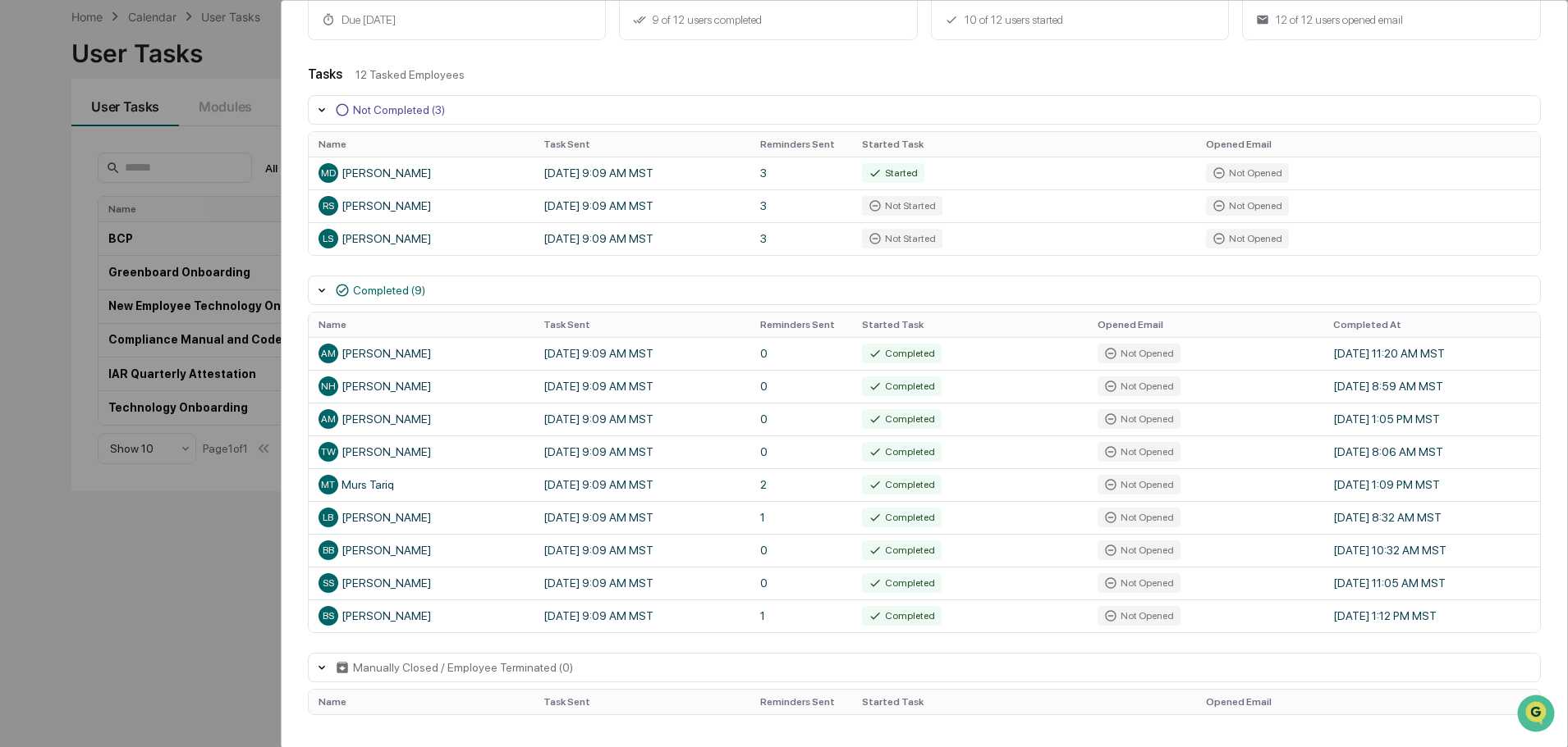
click at [319, 665] on icon at bounding box center [321, 667] width 13 height 13
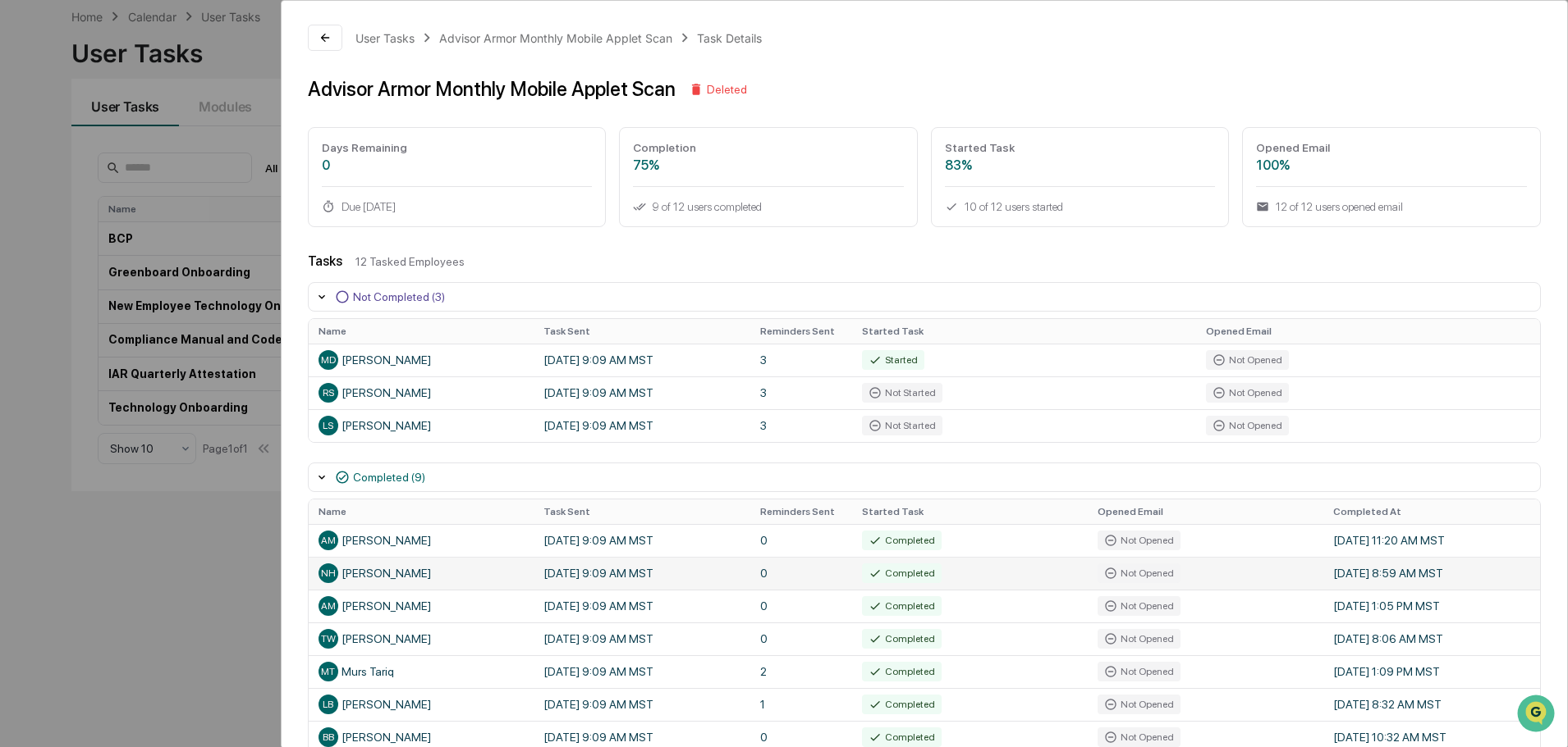
scroll to position [0, 0]
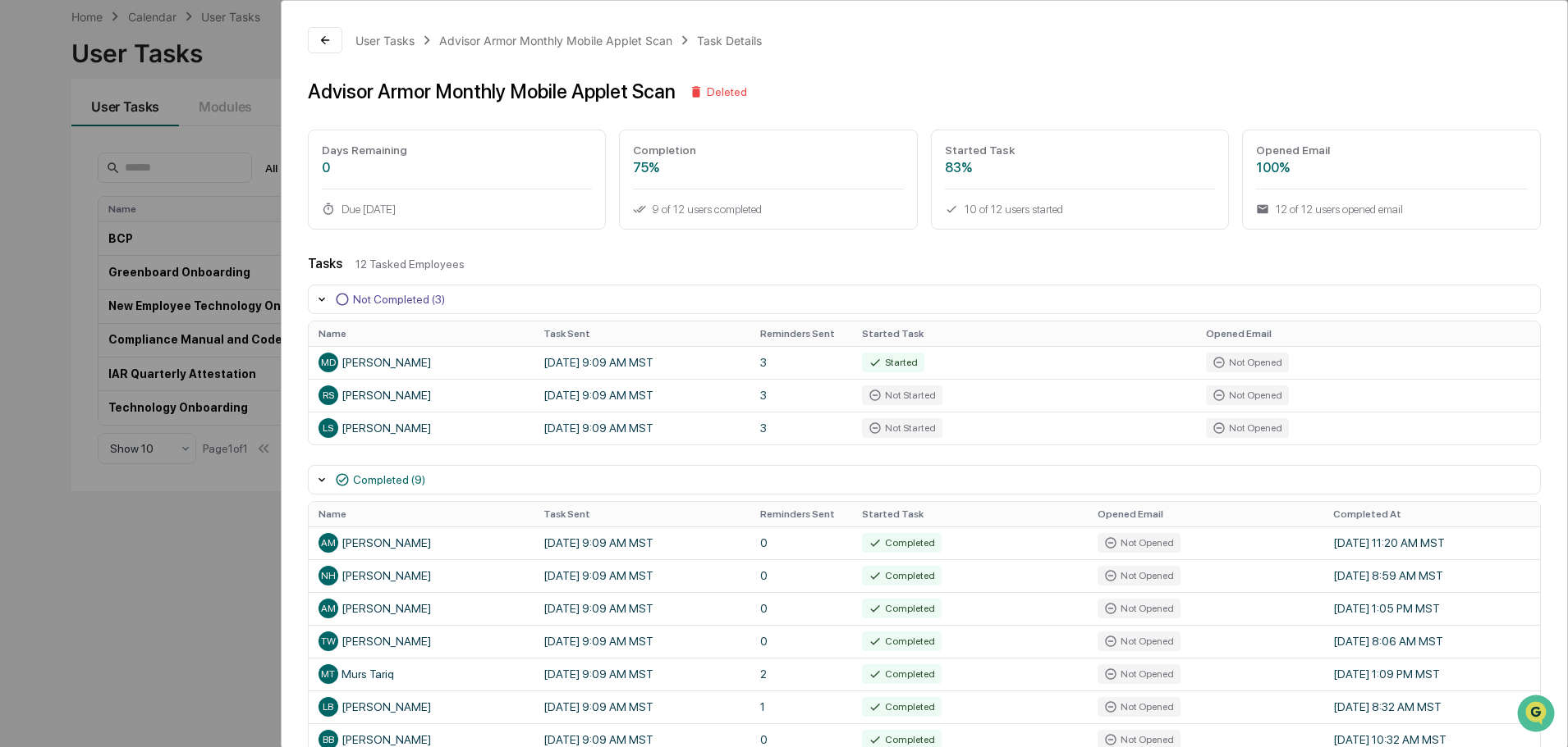
click at [692, 93] on icon at bounding box center [695, 92] width 9 height 12
click at [92, 18] on div "User Tasks Advisor Armor Monthly Mobile Applet Scan Task Details Advisor Armor …" at bounding box center [784, 374] width 1568 height 747
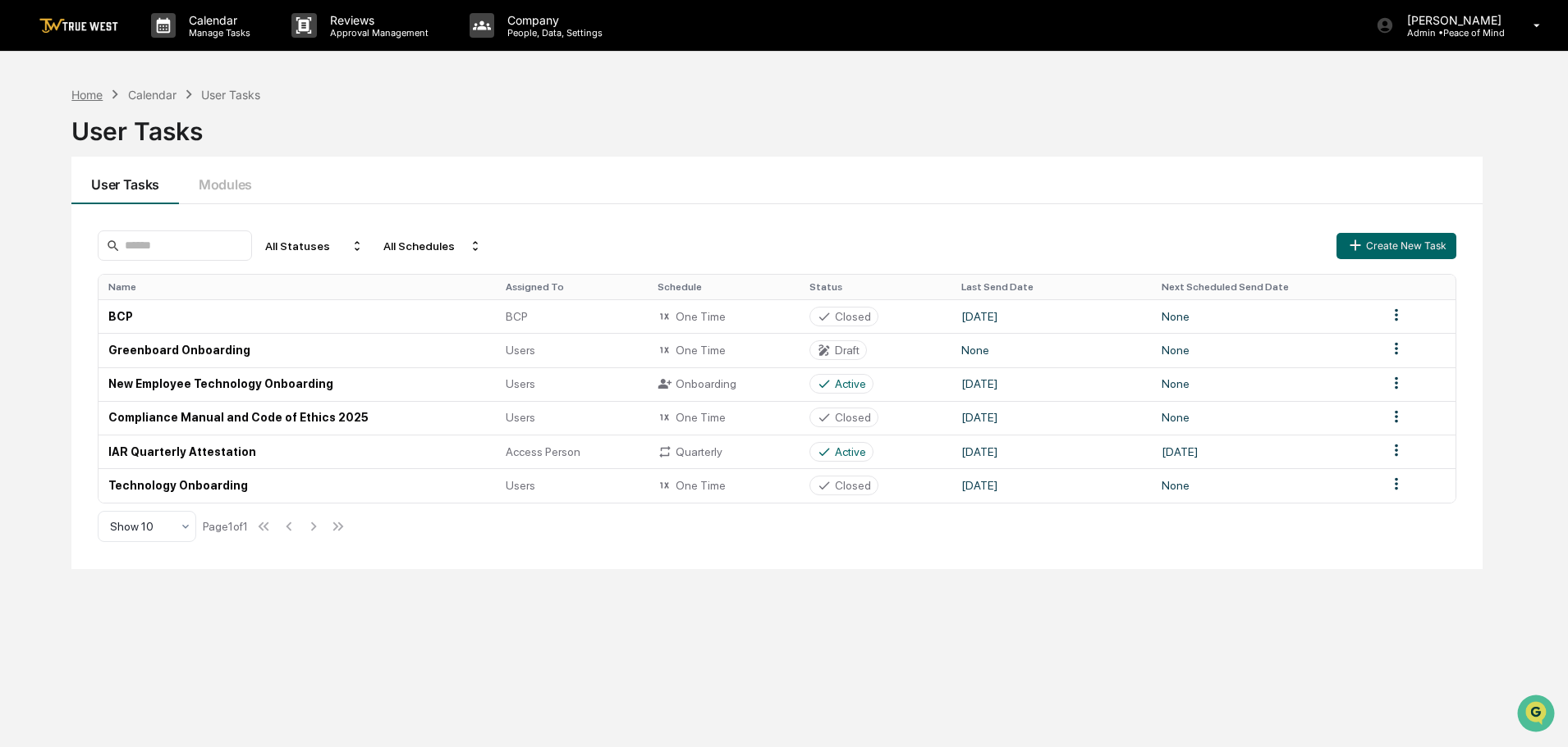
click at [94, 98] on div "Home" at bounding box center [87, 95] width 31 height 14
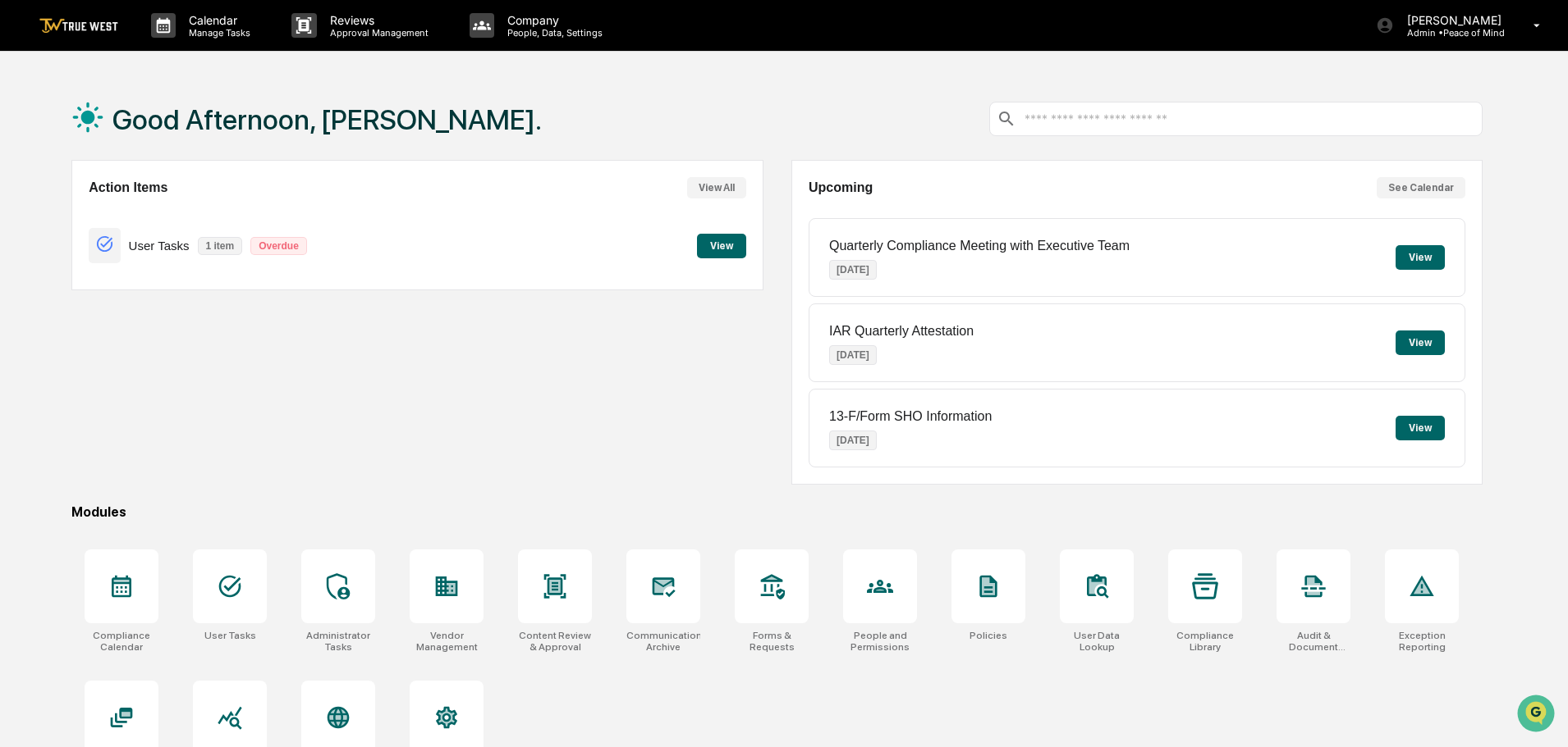
click at [708, 246] on button "View" at bounding box center [721, 245] width 49 height 24
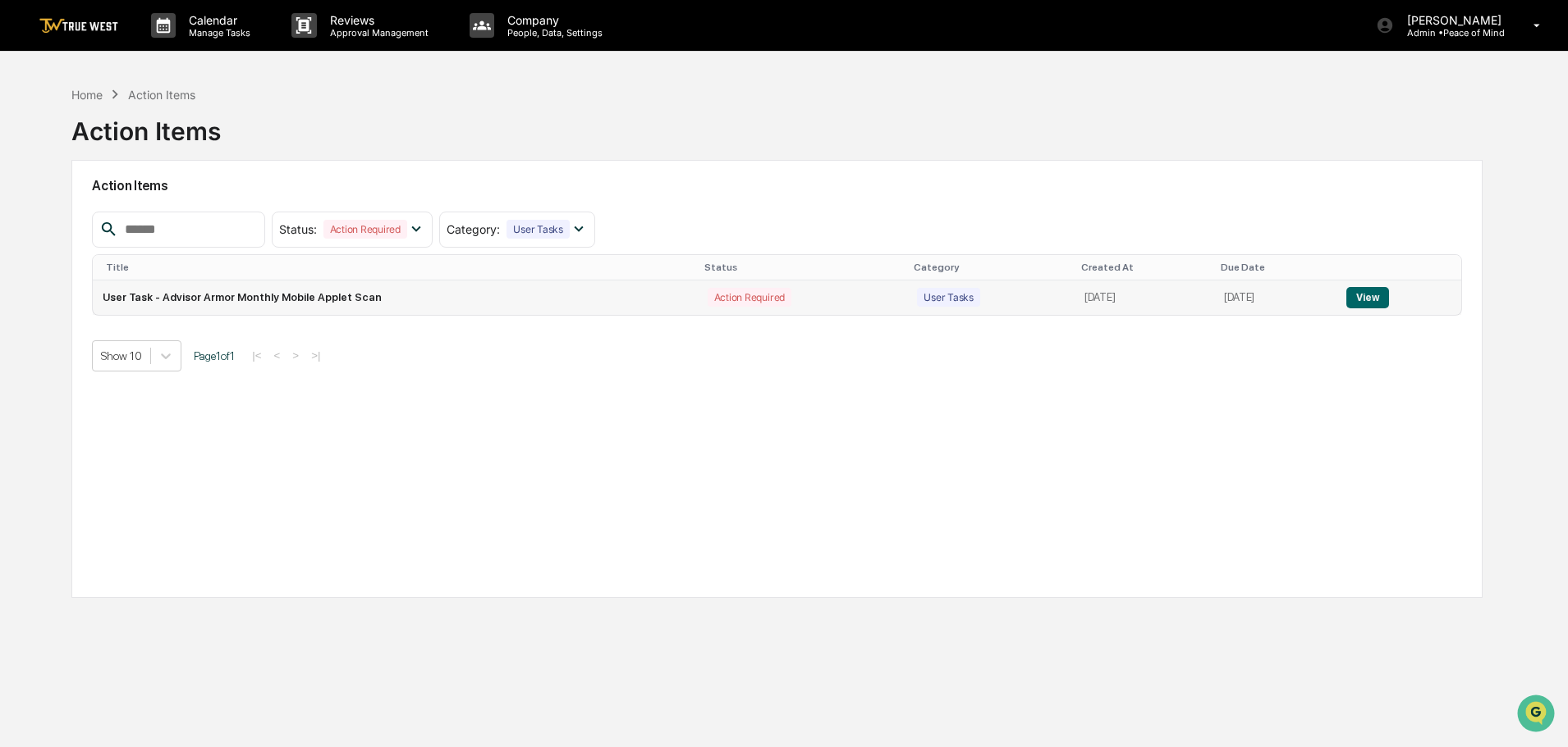
click at [1379, 295] on button "View" at bounding box center [1366, 298] width 42 height 22
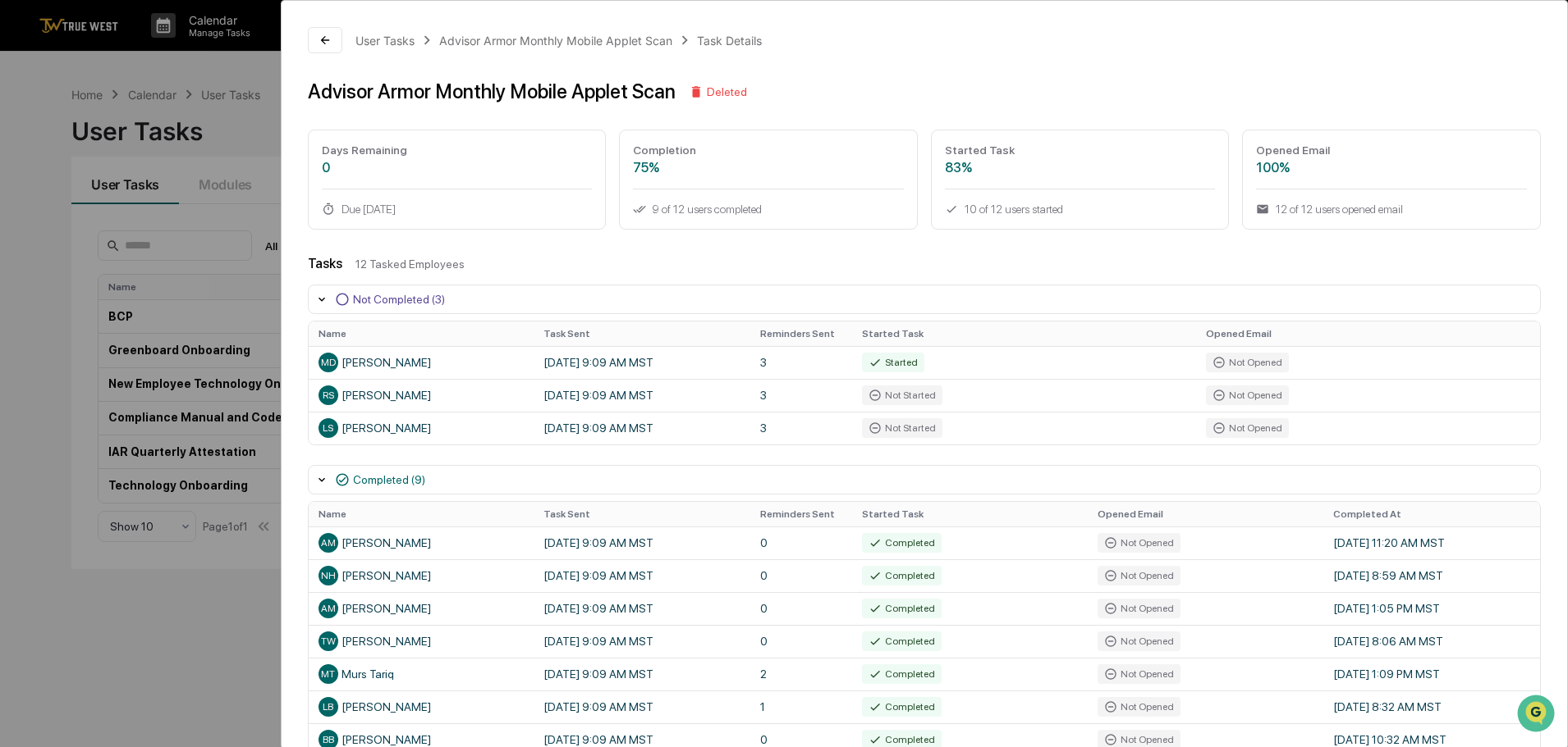
click at [28, 73] on div "User Tasks Advisor Armor Monthly Mobile Applet Scan Task Details Advisor Armor …" at bounding box center [784, 374] width 1568 height 747
